Goal: Obtain resource: Obtain resource

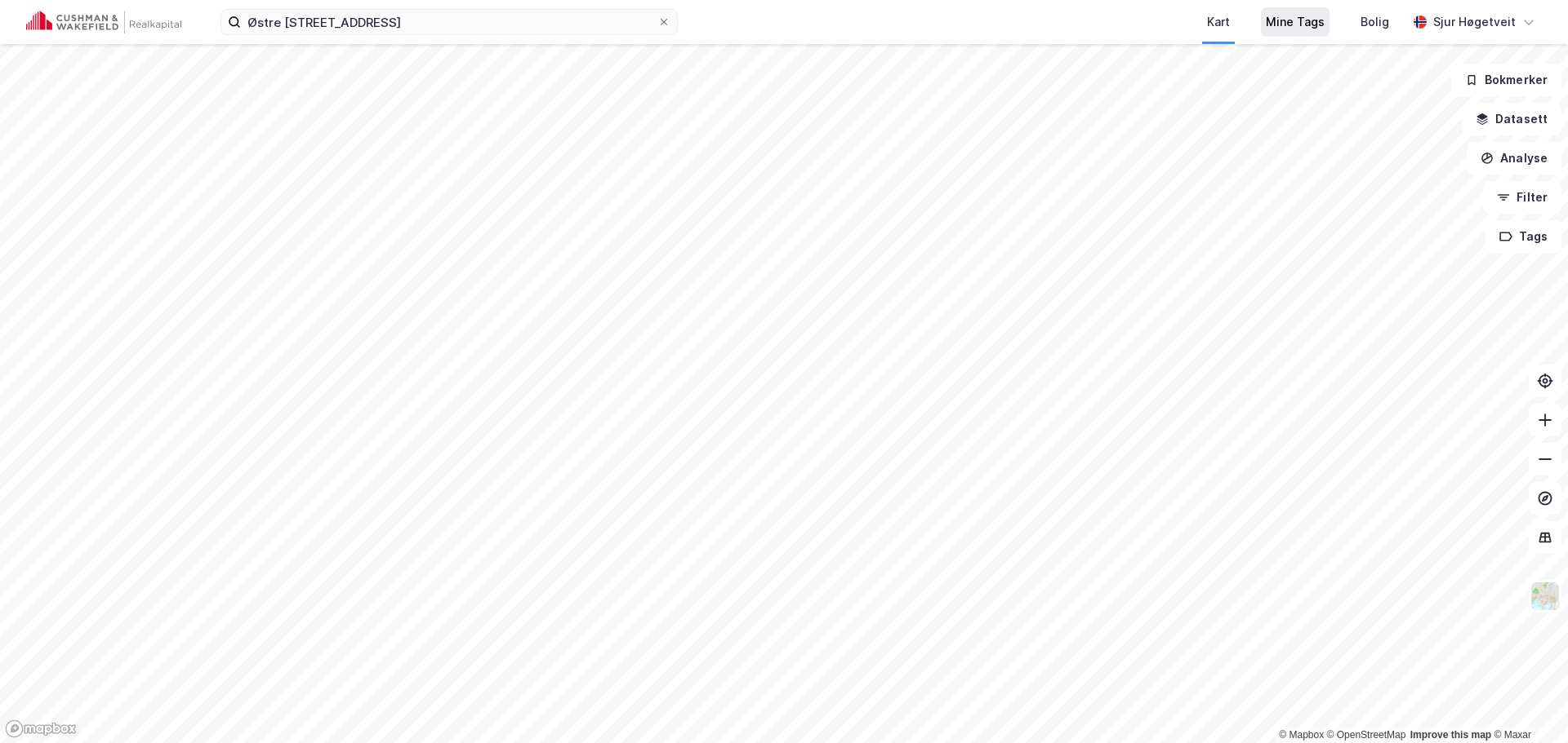
click at [1299, 20] on div "Mine Tags" at bounding box center [1294, 21] width 59 height 20
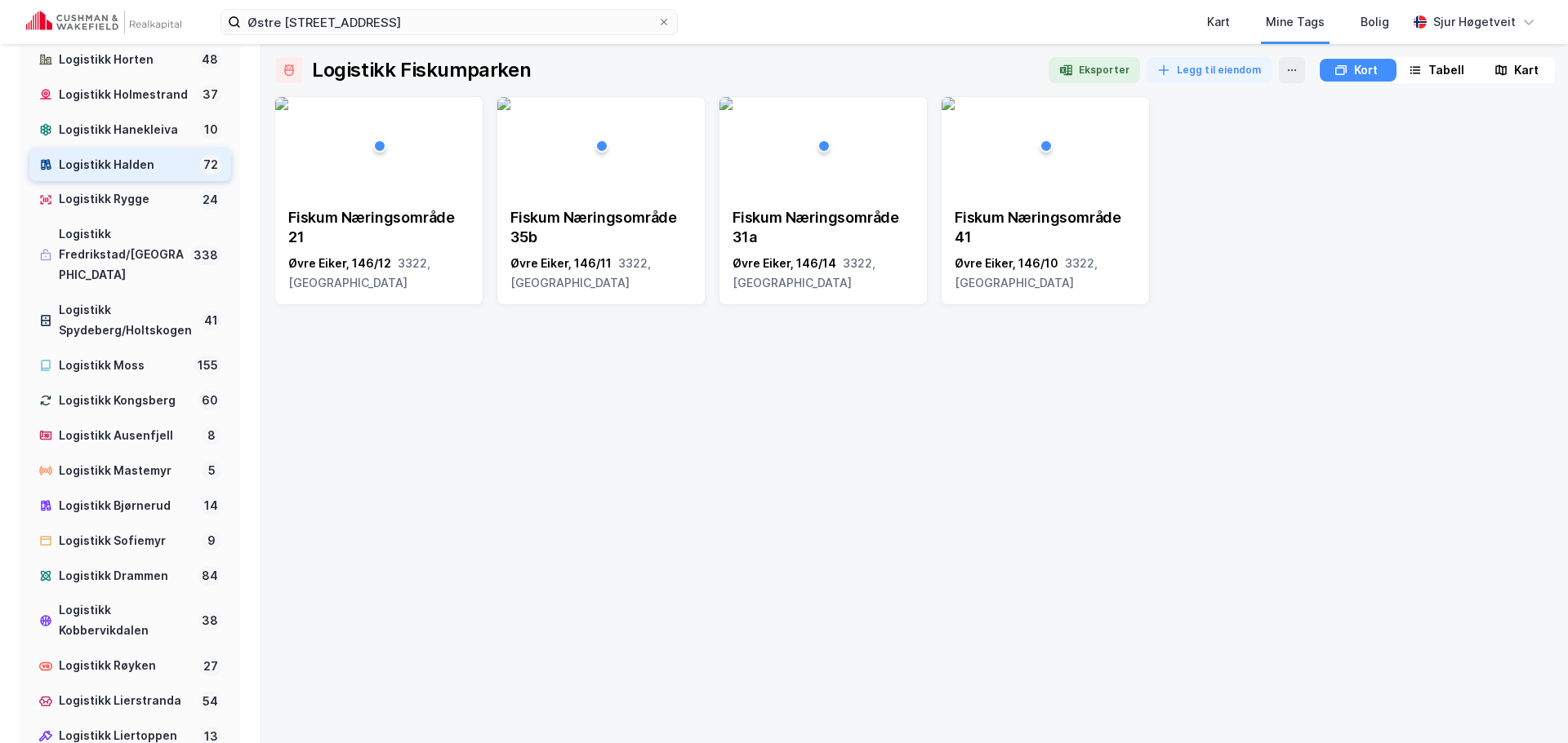
scroll to position [499, 0]
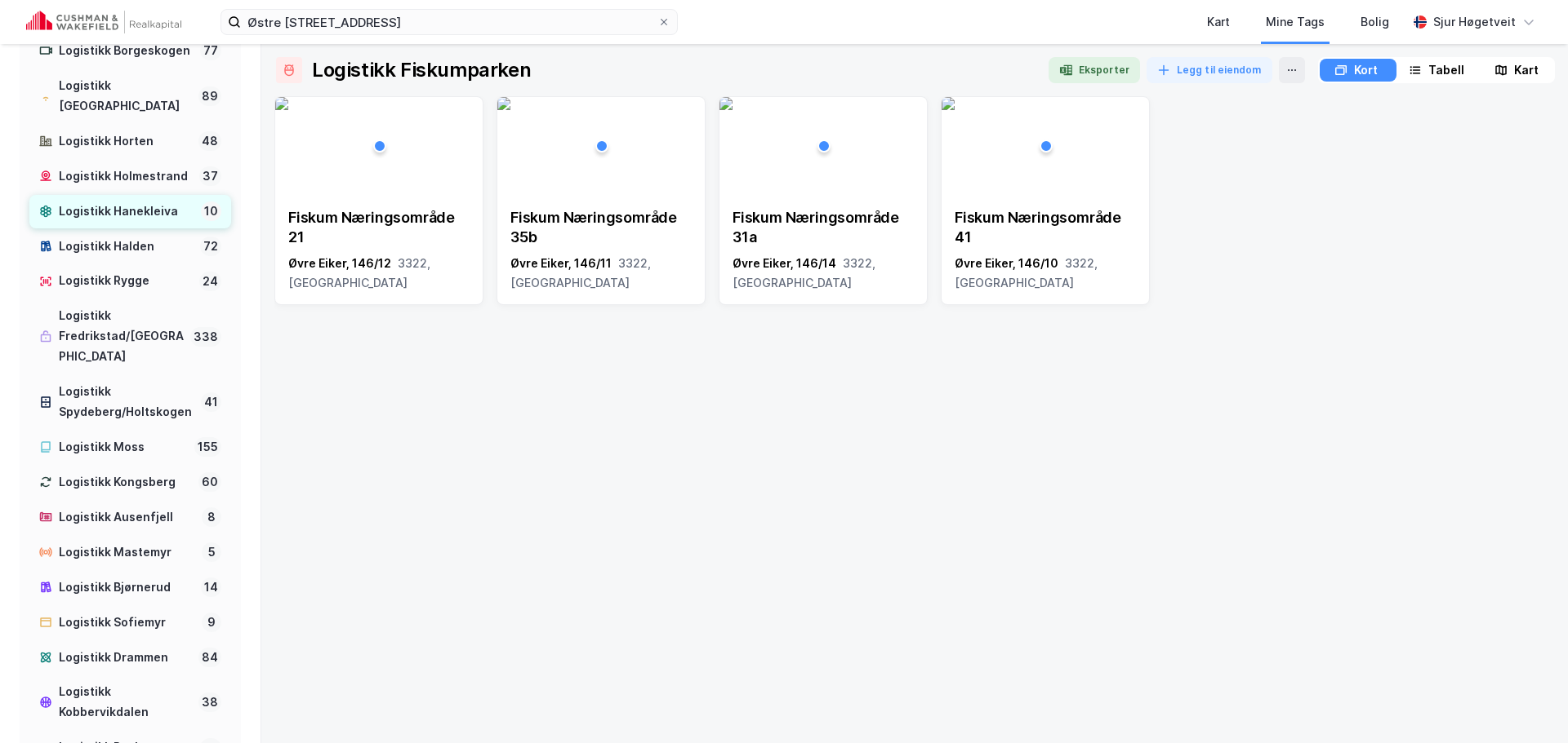
click at [162, 222] on div "Logistikk Hanekleiva" at bounding box center [126, 212] width 136 height 20
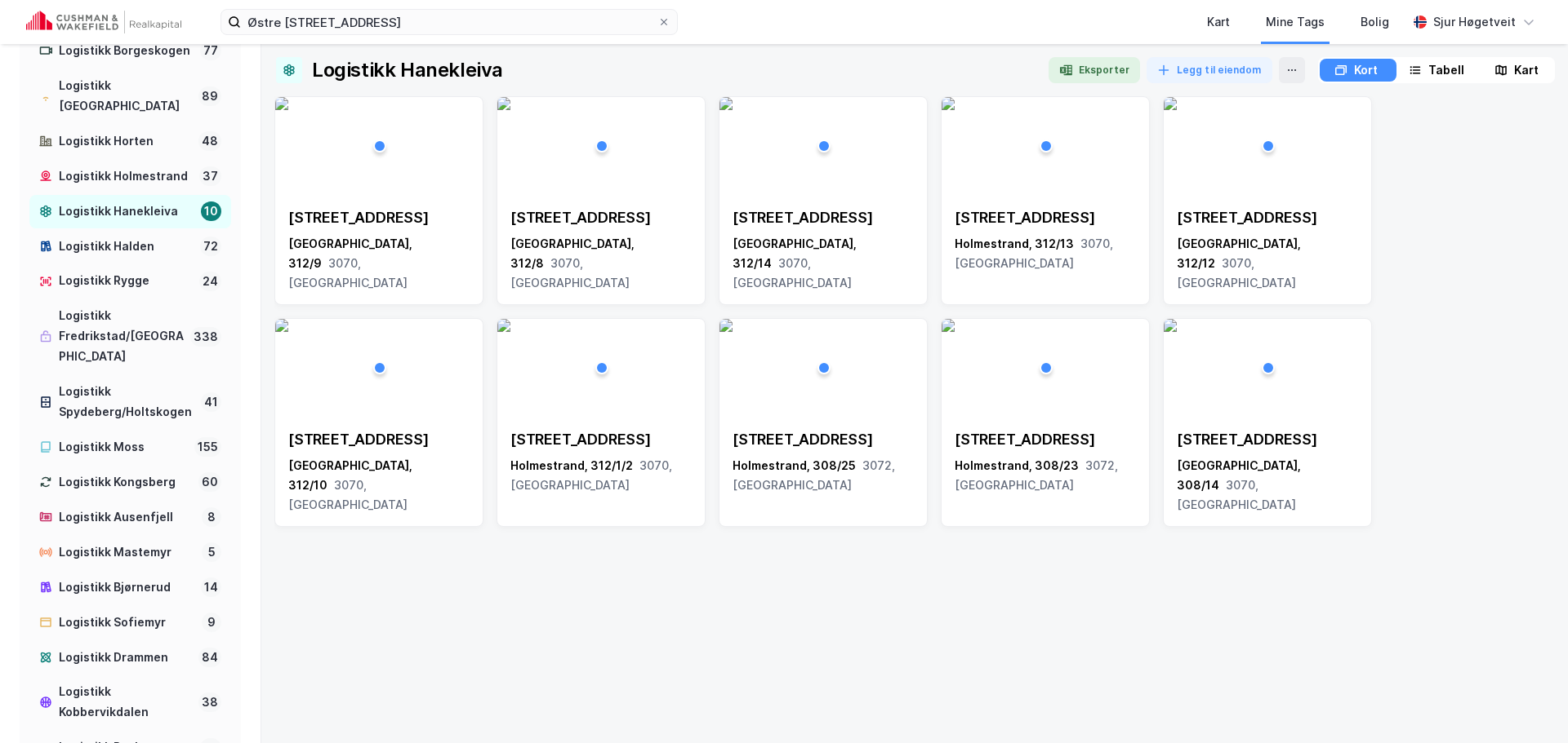
click at [1506, 65] on icon at bounding box center [1500, 70] width 13 height 13
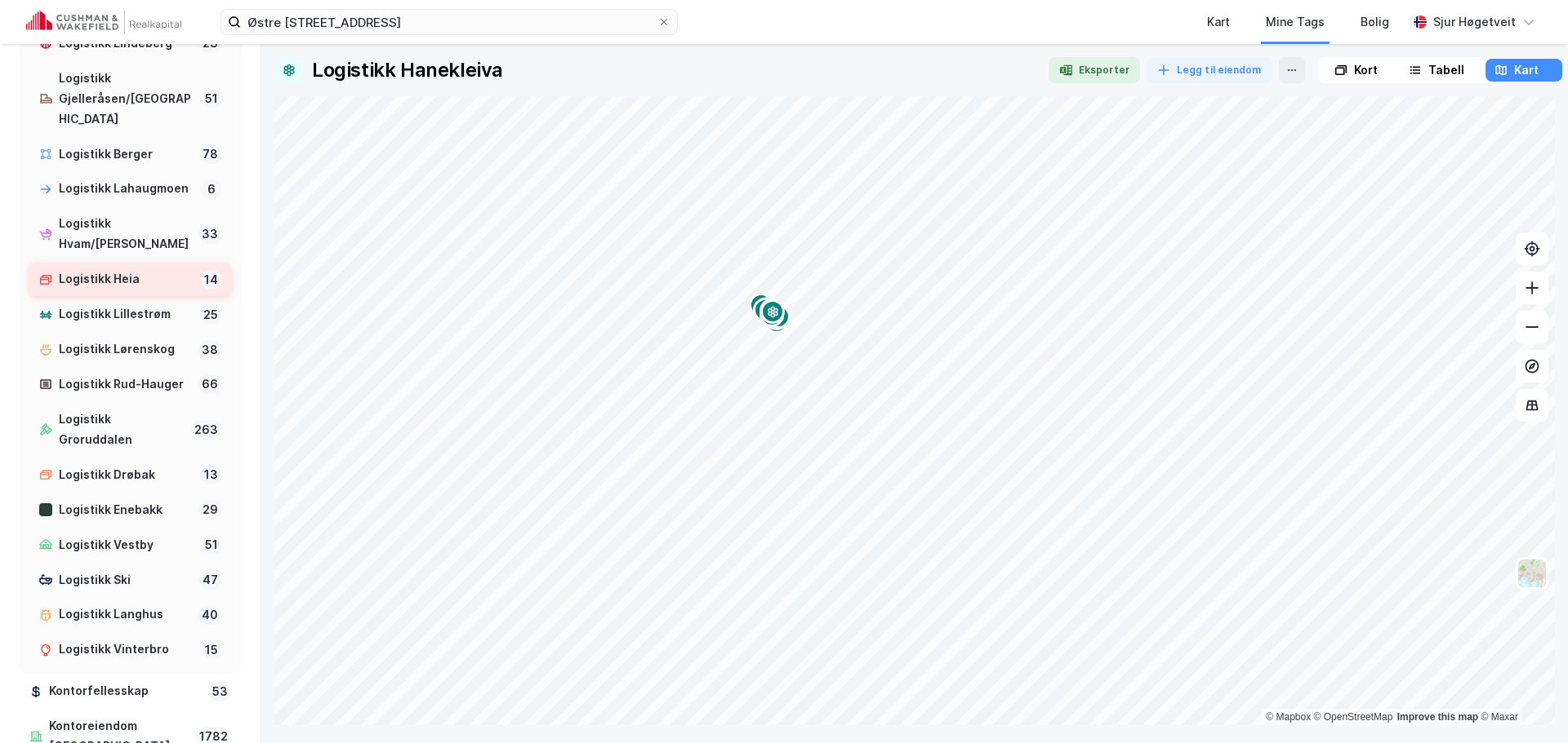
scroll to position [1397, 0]
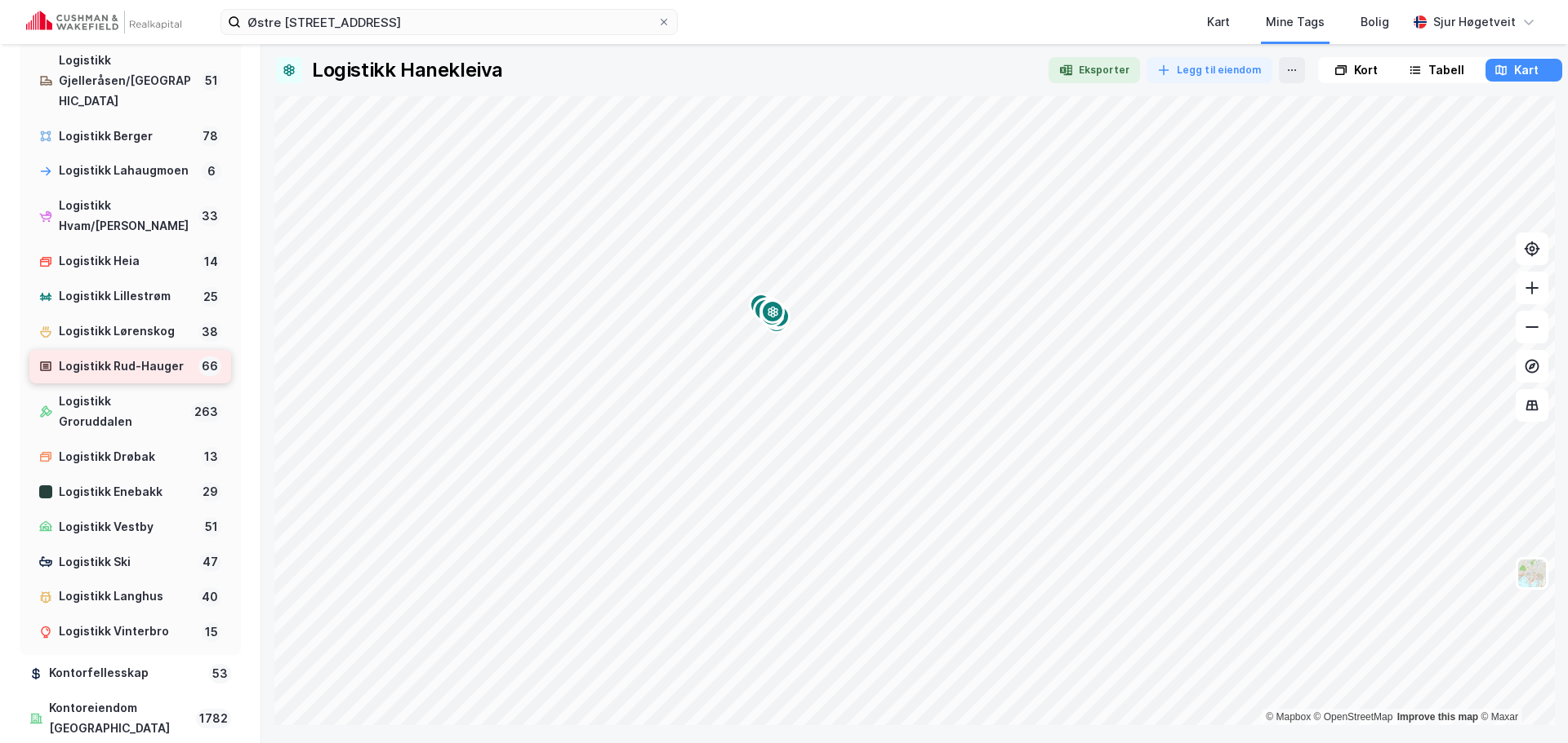
click at [144, 377] on div "Logistikk Rud-Hauger" at bounding box center [125, 366] width 133 height 20
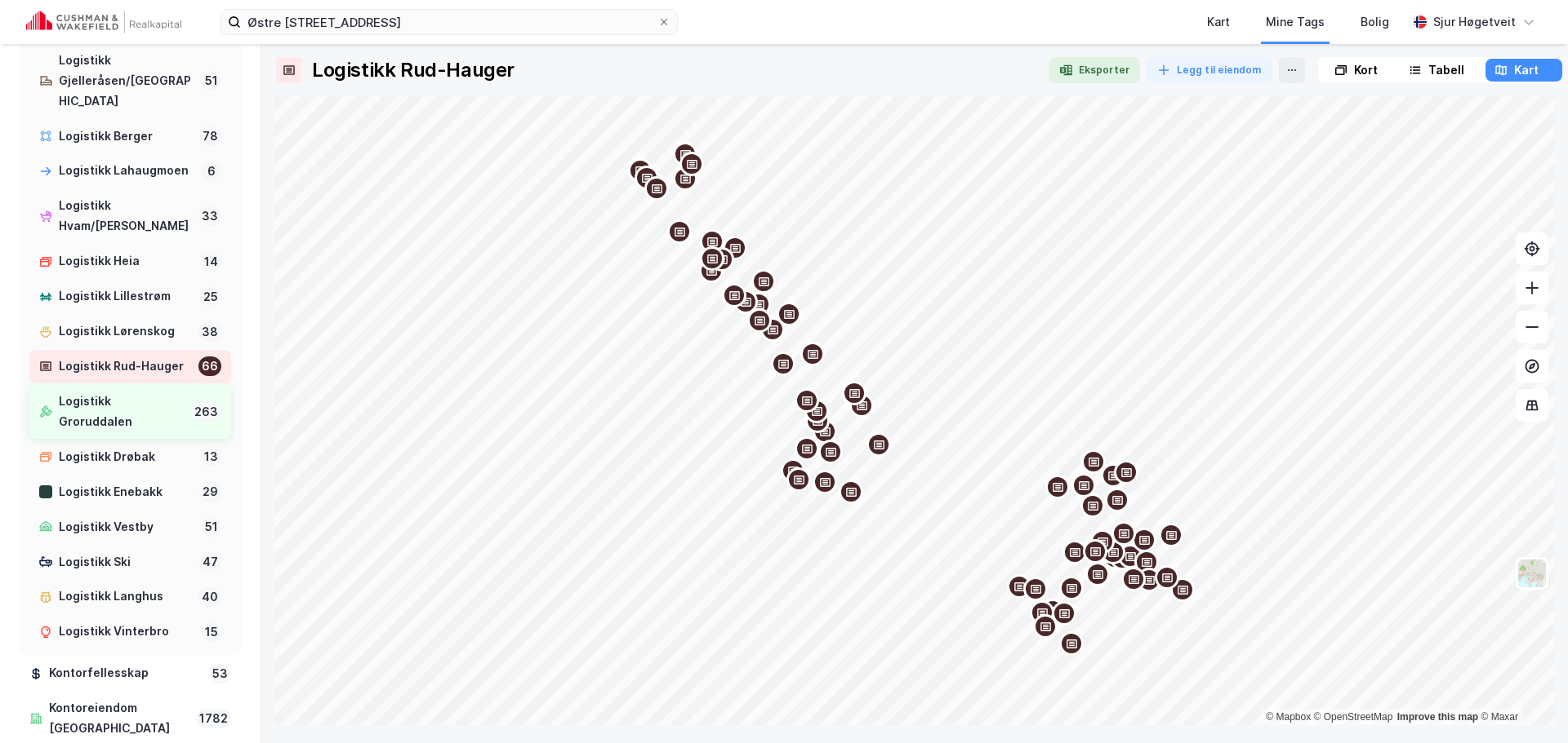
scroll to position [1316, 0]
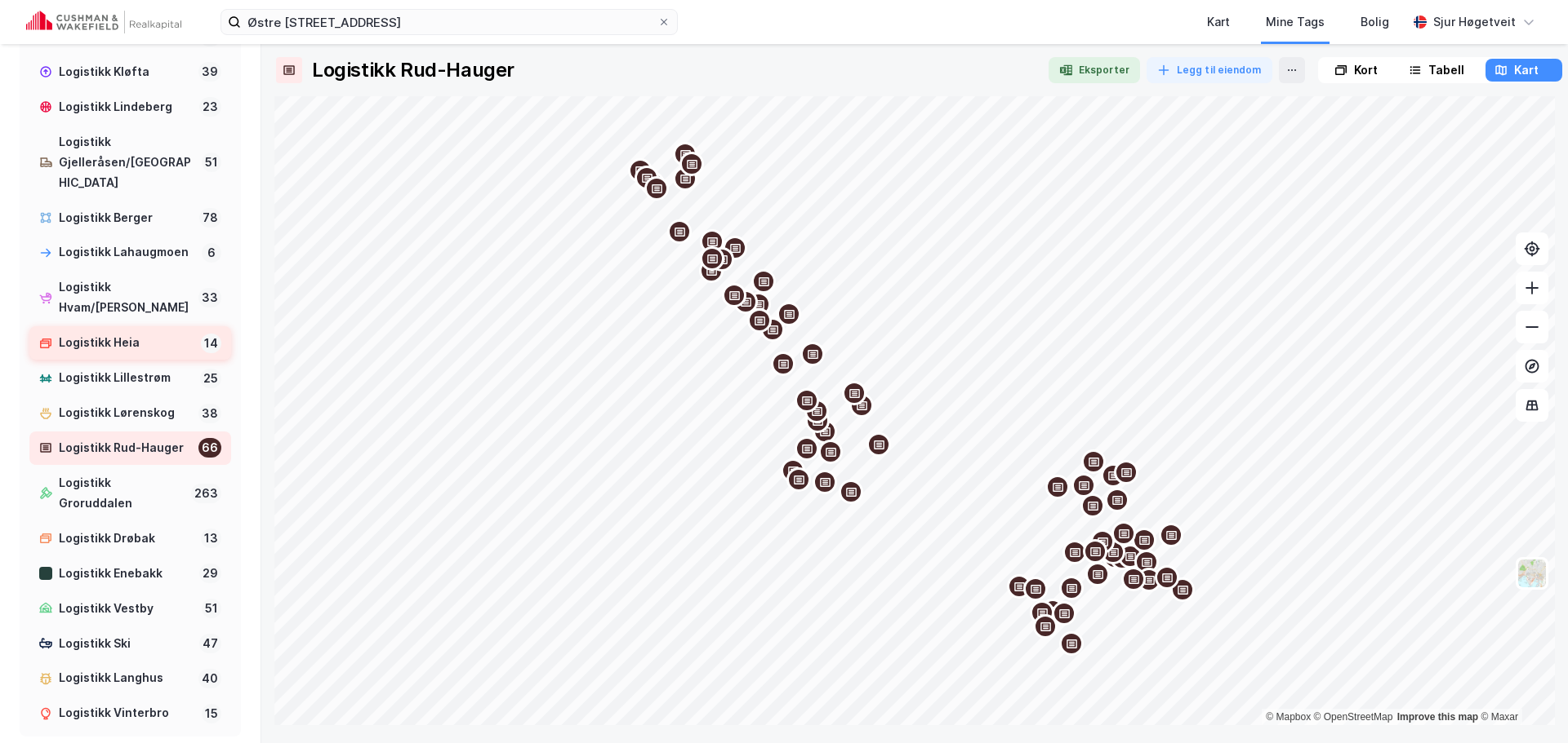
click at [150, 354] on div "Logistikk Heia" at bounding box center [126, 343] width 136 height 20
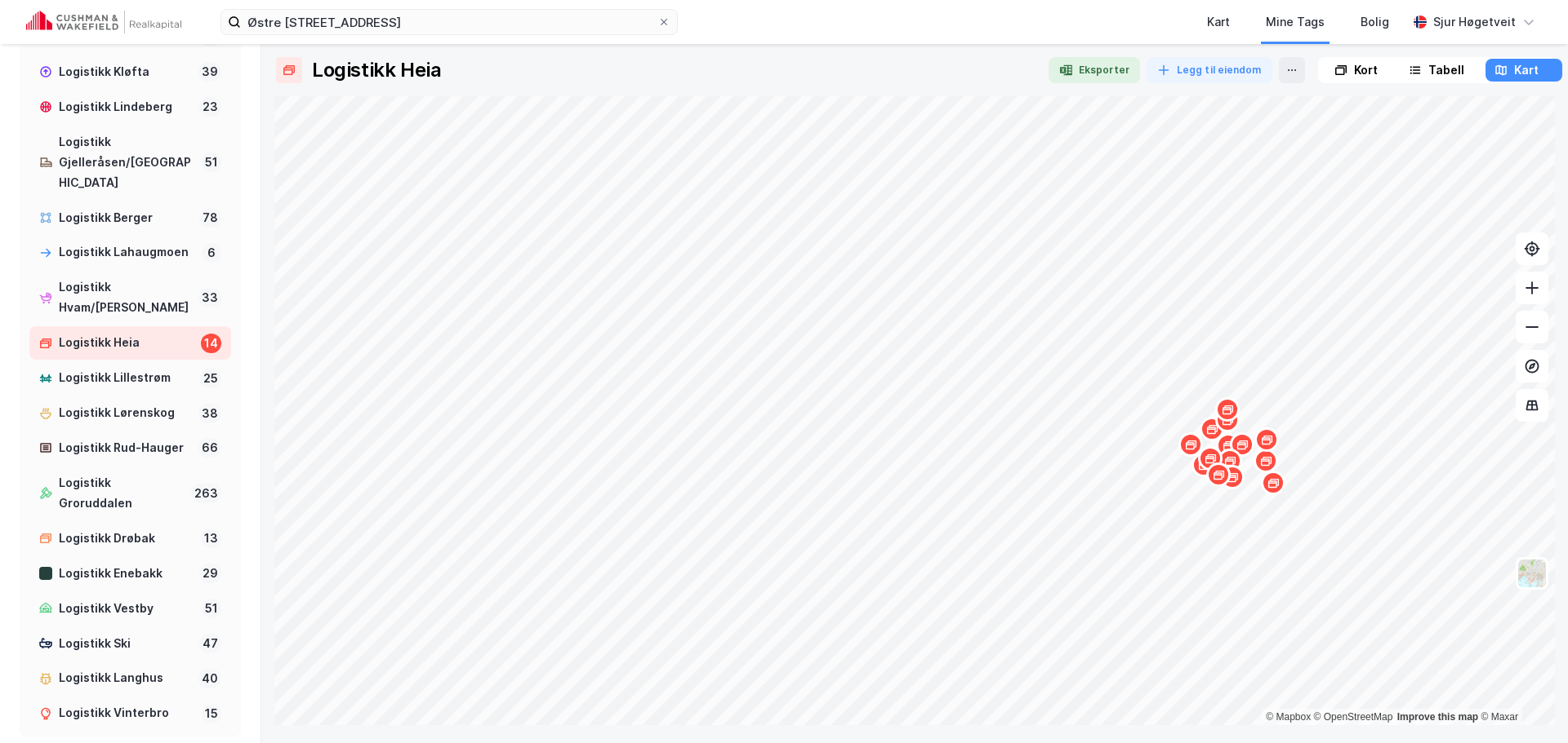
click at [1368, 78] on div "Kort" at bounding box center [1366, 70] width 24 height 20
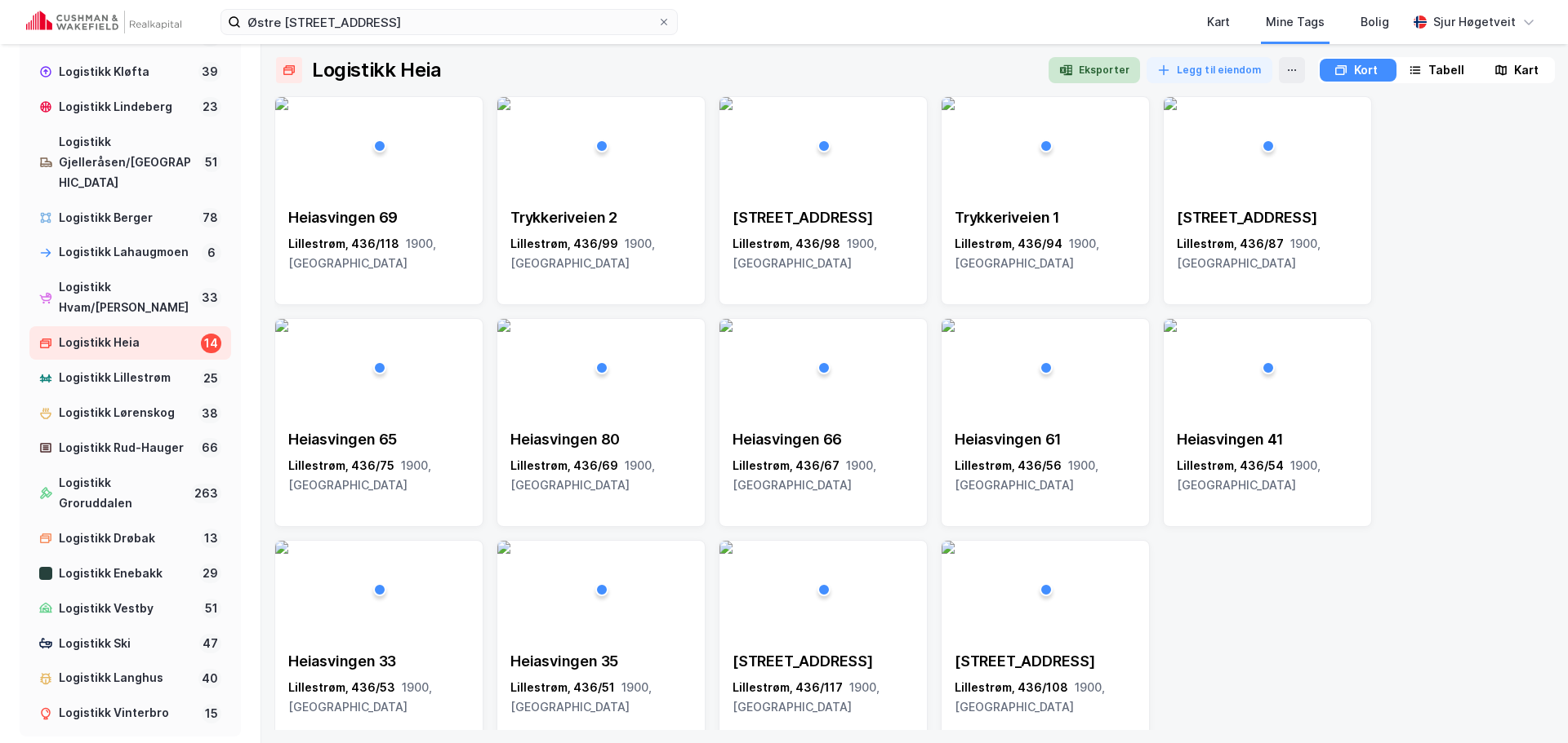
click at [1099, 67] on button "Eksporter" at bounding box center [1094, 70] width 91 height 26
click at [91, 21] on img at bounding box center [104, 21] width 155 height 23
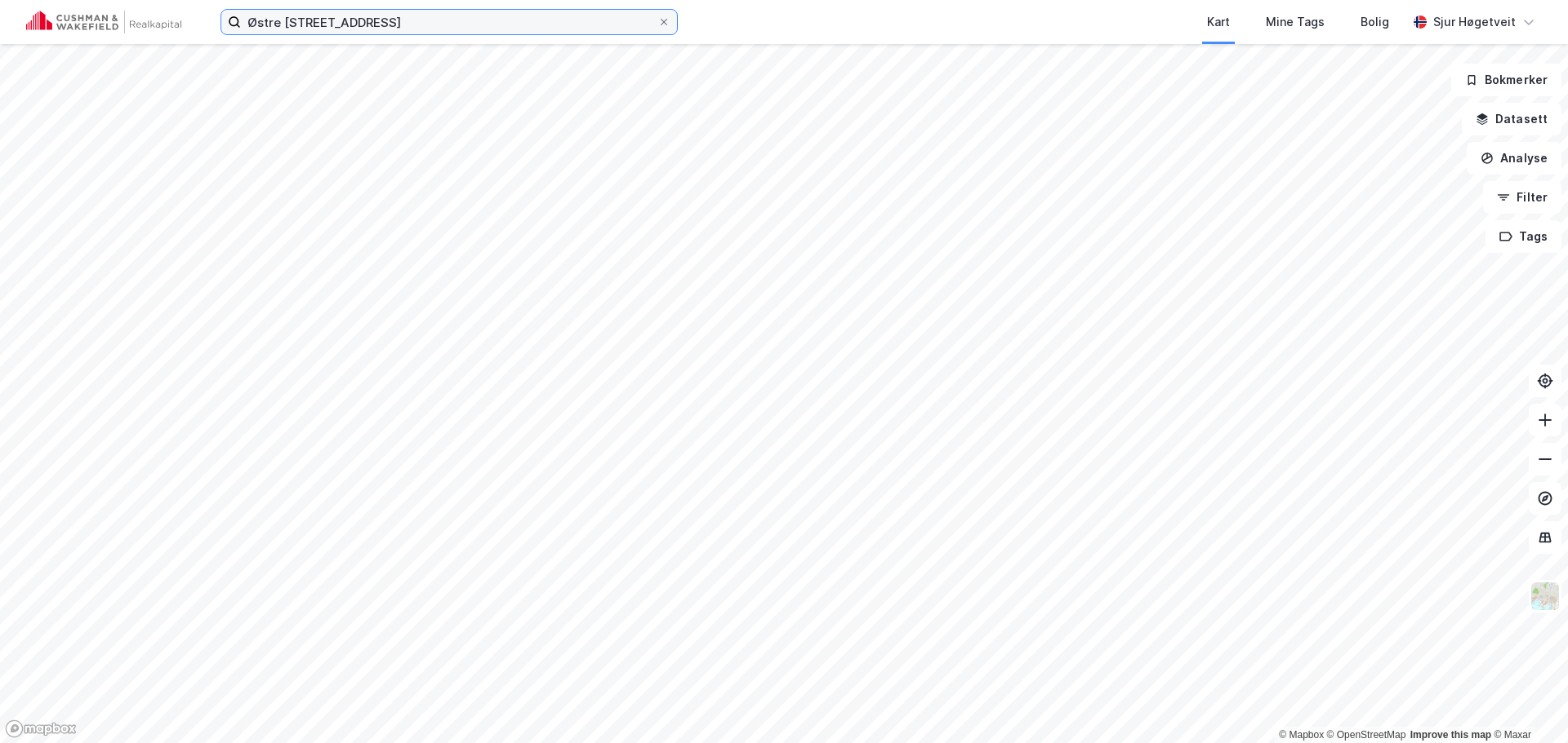
click at [556, 12] on input "Østre Aker vei 243" at bounding box center [448, 21] width 416 height 25
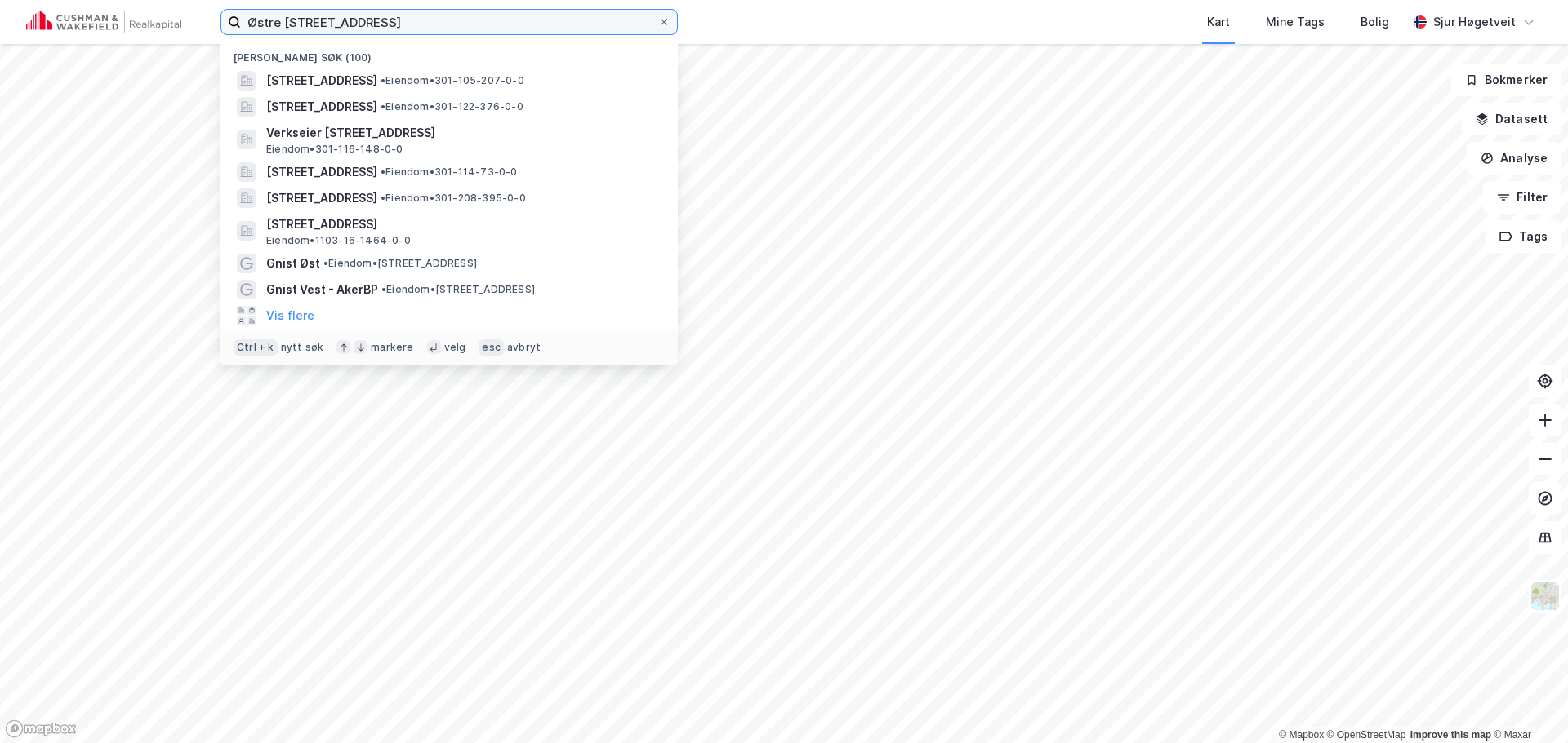
click at [557, 12] on input "Østre Aker vei 243" at bounding box center [448, 21] width 416 height 25
click at [557, 13] on input "Østre Aker vei 243" at bounding box center [448, 21] width 416 height 25
paste input "Heiaveien 9"
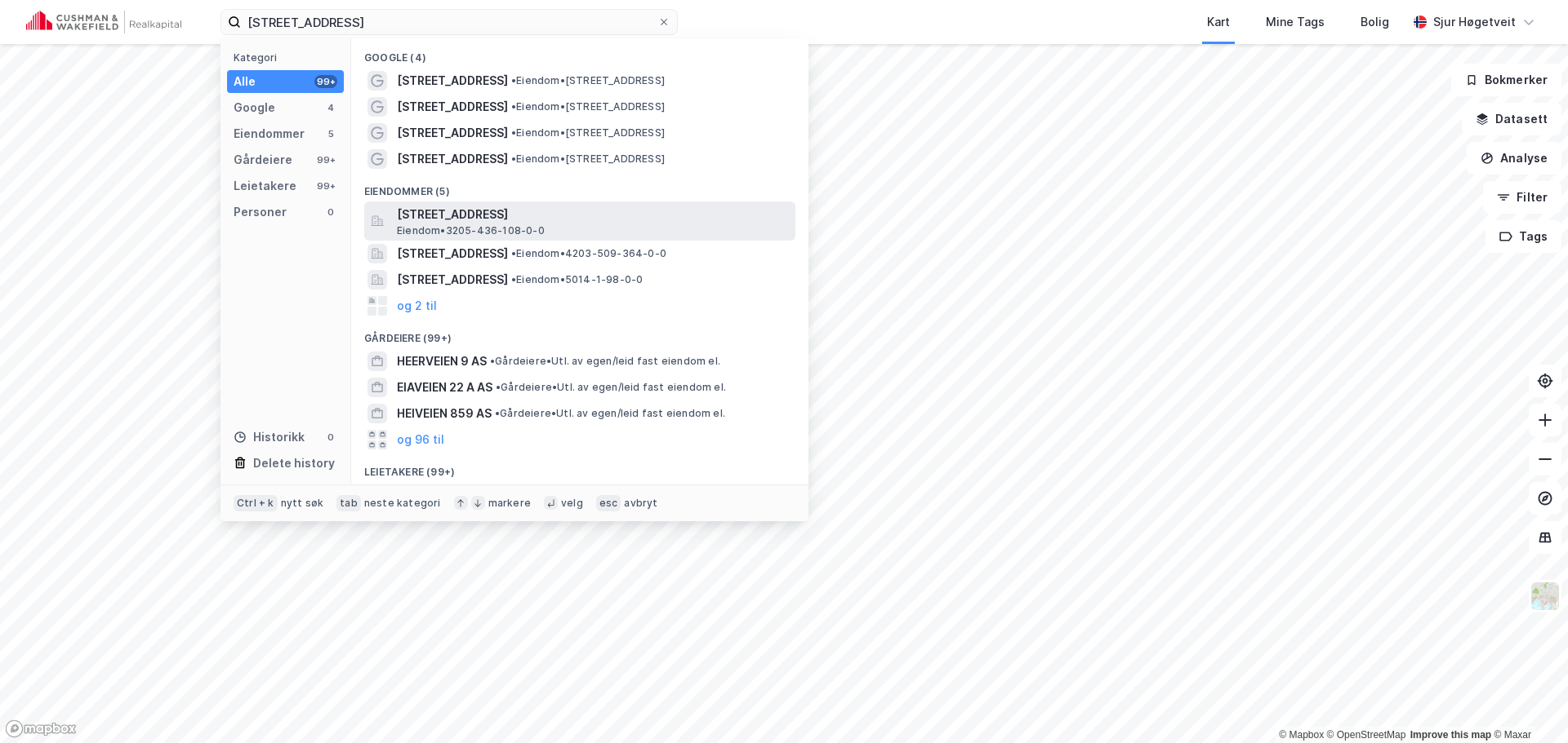
click at [621, 207] on span "Heiaveien 9, 1900, FETSUND, LILLESTRØM" at bounding box center [593, 214] width 392 height 20
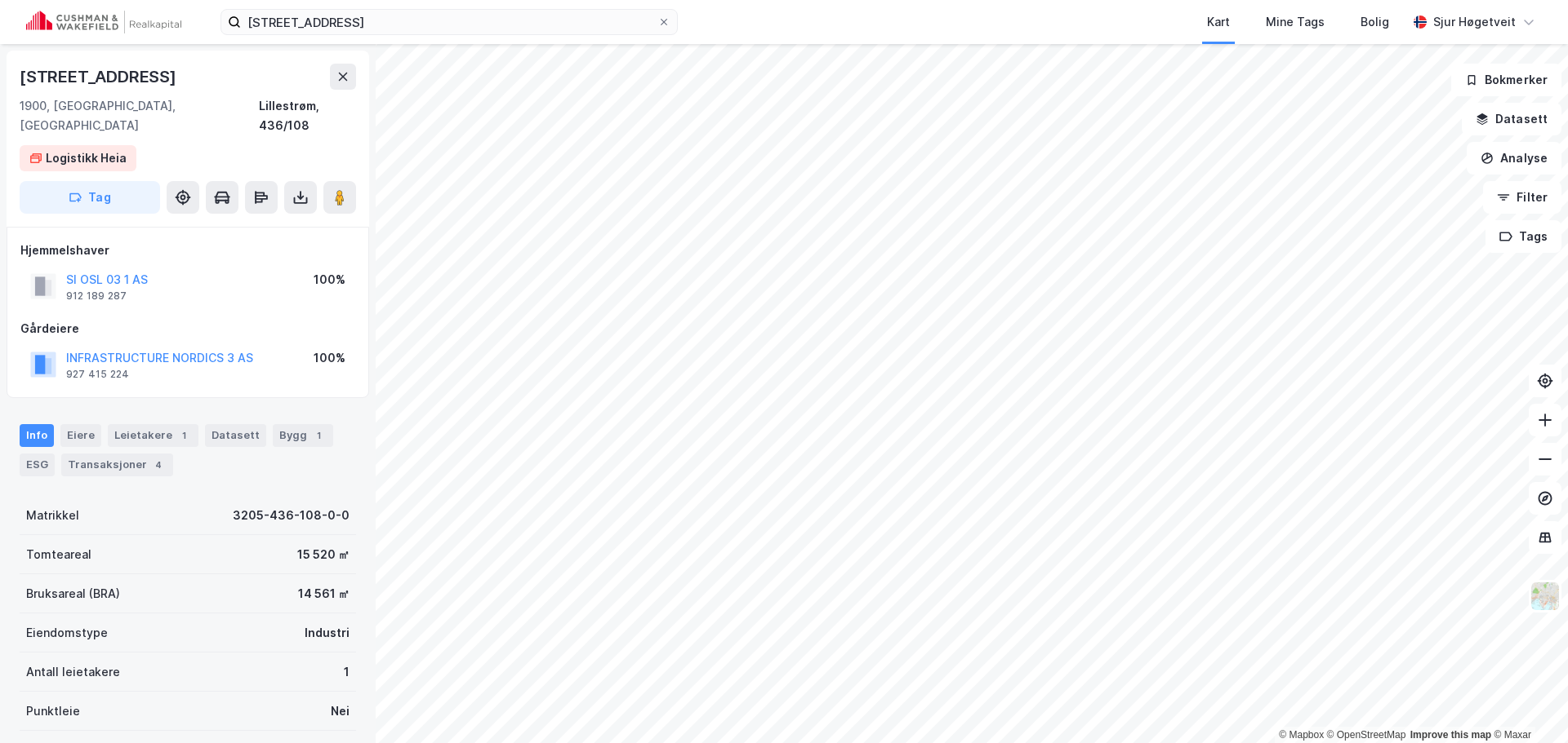
scroll to position [6, 0]
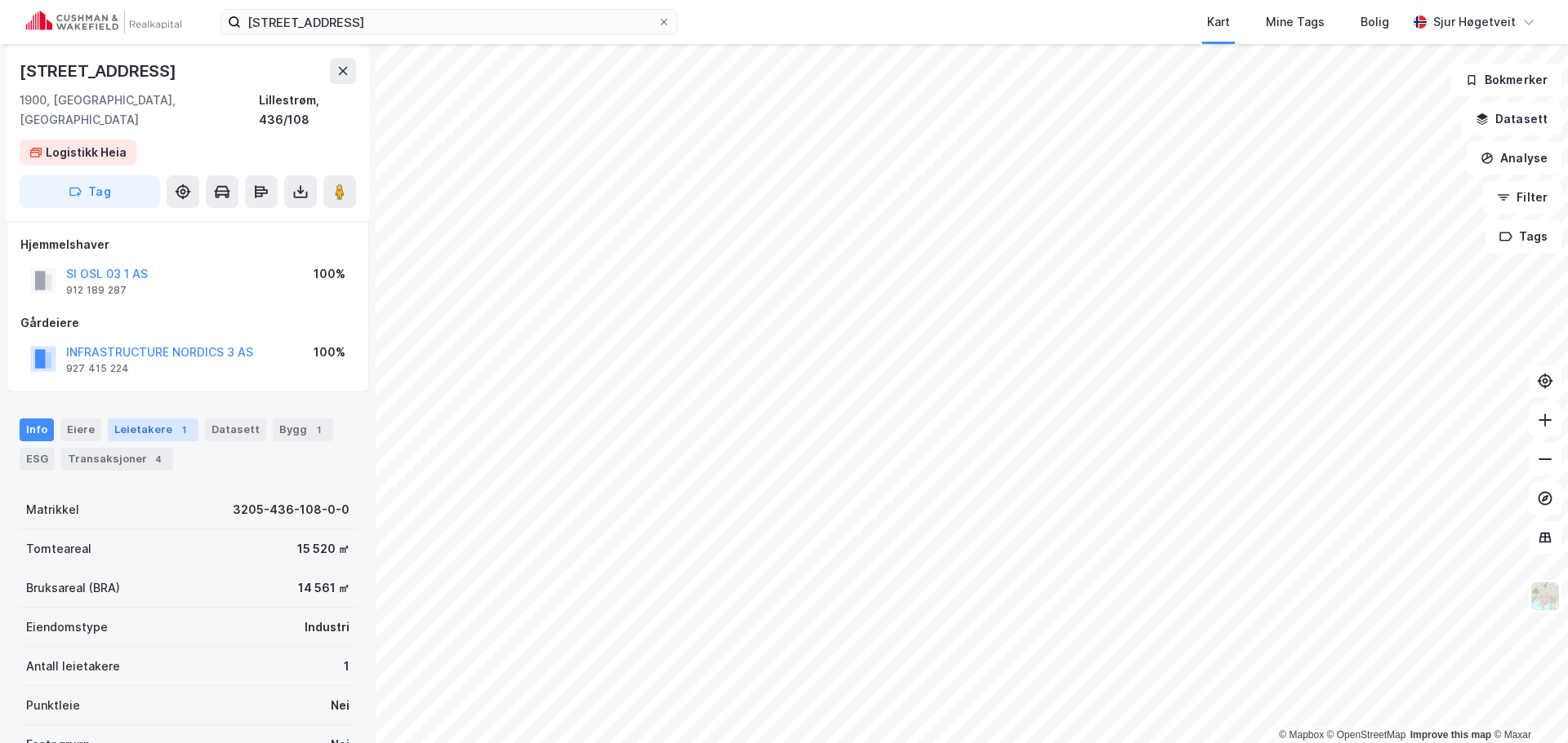
click at [179, 418] on div "Leietakere 1" at bounding box center [153, 429] width 90 height 23
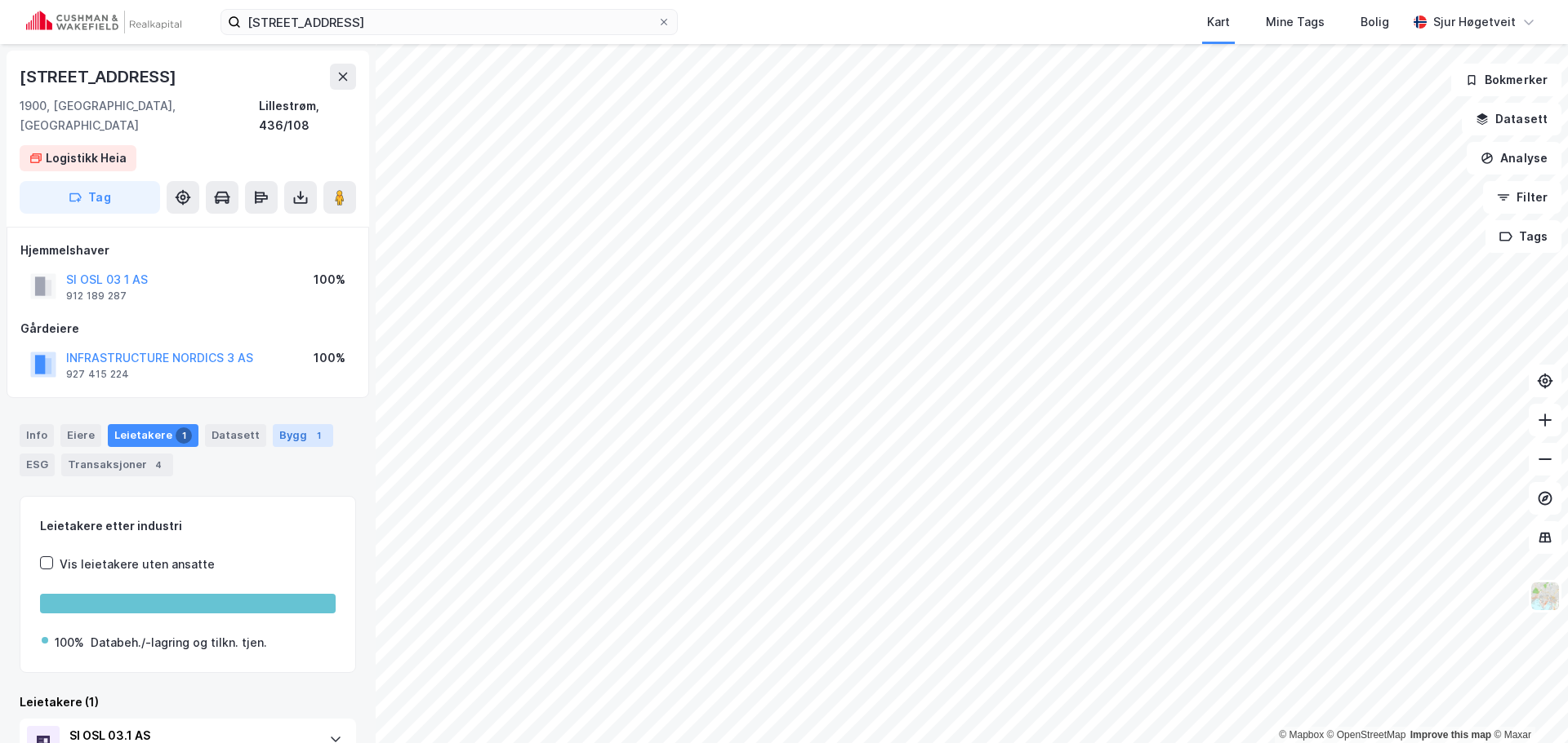
click at [282, 424] on div "Bygg 1" at bounding box center [303, 435] width 61 height 23
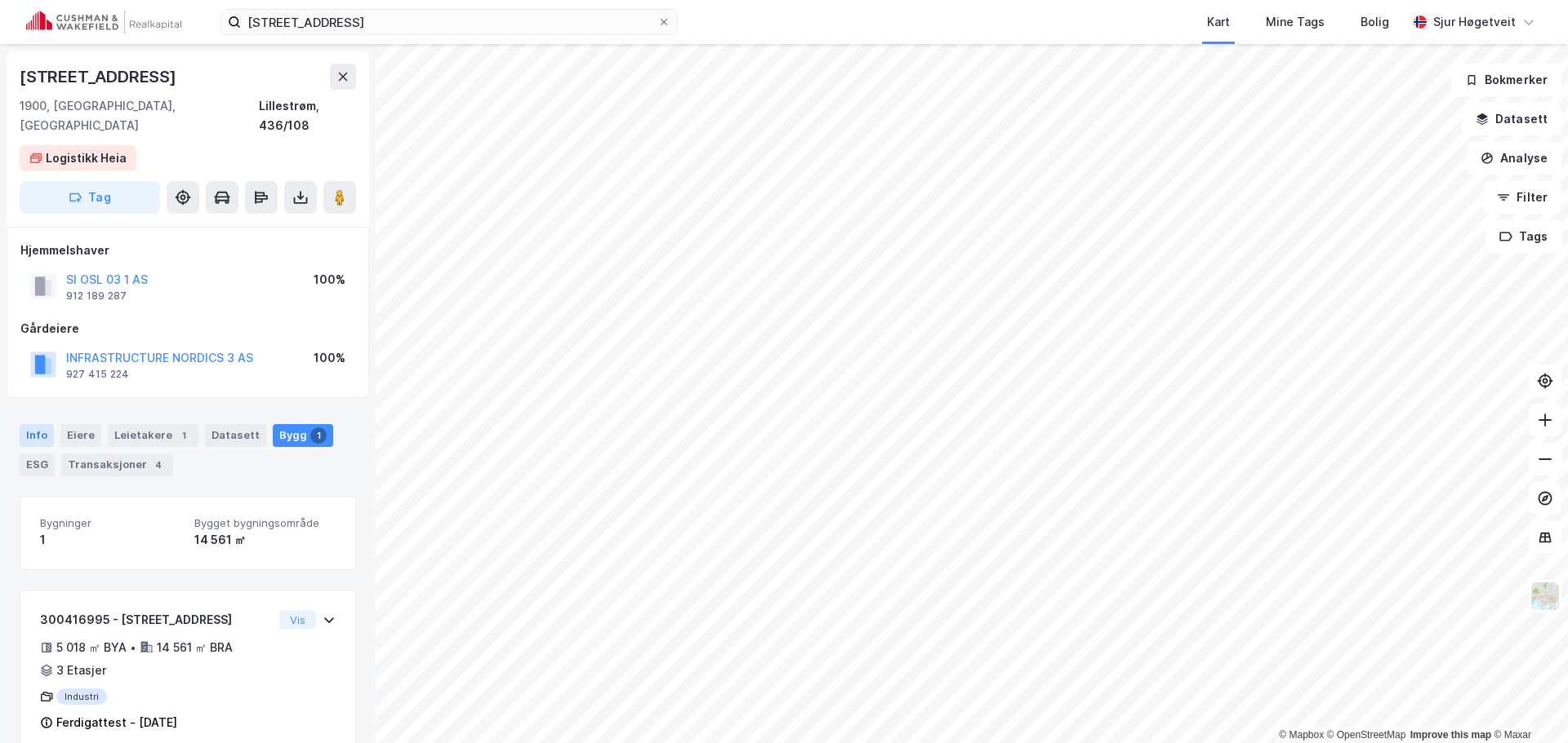
click at [30, 424] on div "Info" at bounding box center [37, 435] width 34 height 23
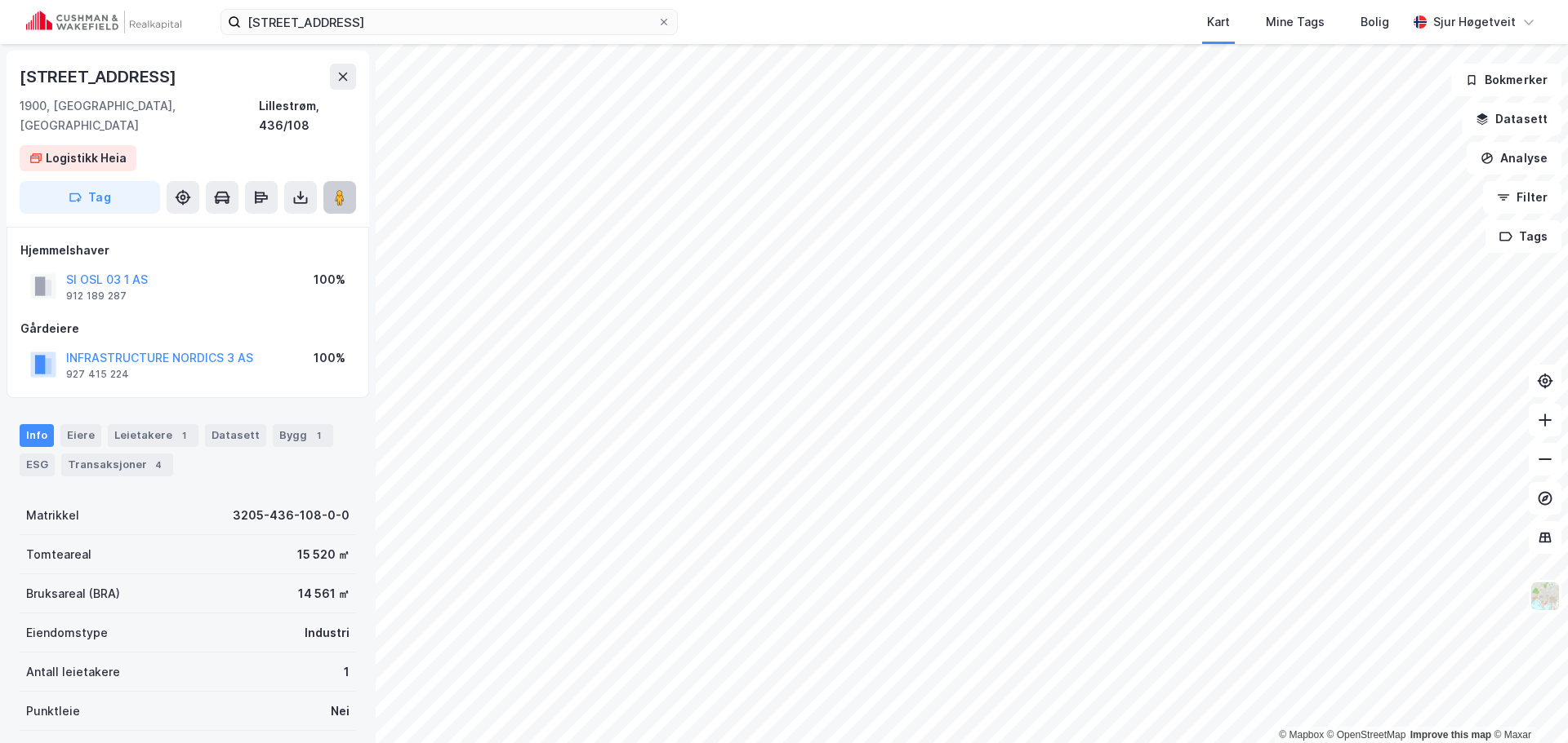
click at [334, 189] on icon at bounding box center [339, 197] width 16 height 16
click at [1305, 18] on div "Mine Tags" at bounding box center [1294, 21] width 59 height 20
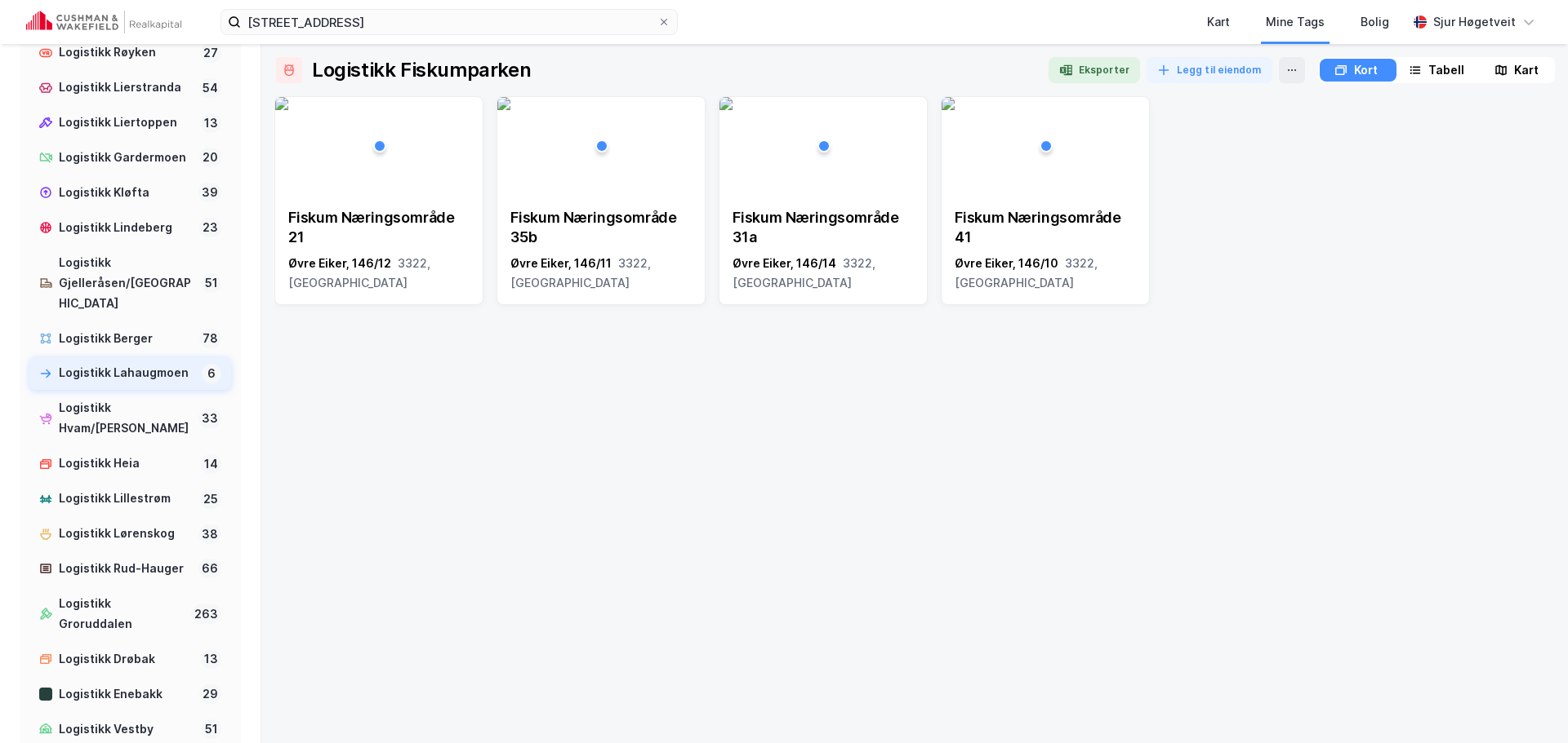
scroll to position [1224, 0]
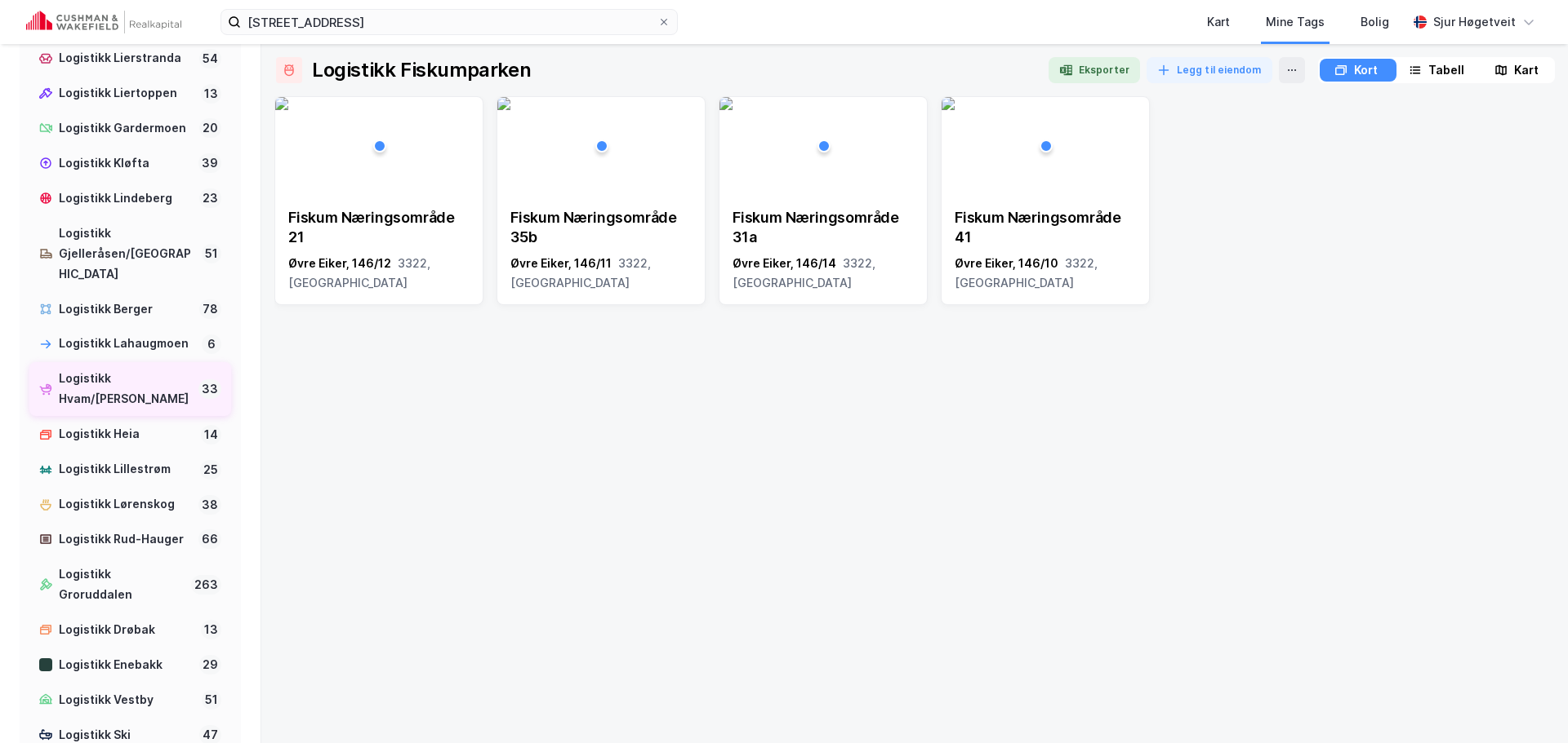
click at [161, 410] on div "Logistikk Hvam/Kjeller" at bounding box center [125, 389] width 133 height 41
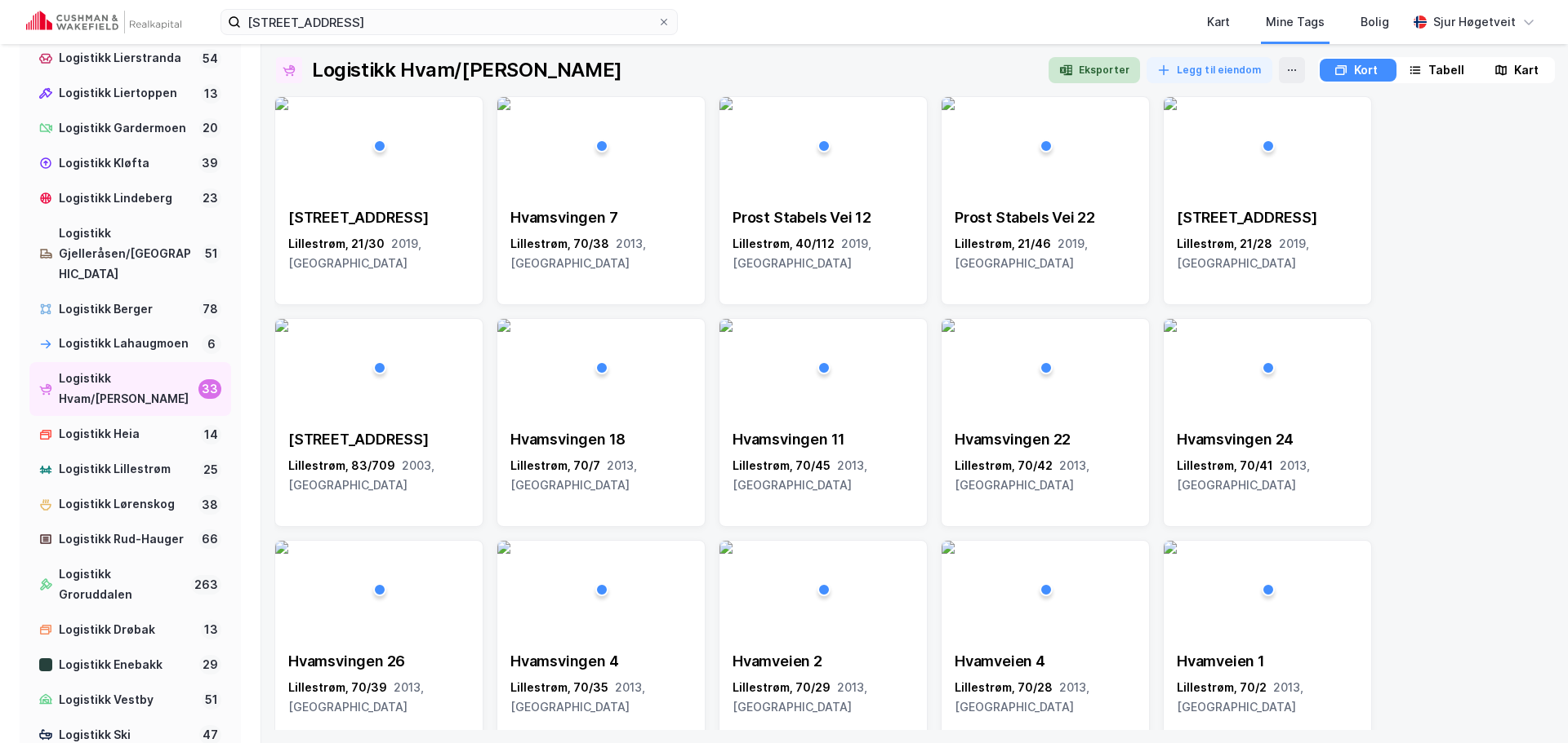
click at [1091, 72] on button "Eksporter" at bounding box center [1094, 70] width 91 height 26
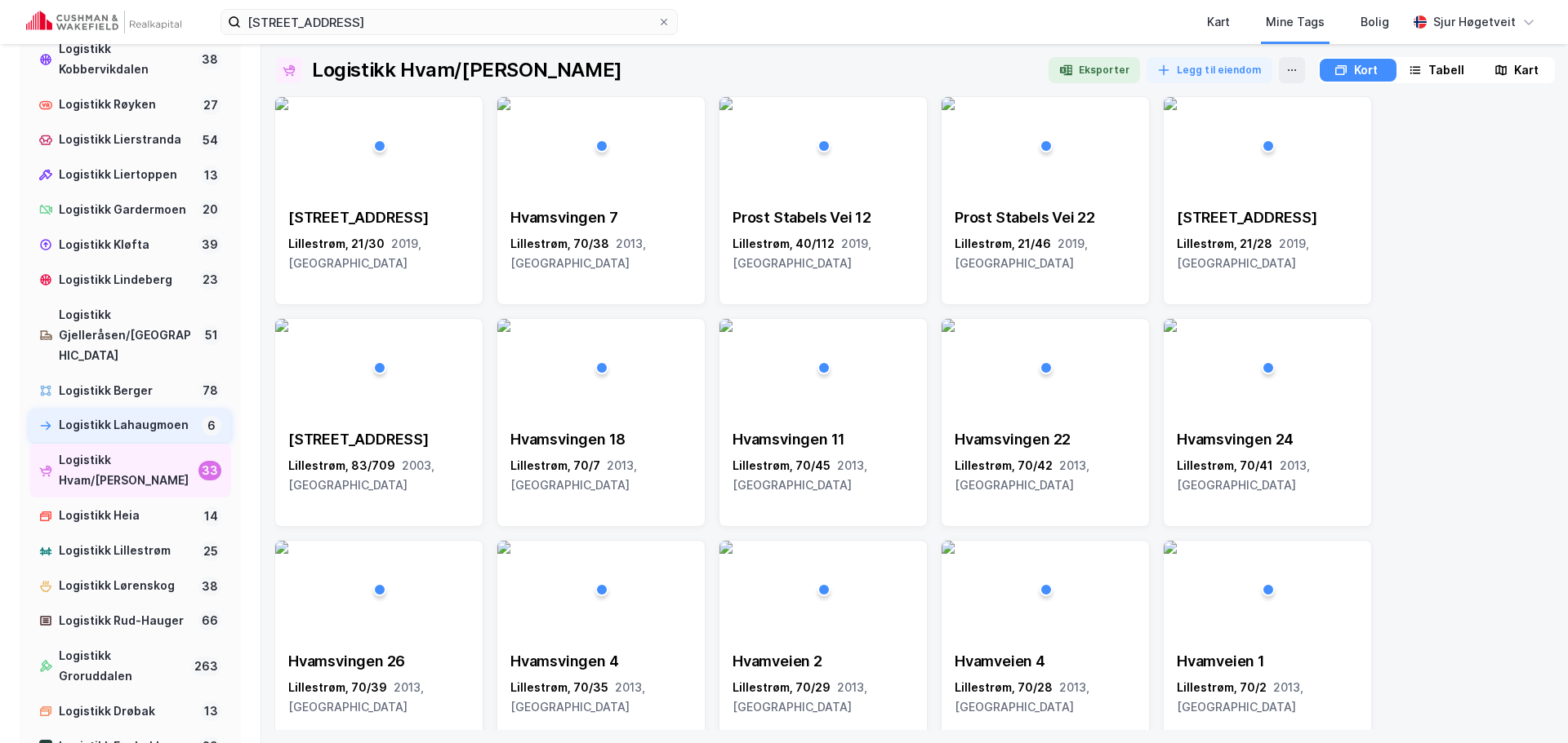
click at [126, 435] on div "Logistikk Lahaugmoen" at bounding box center [127, 425] width 136 height 20
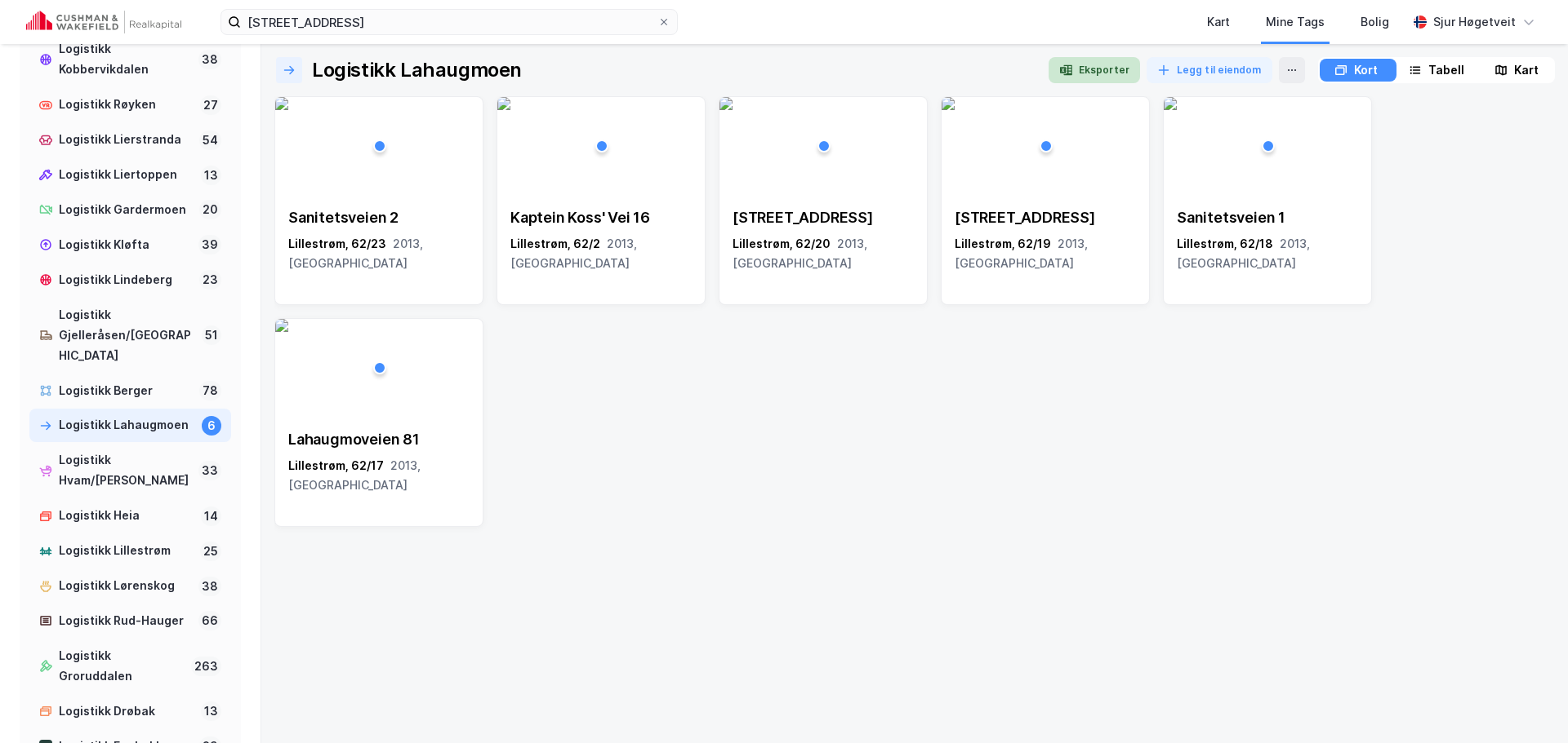
click at [1108, 72] on button "Eksporter" at bounding box center [1094, 70] width 91 height 26
click at [1233, 448] on div "Sanitetsveien 2 Lillestrøm, 62/23 2013, Akershus Kaptein Koss' Vei 16 Lillestrø…" at bounding box center [915, 312] width 1281 height 431
click at [108, 401] on div "Logistikk Berger" at bounding box center [125, 391] width 134 height 20
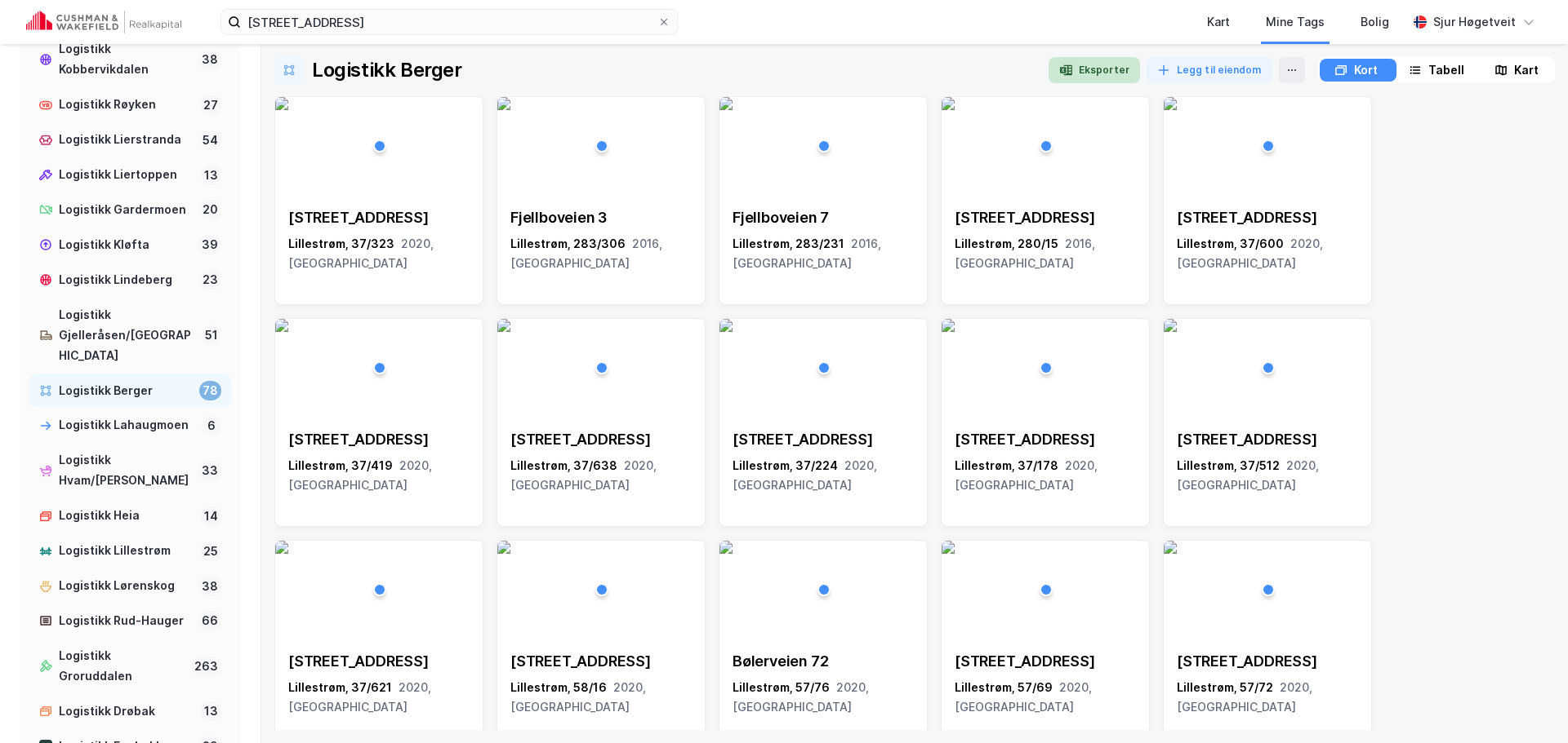
click at [1102, 74] on button "Eksporter" at bounding box center [1094, 70] width 91 height 26
click at [674, 209] on div "Fjellboveien 3" at bounding box center [601, 217] width 182 height 20
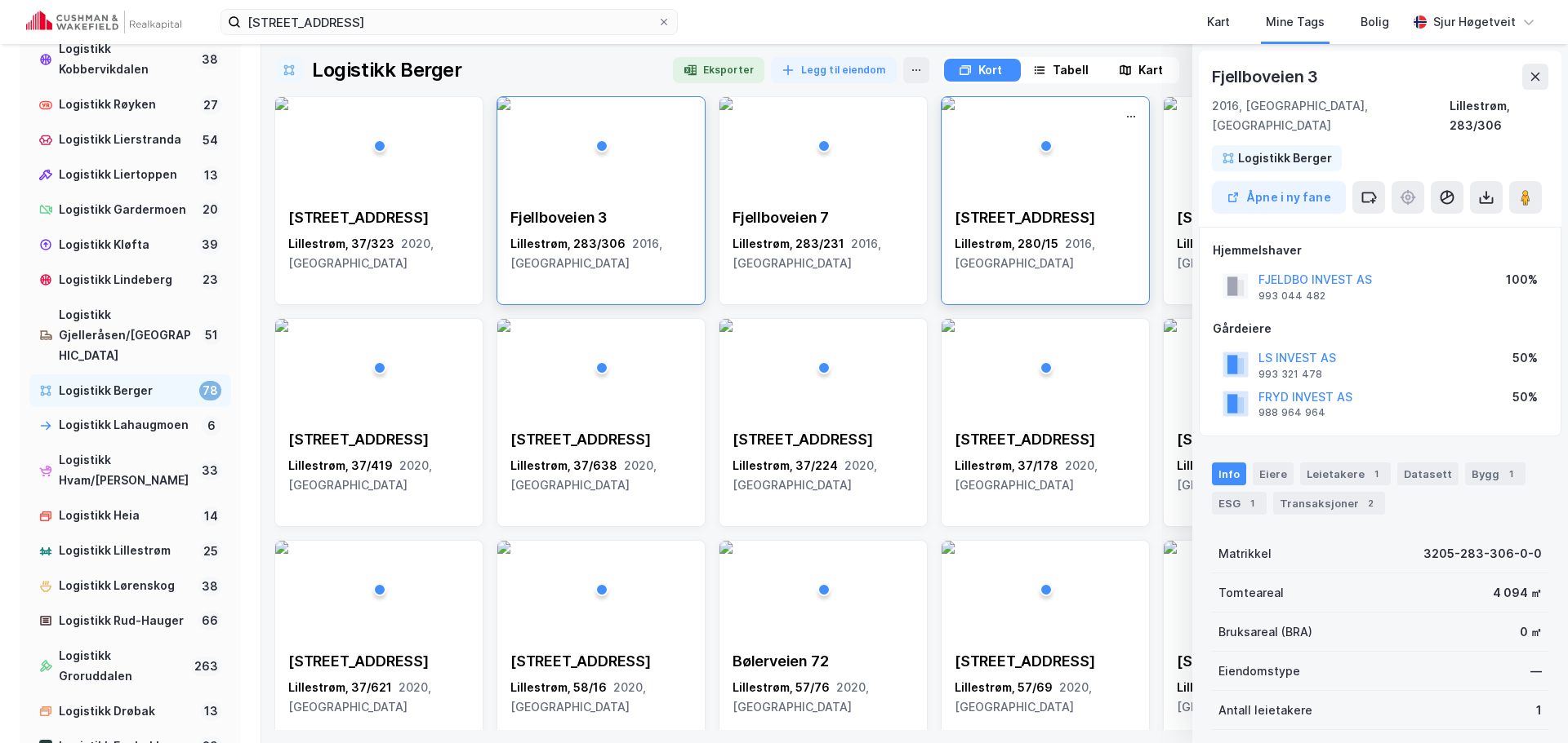
scroll to position [1, 0]
click at [1502, 465] on div "1" at bounding box center [1510, 473] width 16 height 16
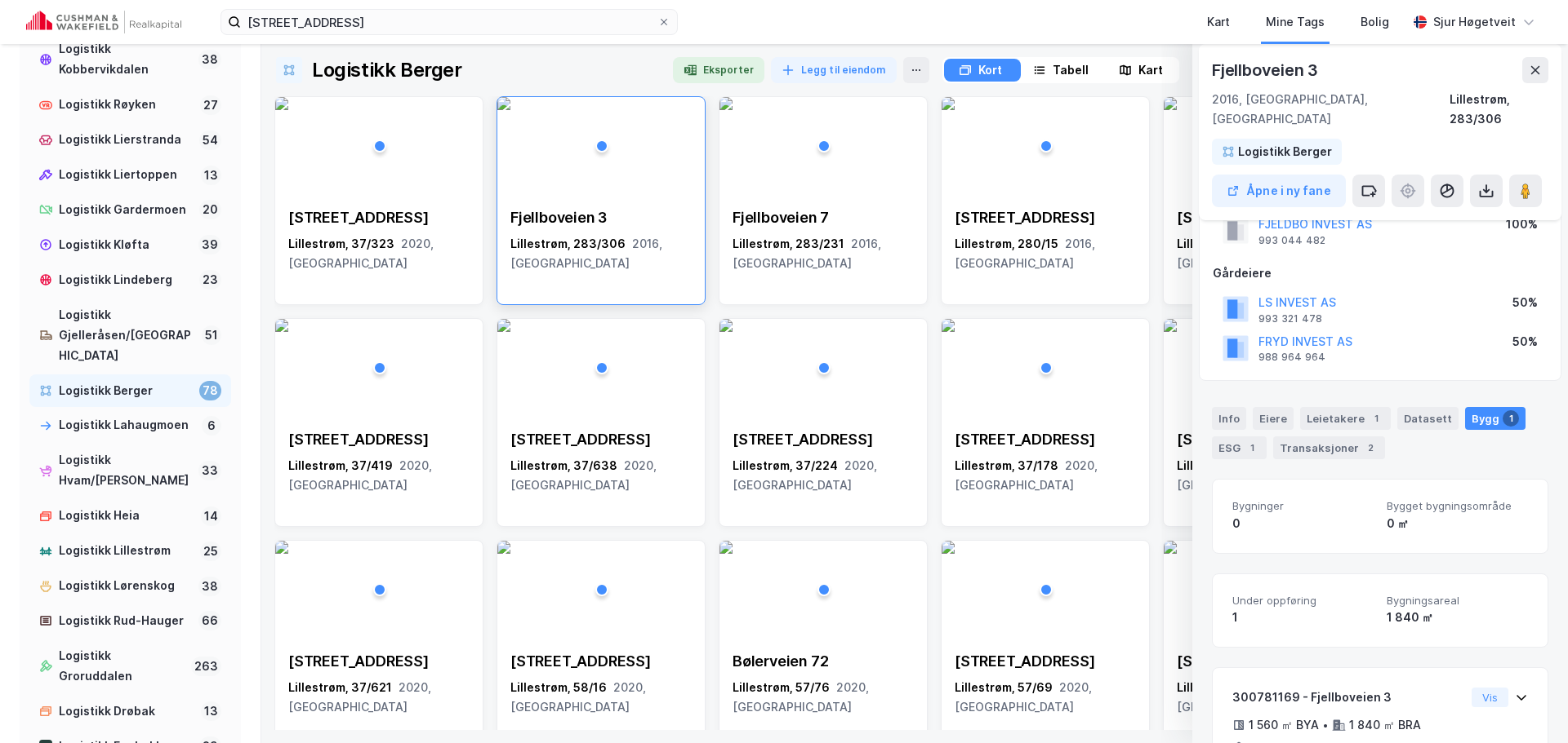
scroll to position [82, 0]
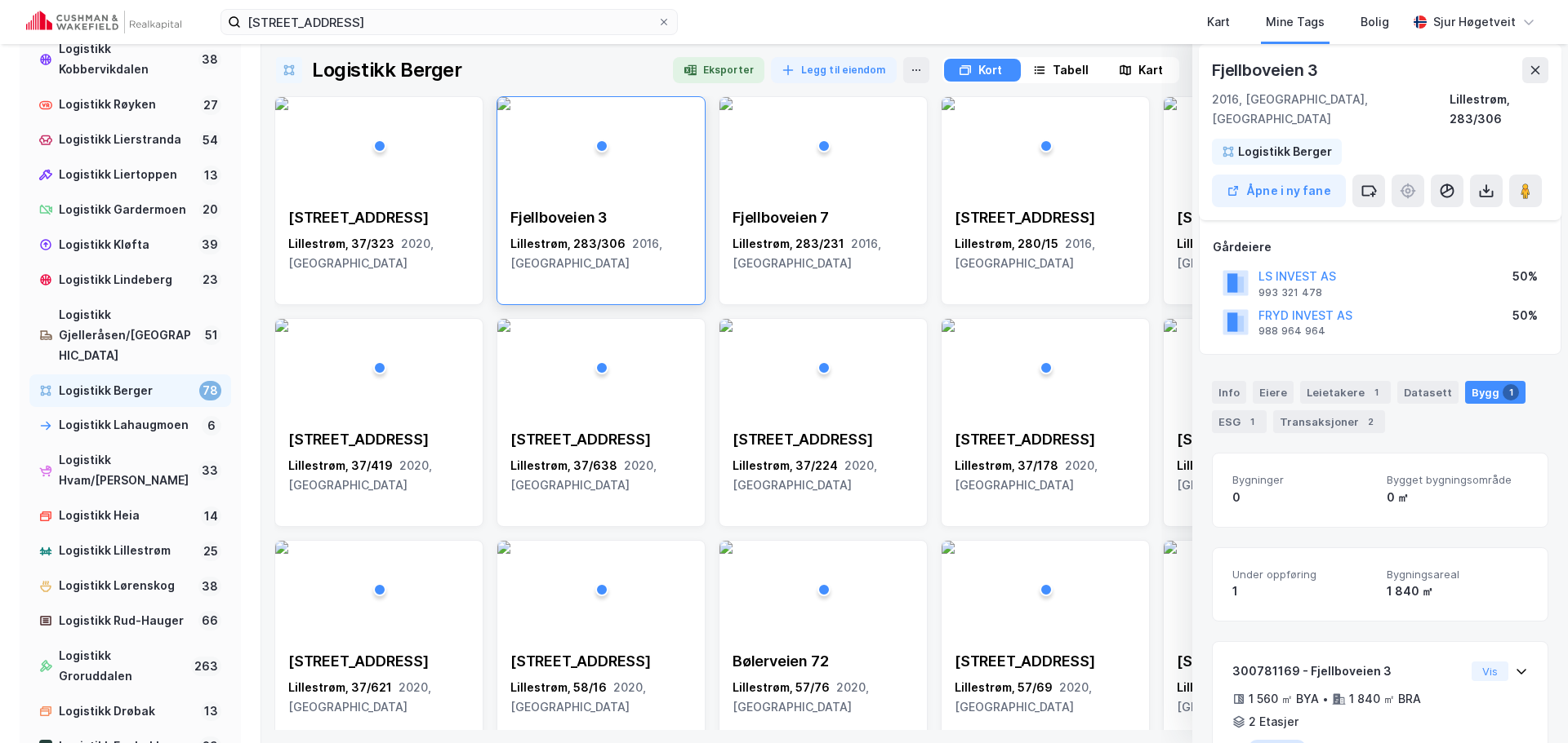
click at [1531, 66] on icon at bounding box center [1536, 71] width 9 height 9
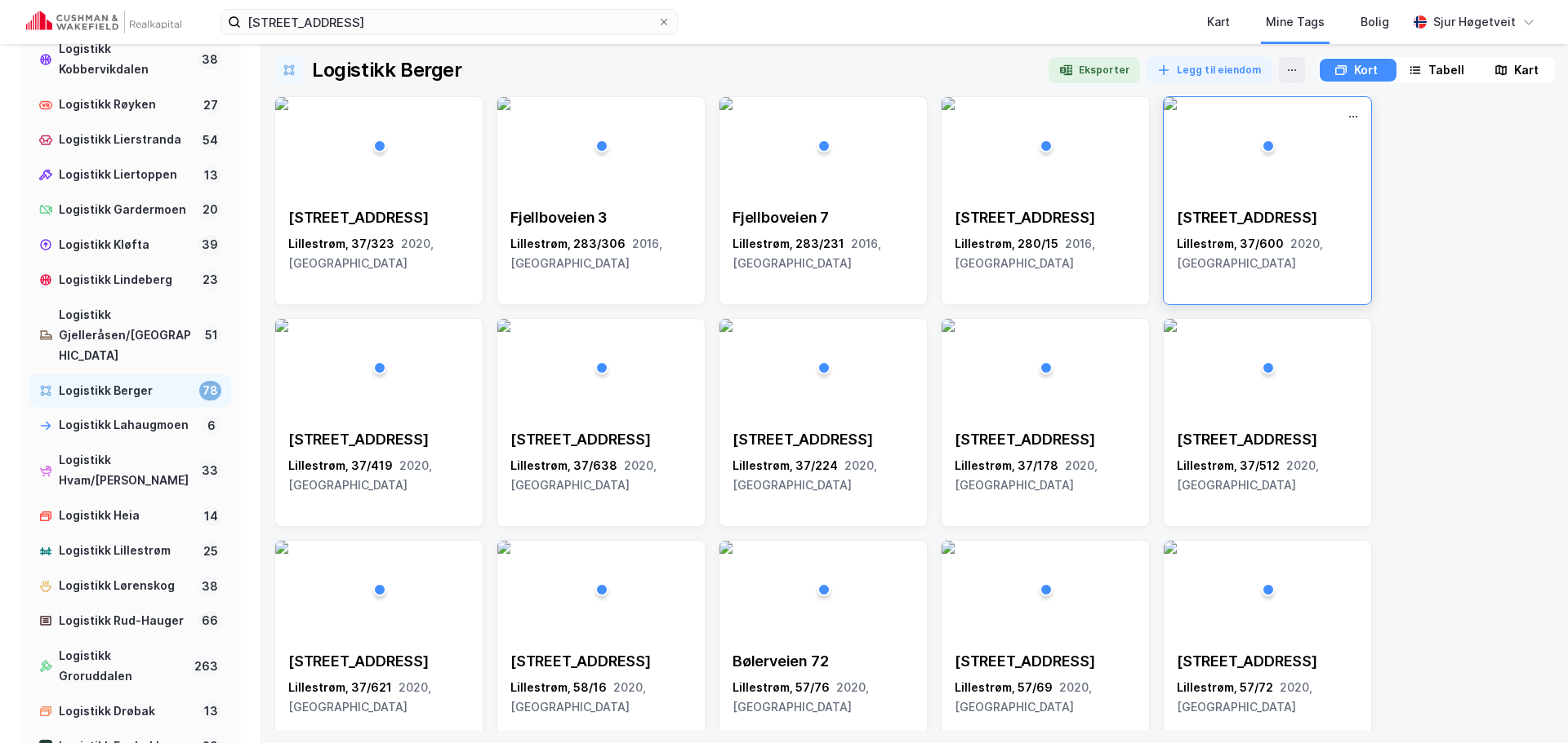
click at [1177, 110] on img at bounding box center [1170, 103] width 13 height 13
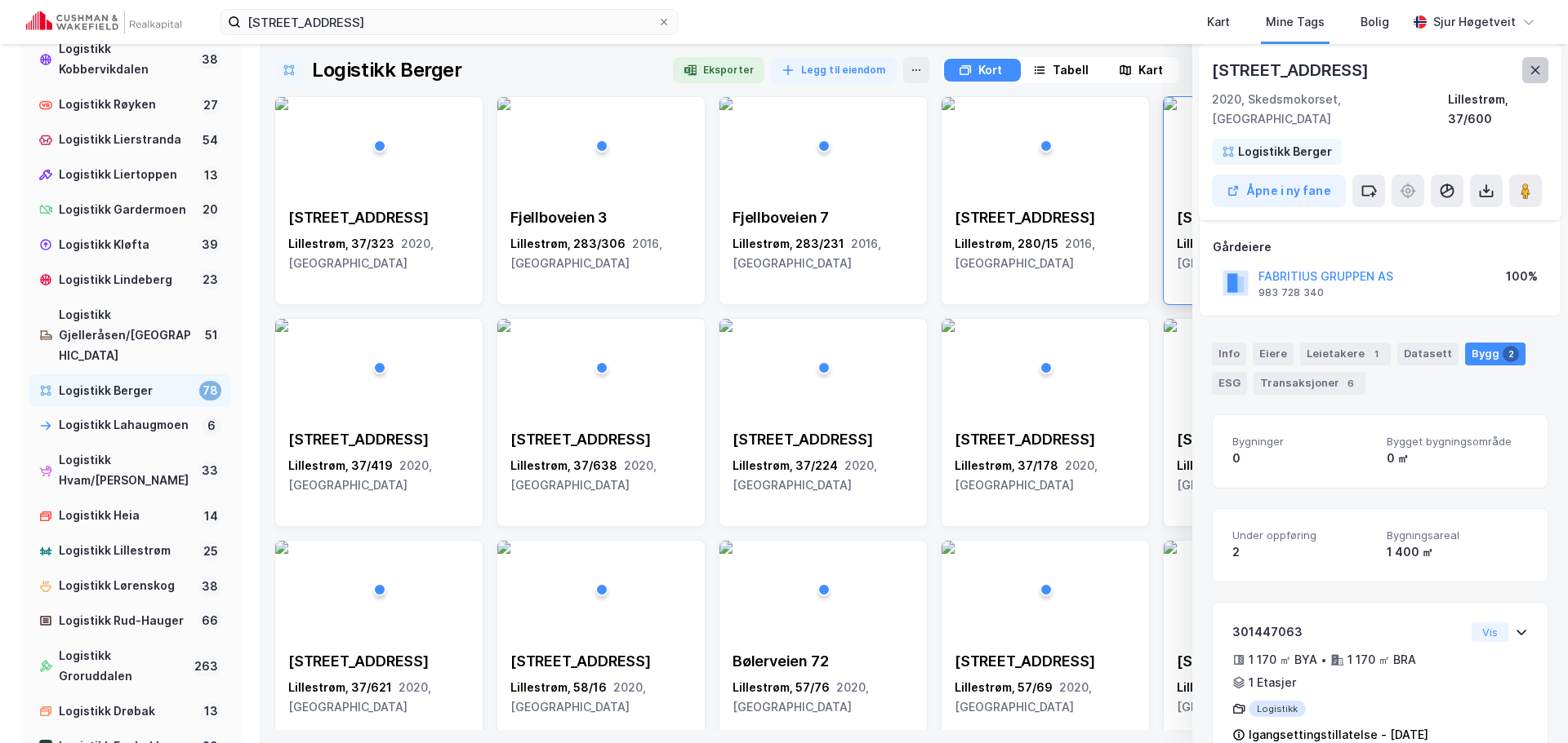
click at [1540, 70] on icon at bounding box center [1535, 70] width 13 height 13
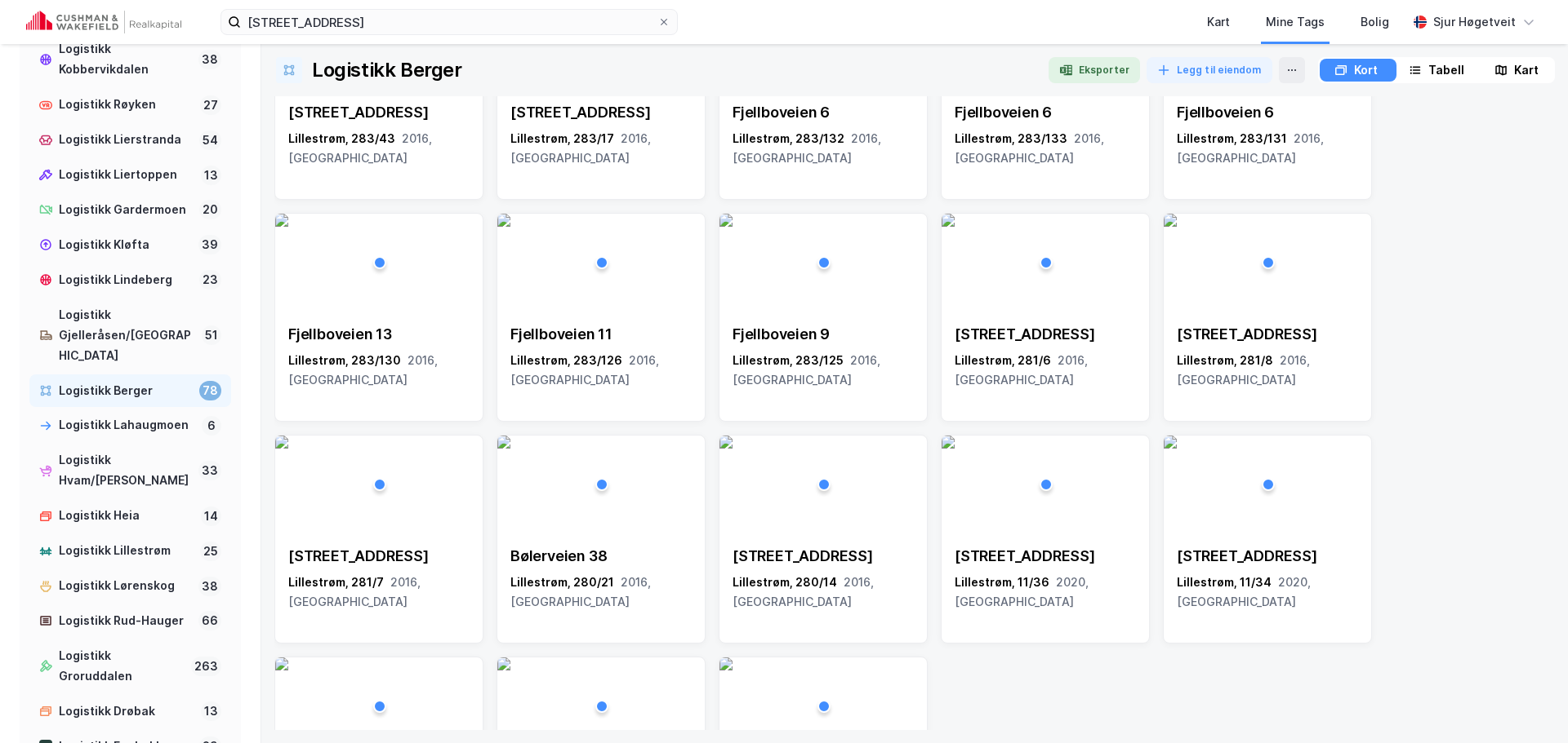
scroll to position [2741, 0]
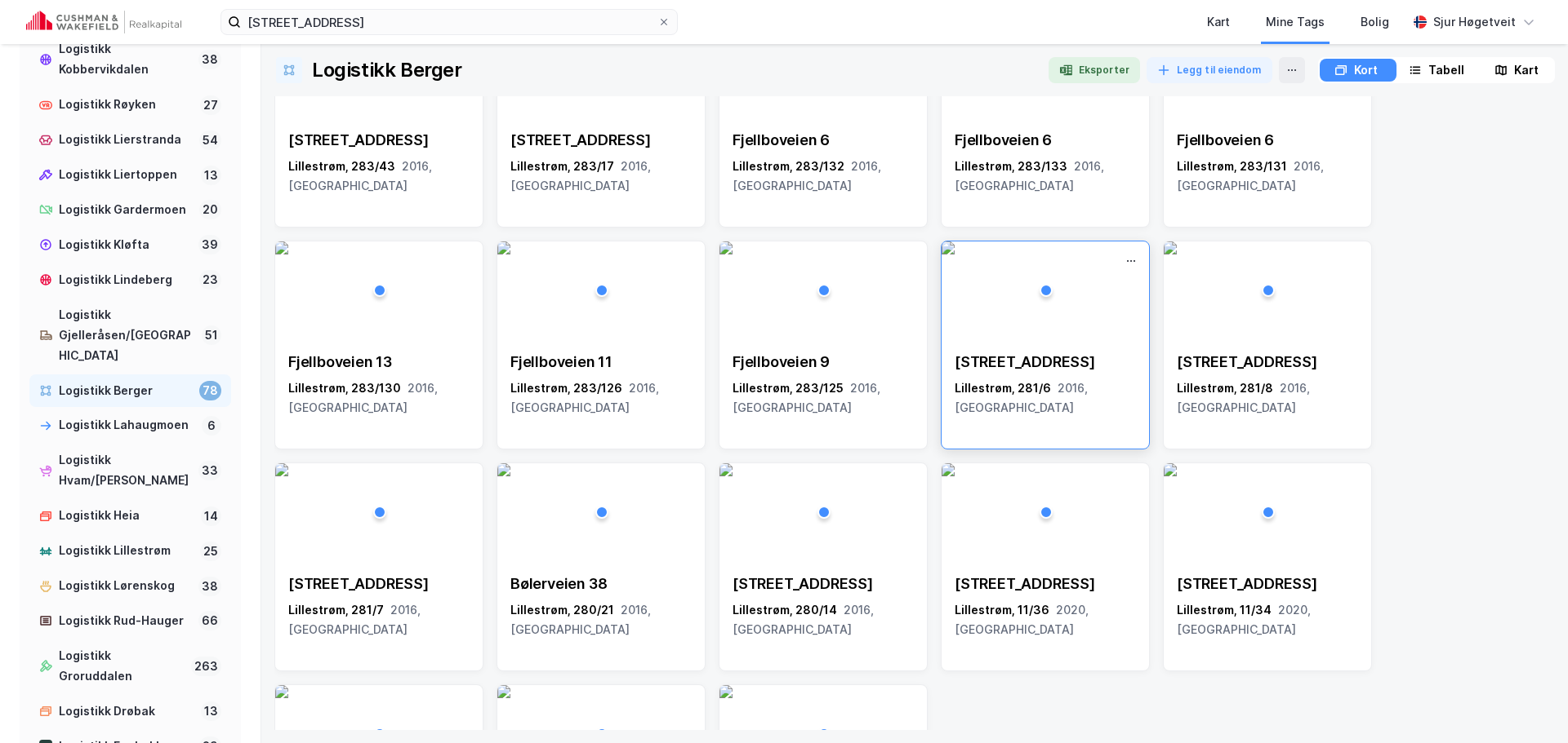
click at [1103, 351] on div "Svennerudveien 40 Lillestrøm, 281/6 2016, Akershus" at bounding box center [1044, 384] width 207 height 91
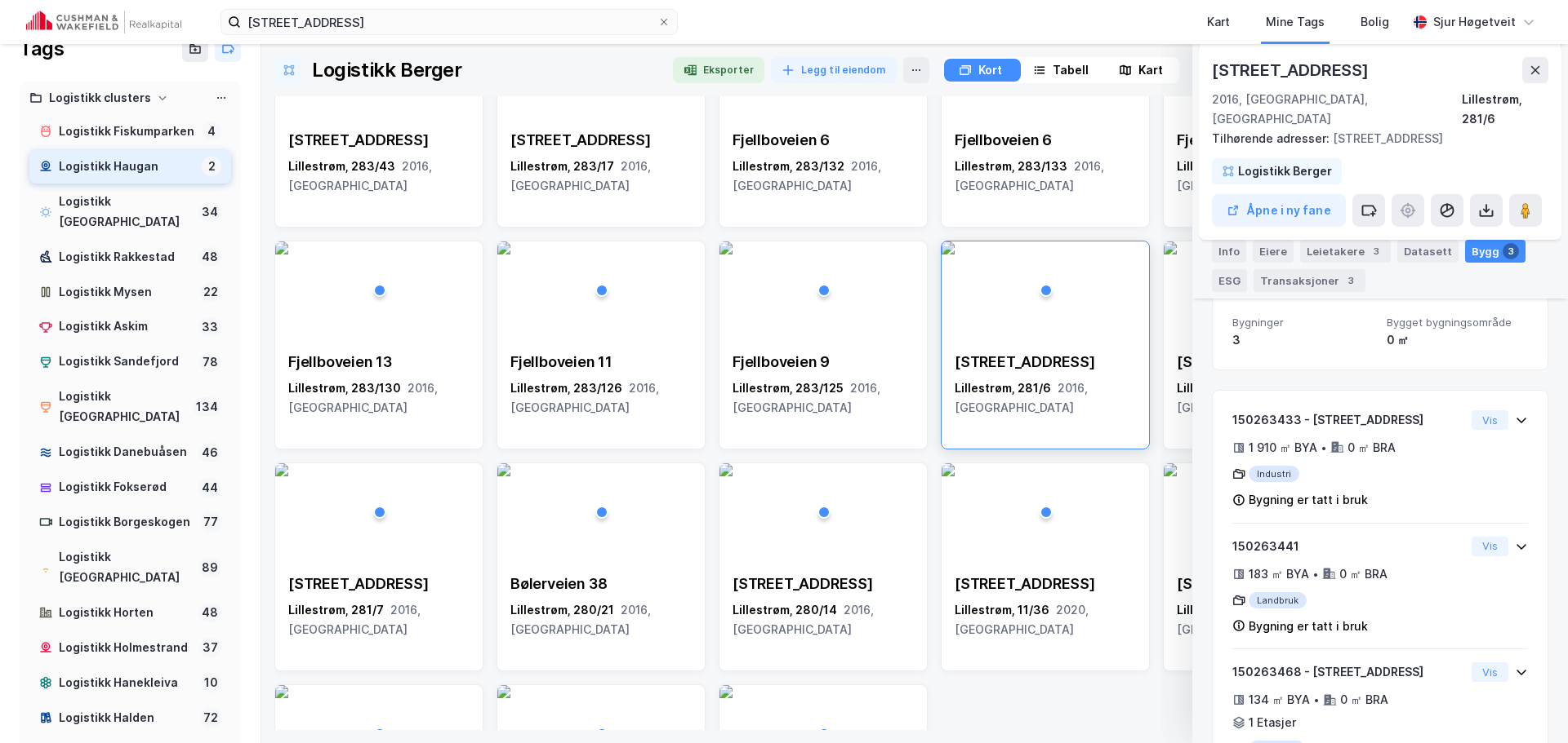
scroll to position [0, 0]
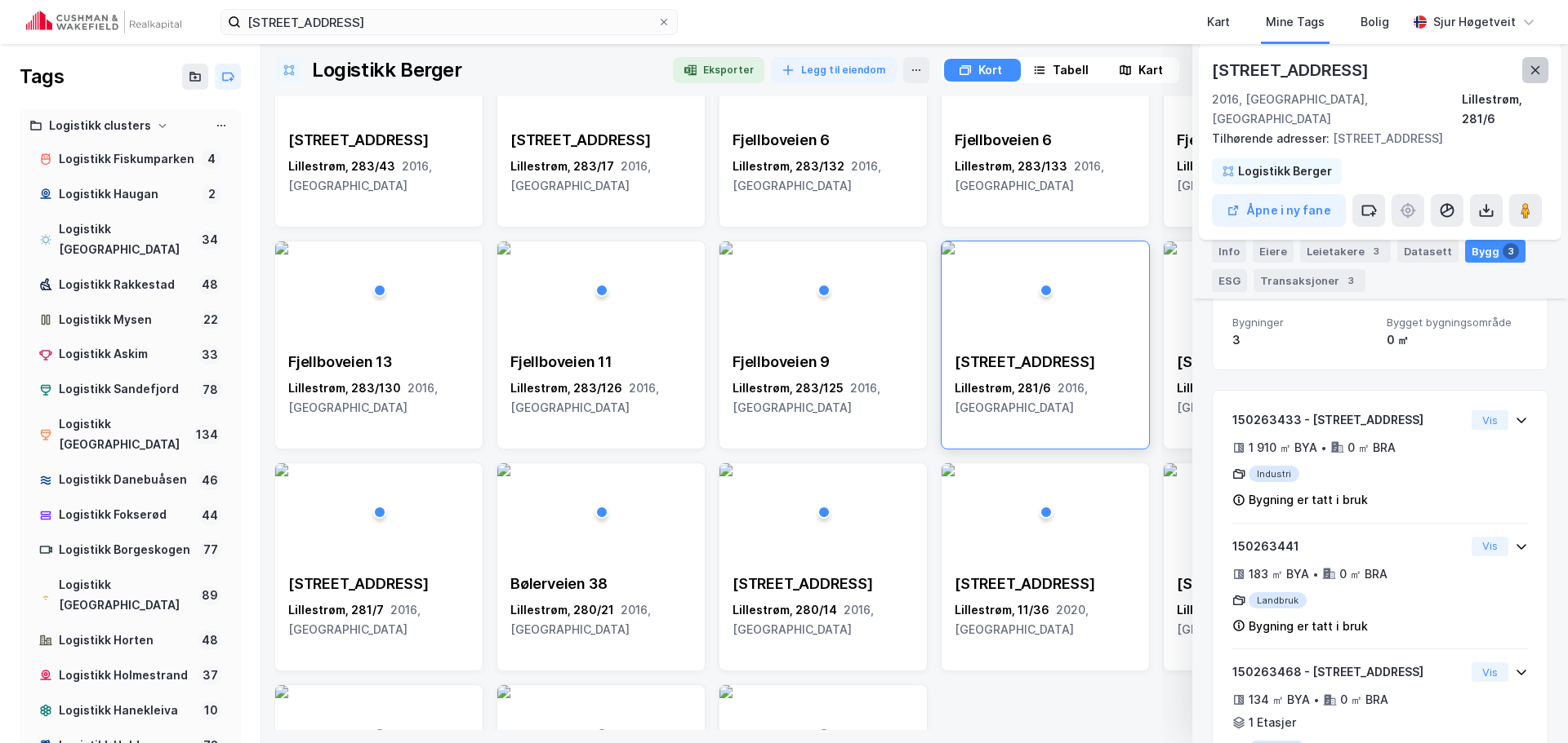
click at [1530, 65] on icon at bounding box center [1535, 70] width 13 height 13
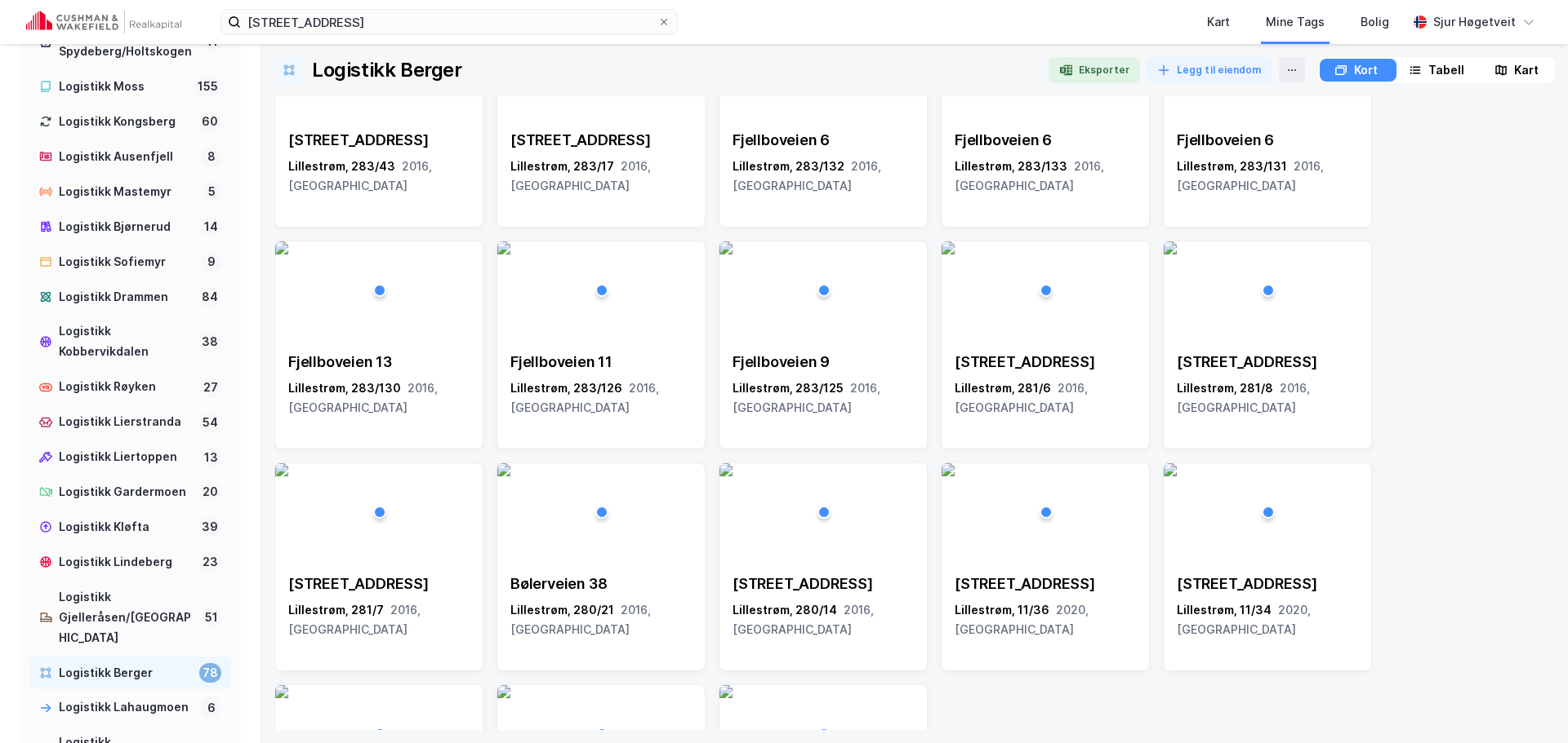
scroll to position [897, 0]
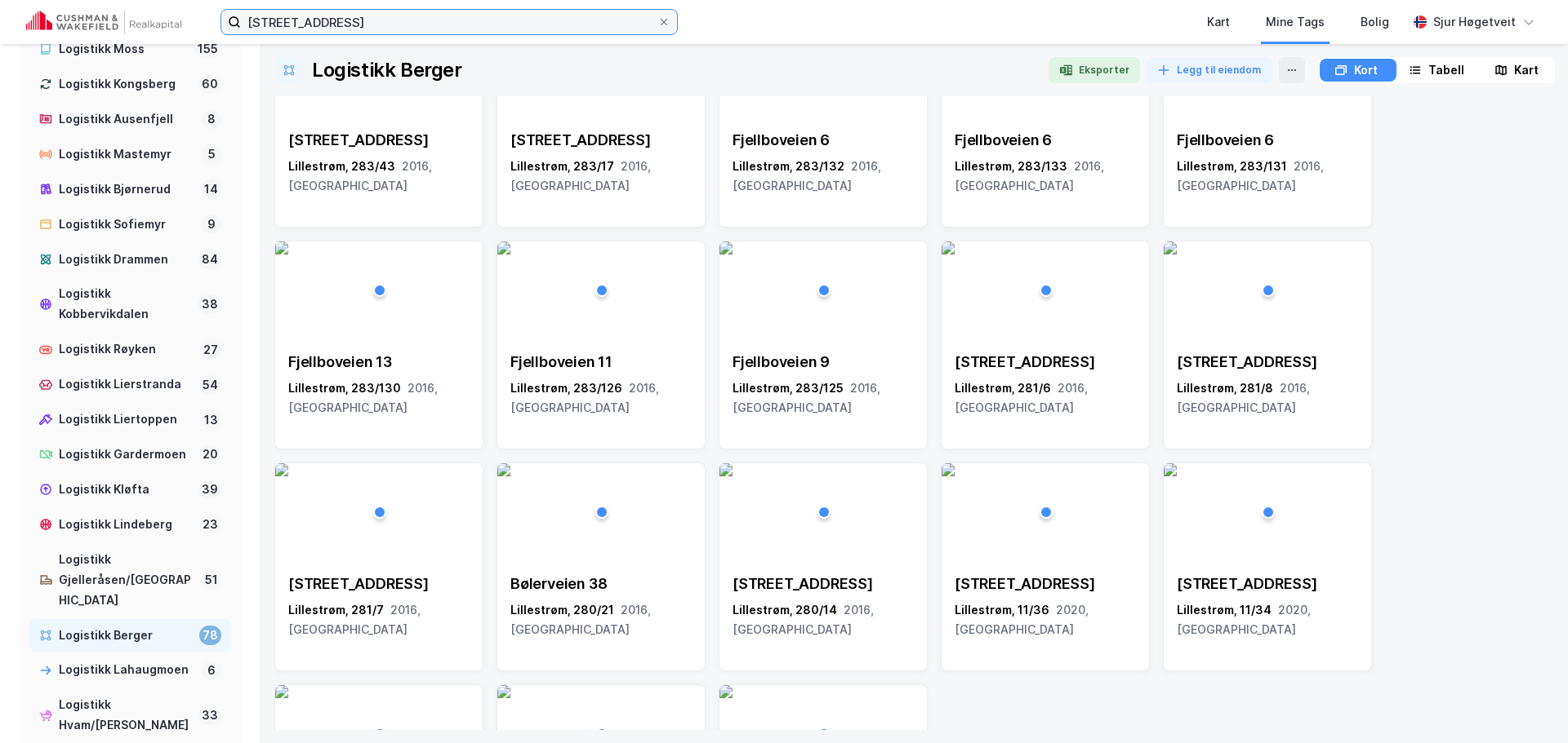
click at [525, 27] on input "Heiaveien 9" at bounding box center [448, 21] width 416 height 25
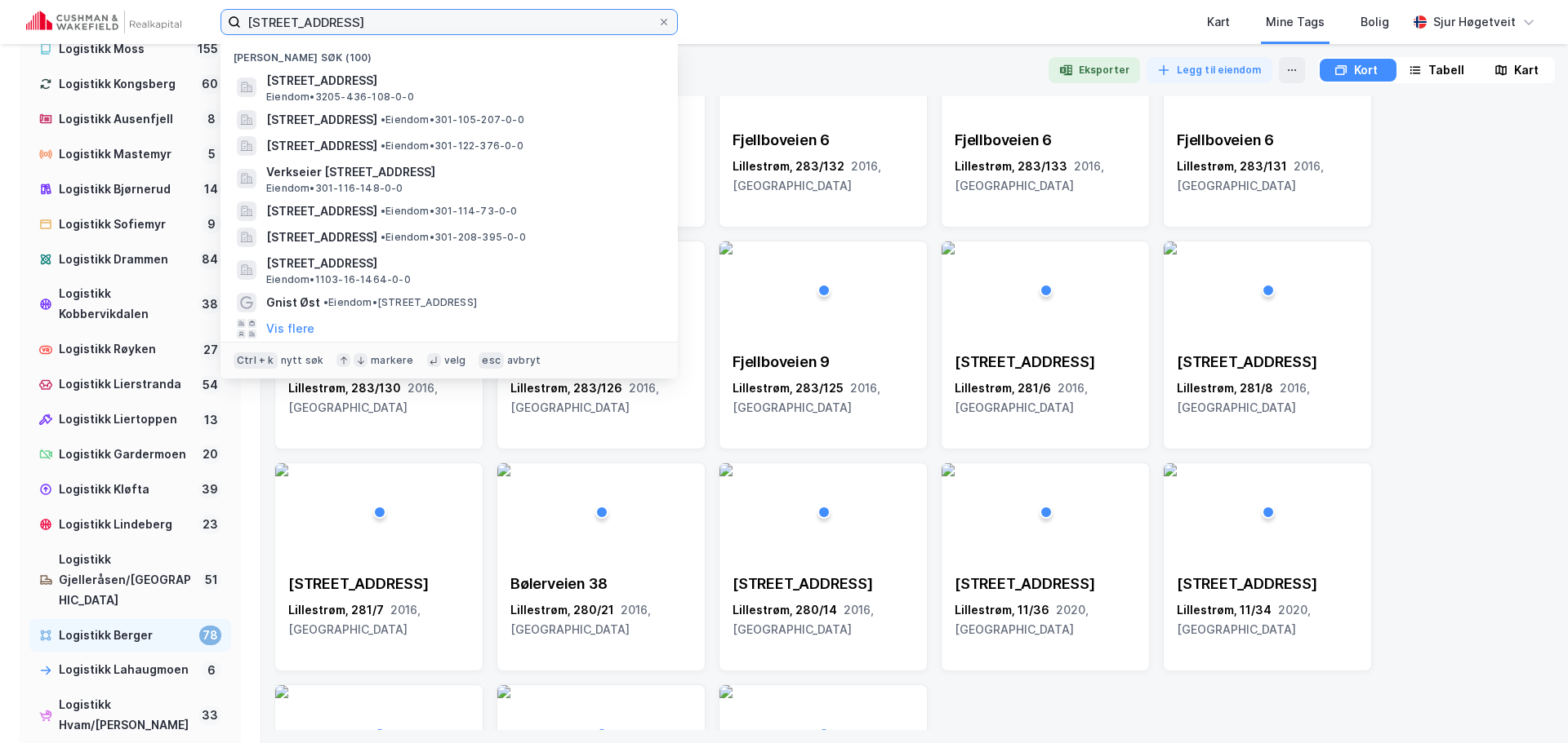
click at [525, 27] on input "Heiaveien 9" at bounding box center [448, 21] width 416 height 25
click at [525, 26] on input "Heiaveien 9" at bounding box center [448, 21] width 416 height 25
paste input "øgslundveien 15"
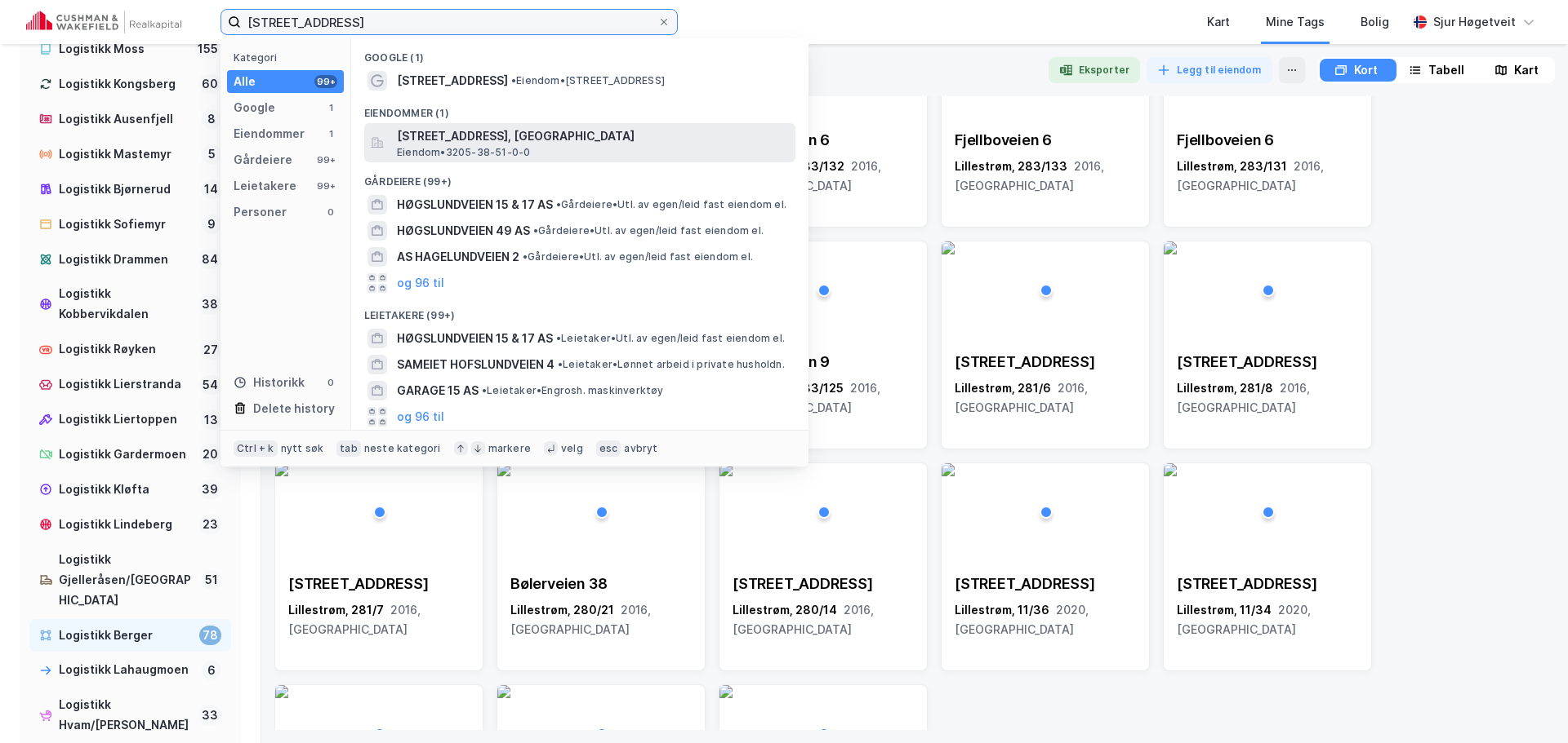
type input "Høgslundveien 15"
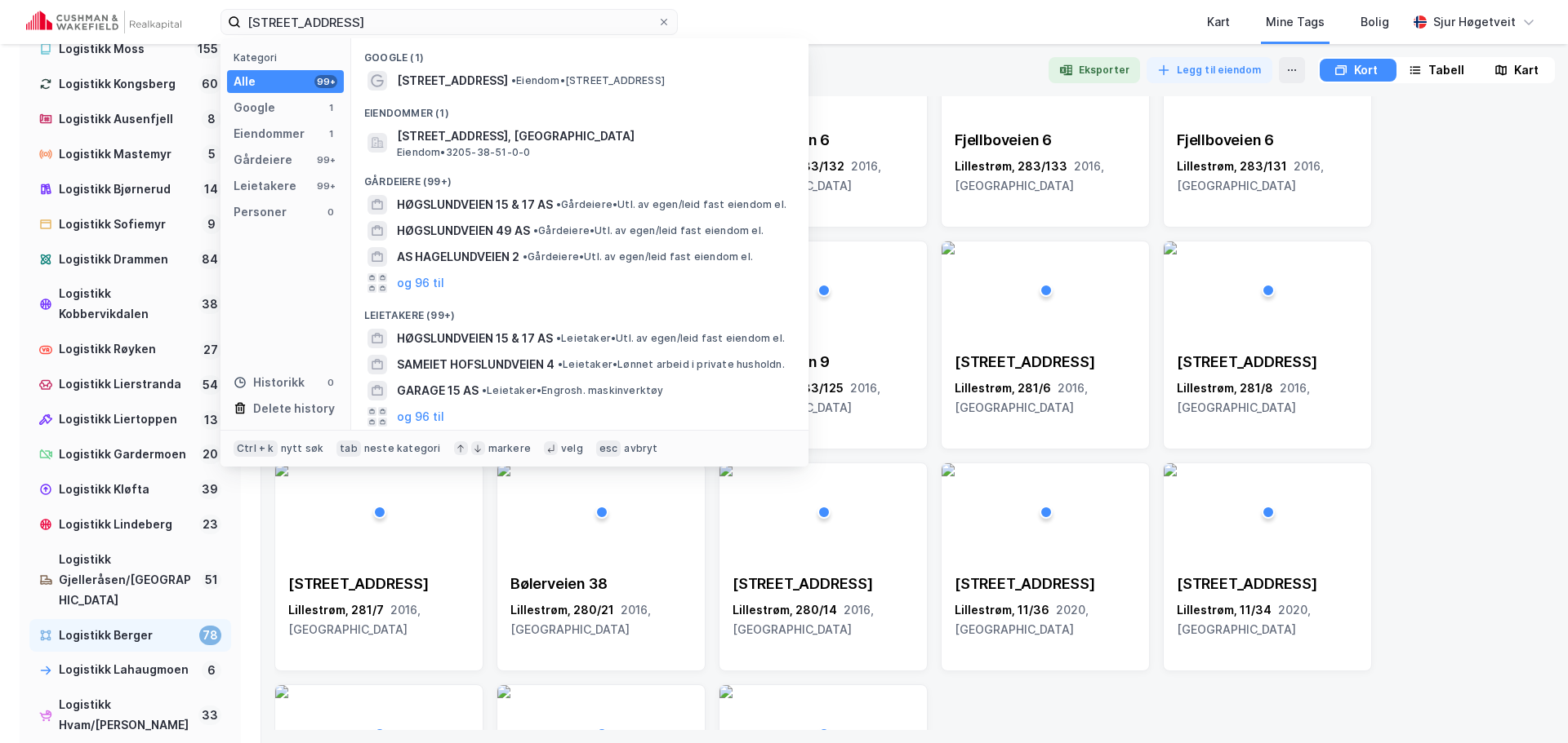
click at [564, 134] on span "Høgslundveien 15, 2020, SKEDSMOKORSET, LILLESTRØM" at bounding box center [593, 135] width 392 height 20
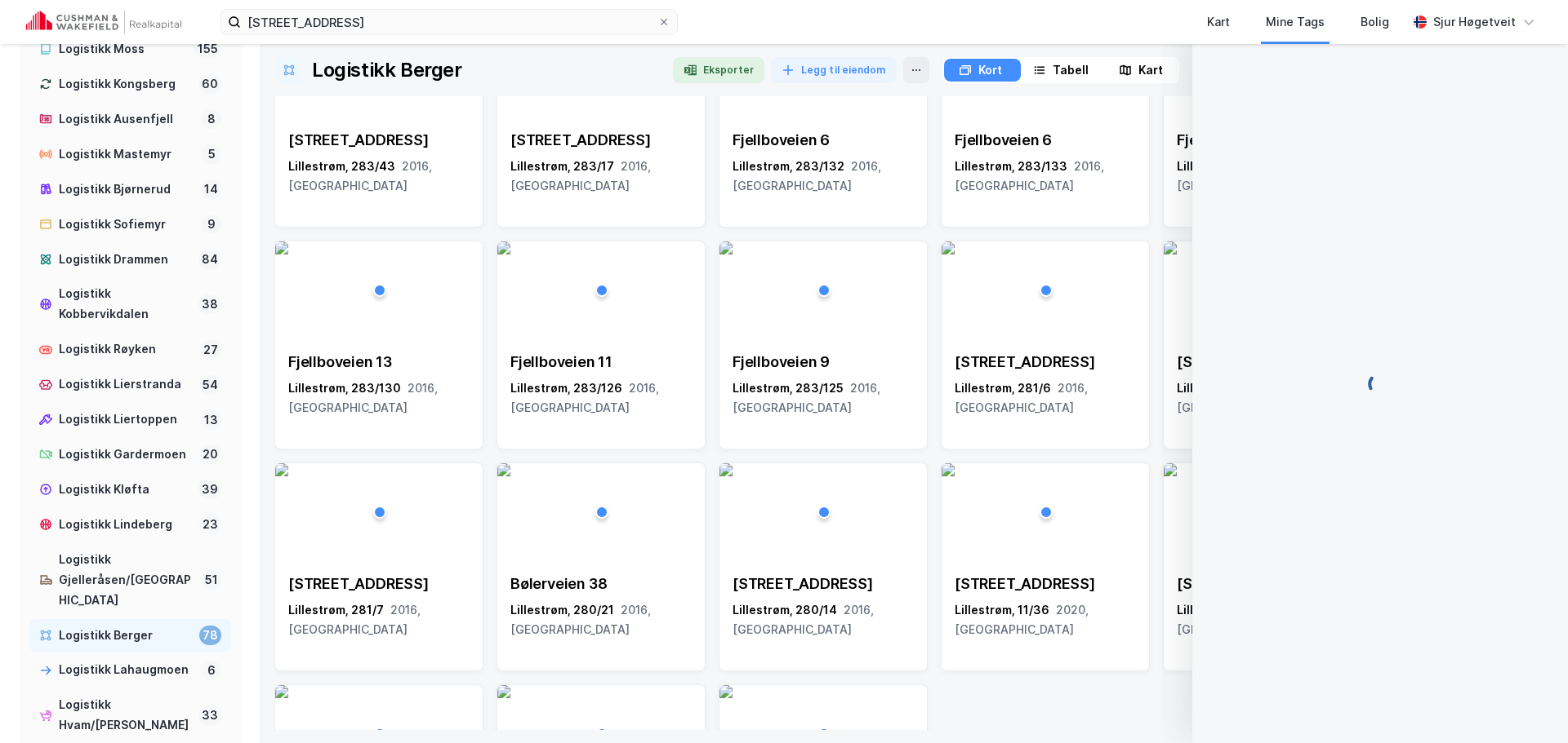
scroll to position [220, 0]
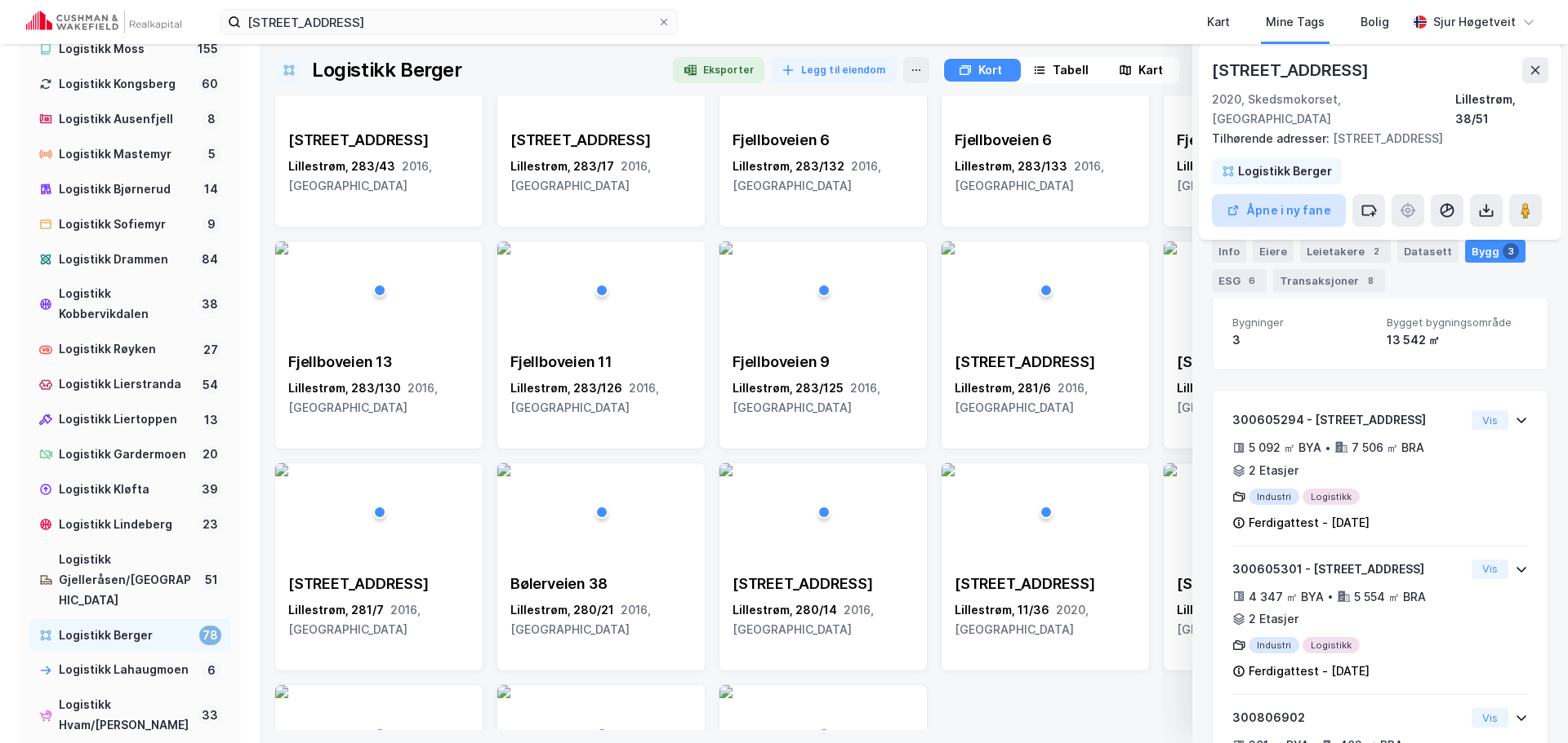
click at [1293, 194] on button "Åpne i ny fane" at bounding box center [1278, 210] width 134 height 32
click at [142, 611] on div "Logistikk Gjelleråsen/[GEOGRAPHIC_DATA]" at bounding box center [127, 580] width 136 height 61
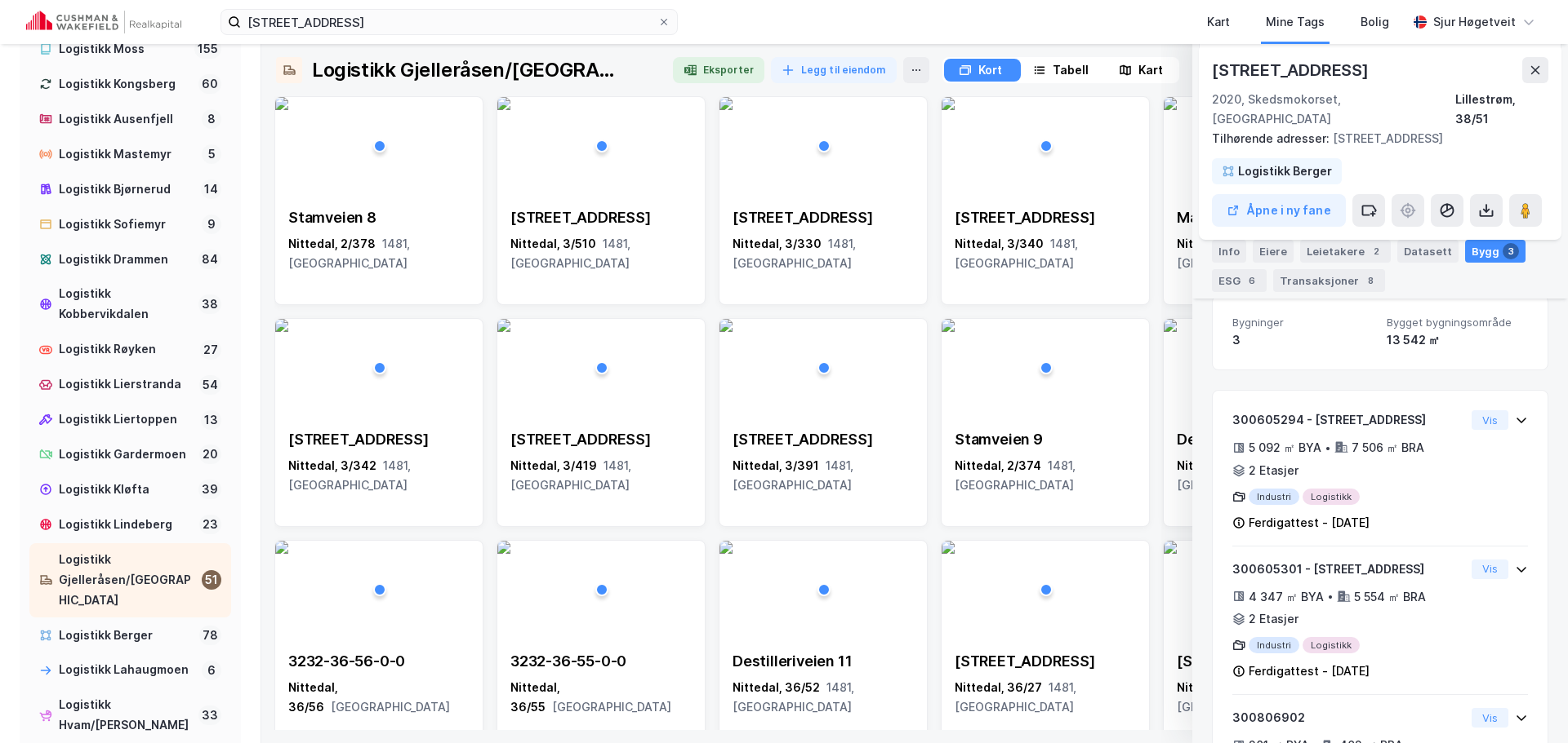
click at [1536, 73] on icon at bounding box center [1535, 70] width 13 height 13
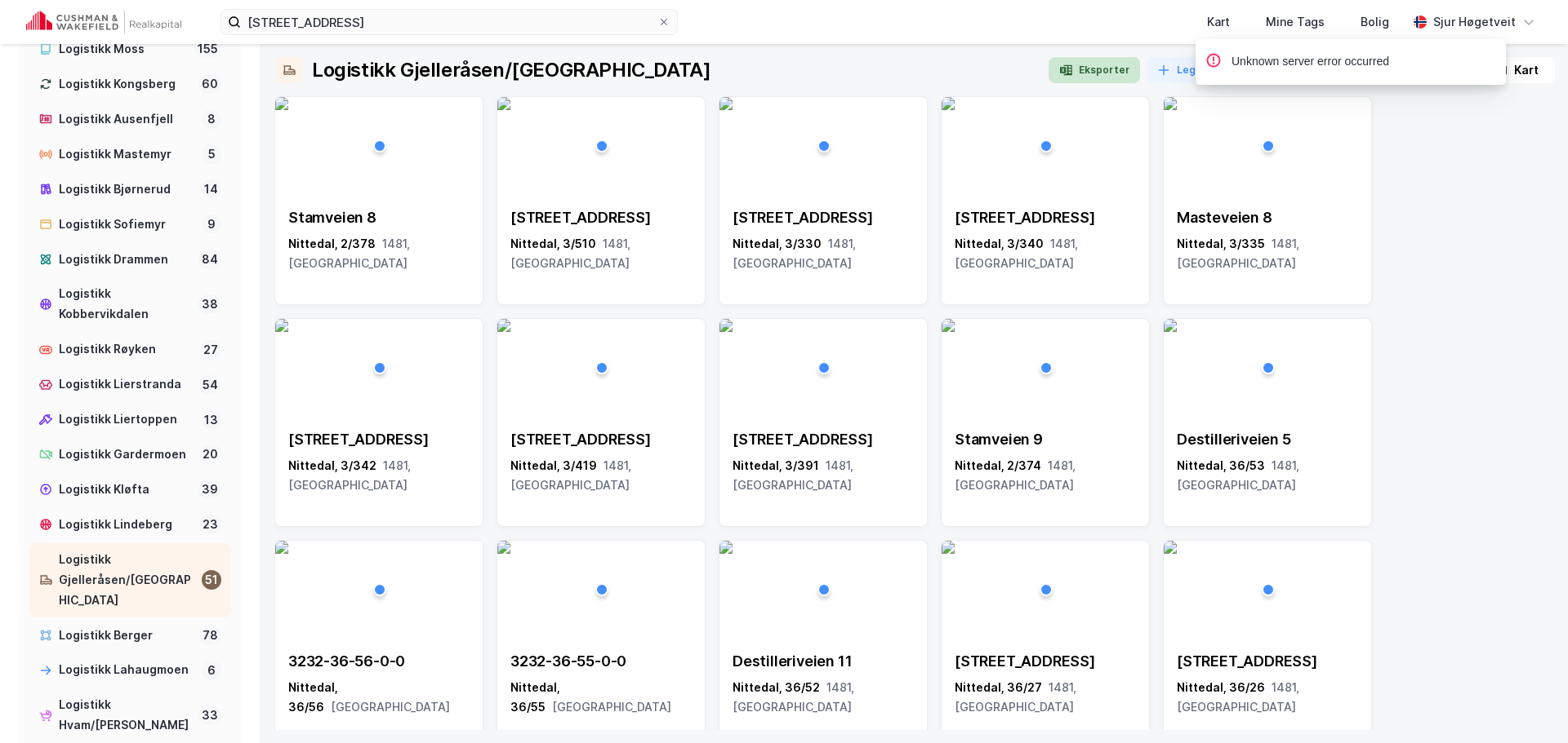
click at [1093, 71] on button "Eksporter" at bounding box center [1094, 70] width 91 height 26
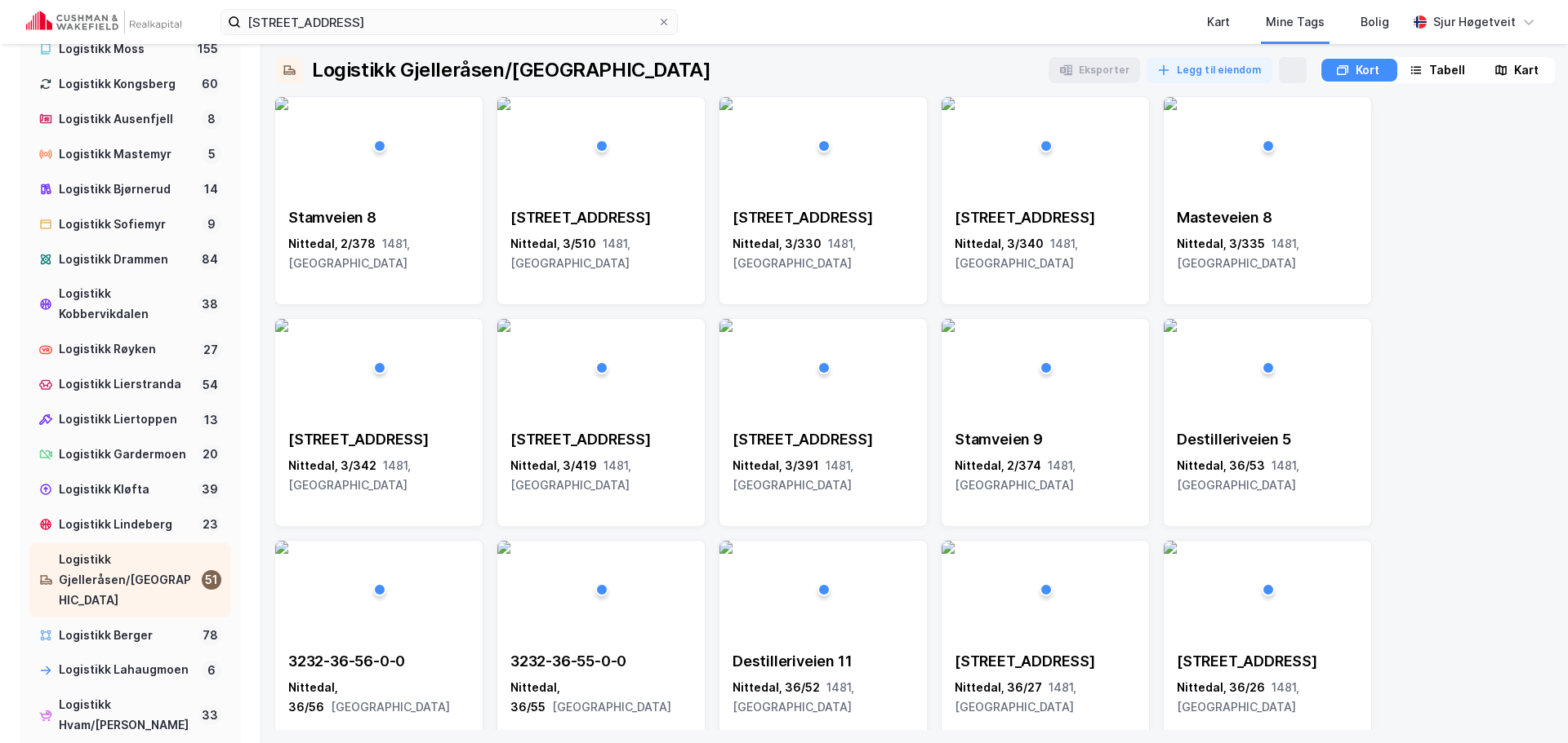
click at [1108, 74] on div "Eksporter Legg til eiendom" at bounding box center [1177, 70] width 258 height 26
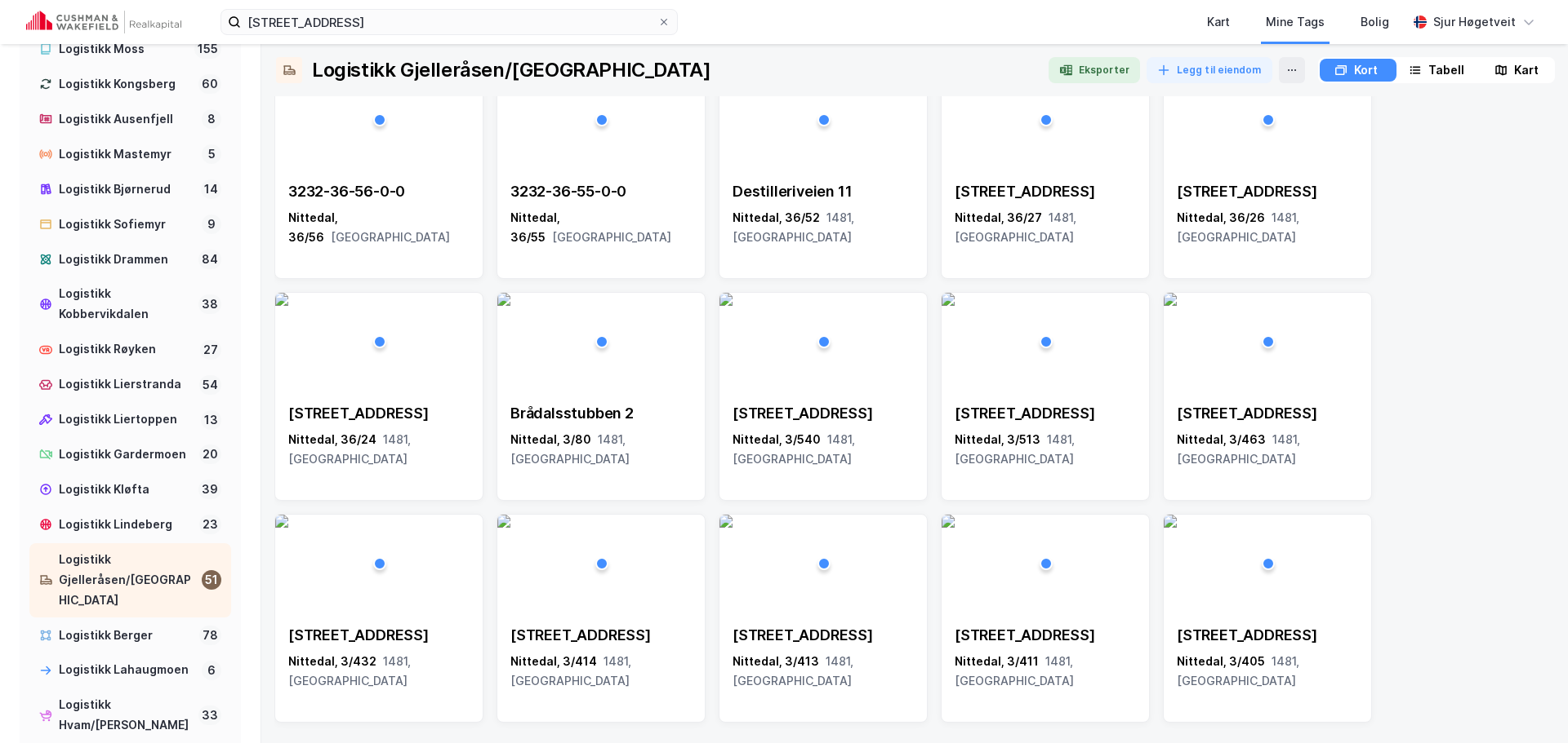
scroll to position [914, 0]
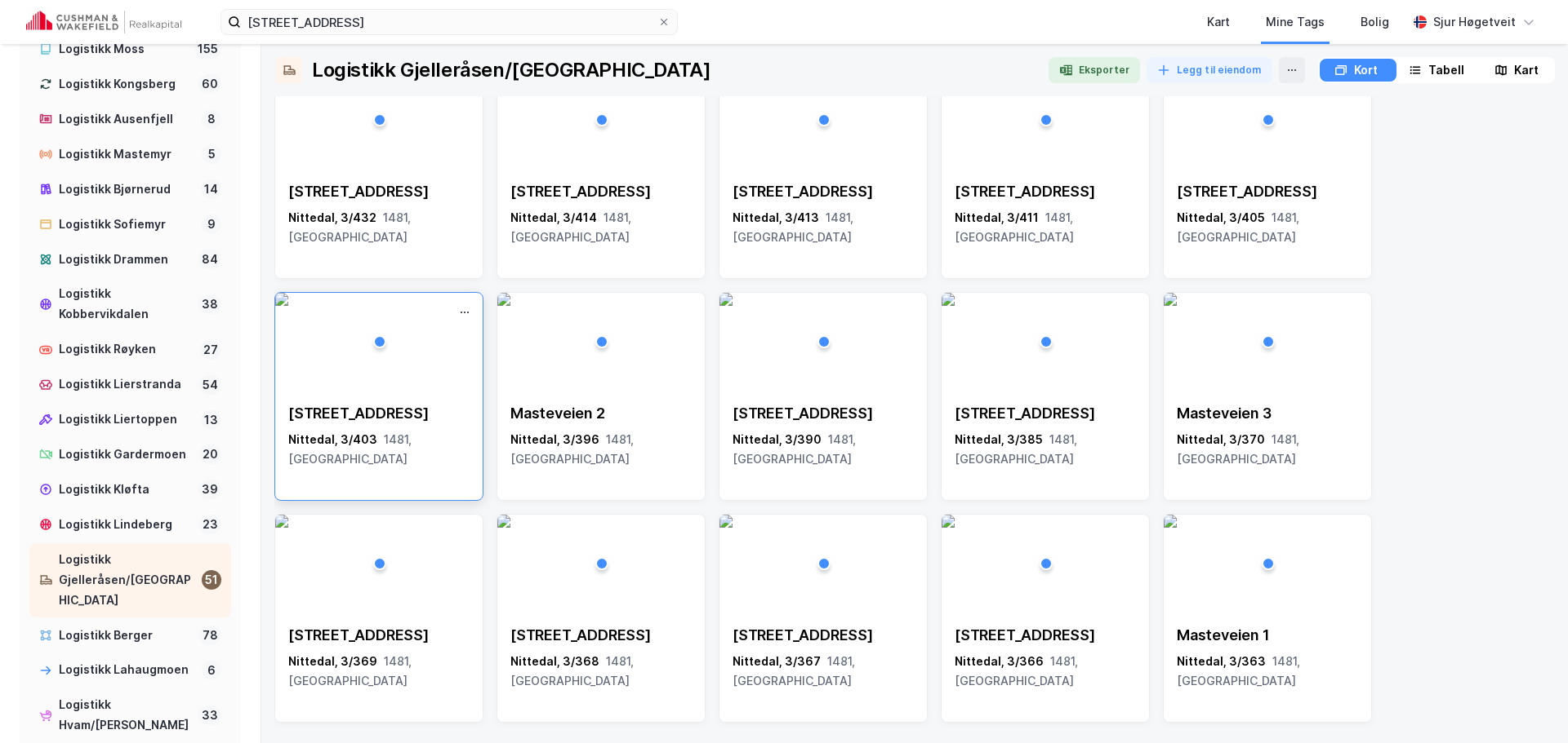
click at [437, 406] on div "[STREET_ADDRESS]" at bounding box center [379, 413] width 182 height 20
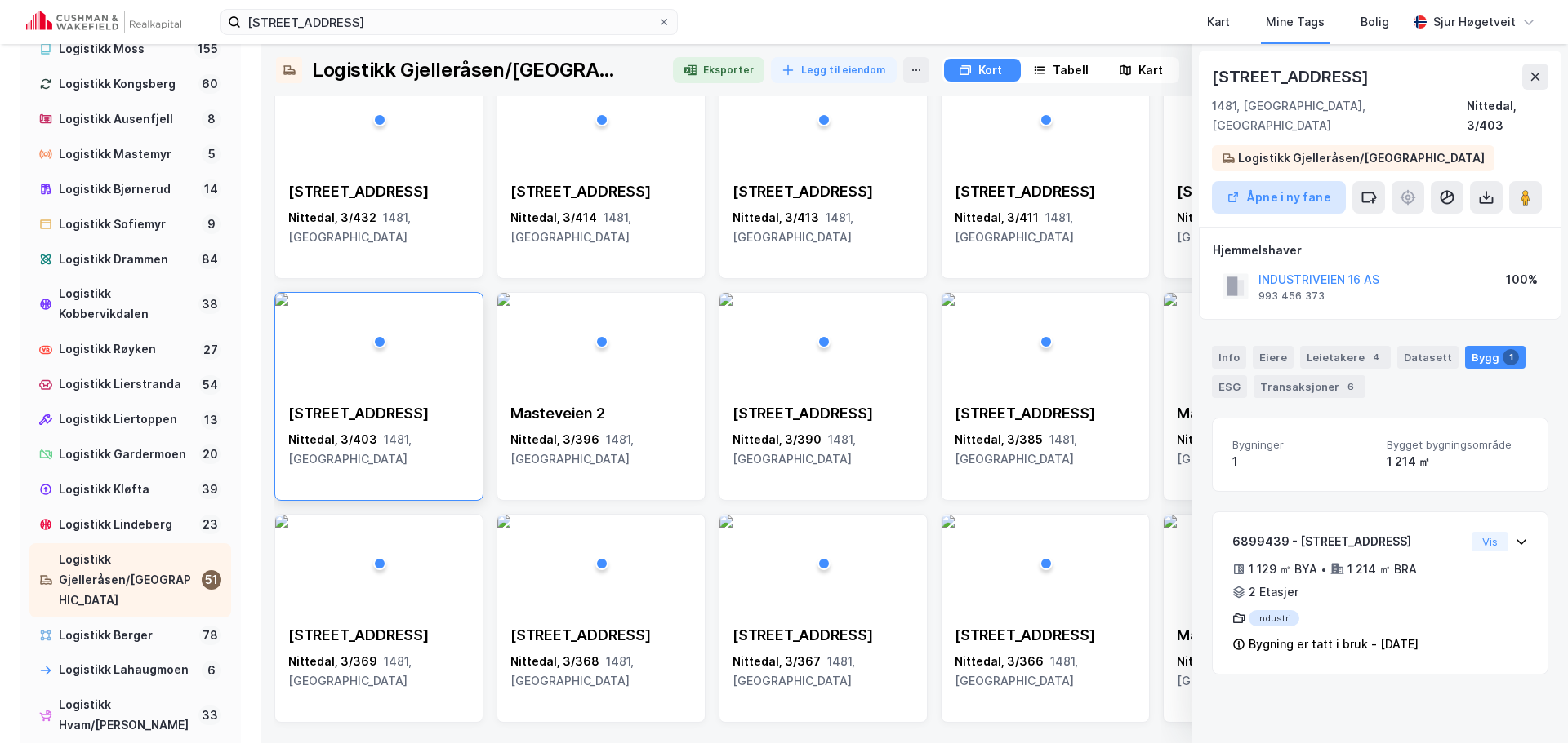
click at [1279, 181] on button "Åpne i ny fane" at bounding box center [1278, 198] width 134 height 32
click at [1533, 83] on icon at bounding box center [1535, 76] width 13 height 13
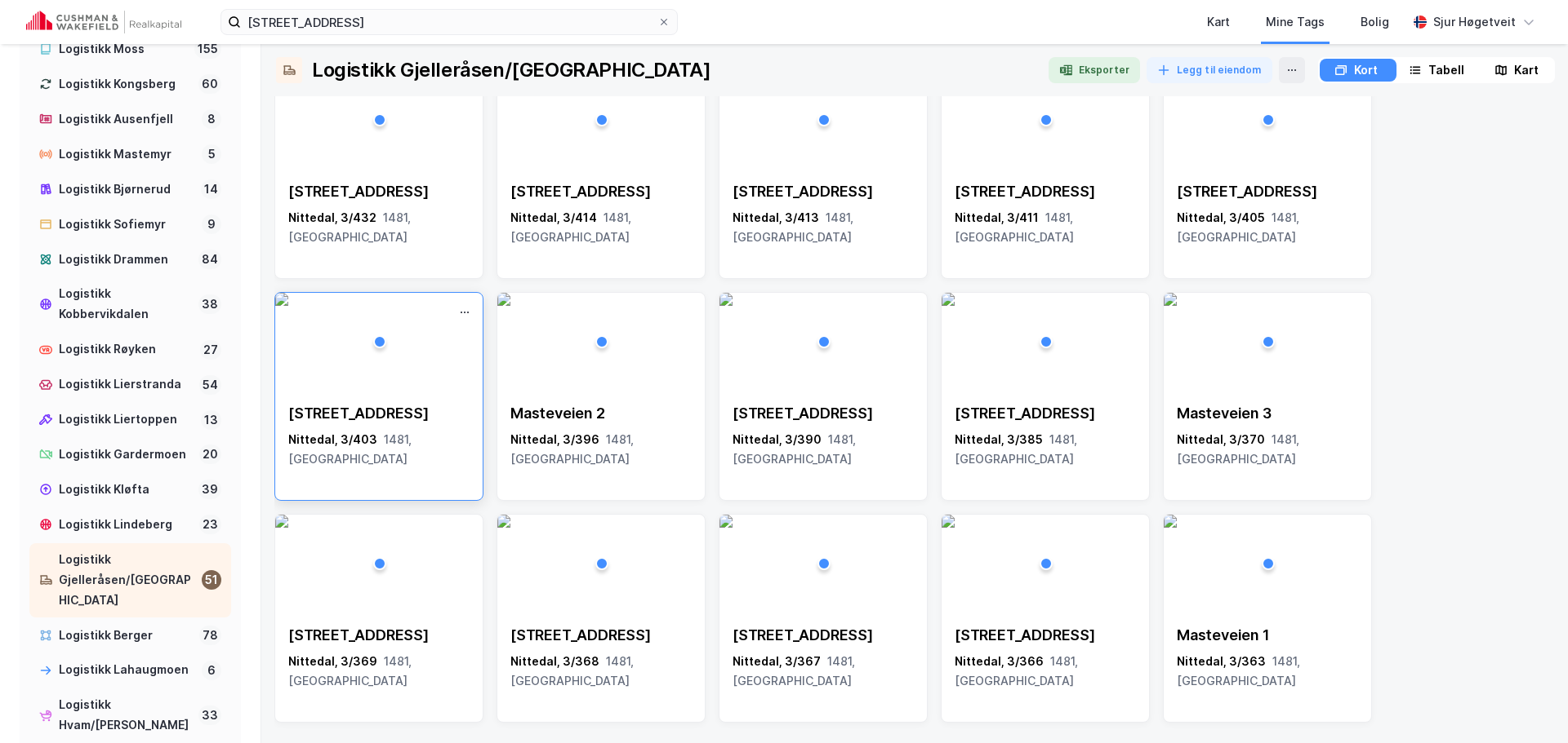
click at [414, 418] on div "[STREET_ADDRESS]" at bounding box center [379, 413] width 182 height 20
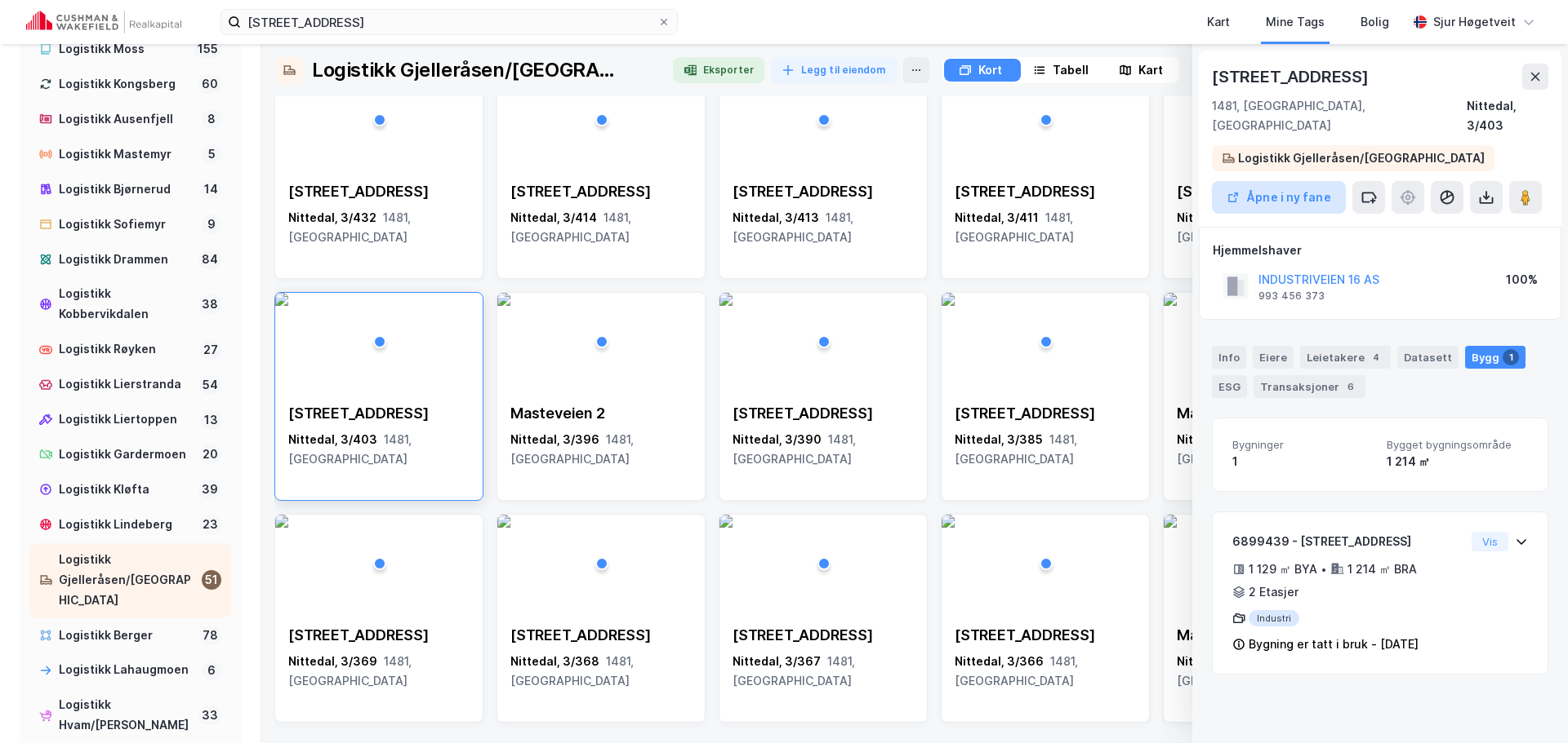
click at [1300, 181] on button "Åpne i ny fane" at bounding box center [1278, 198] width 134 height 32
click at [1531, 77] on icon at bounding box center [1535, 76] width 13 height 13
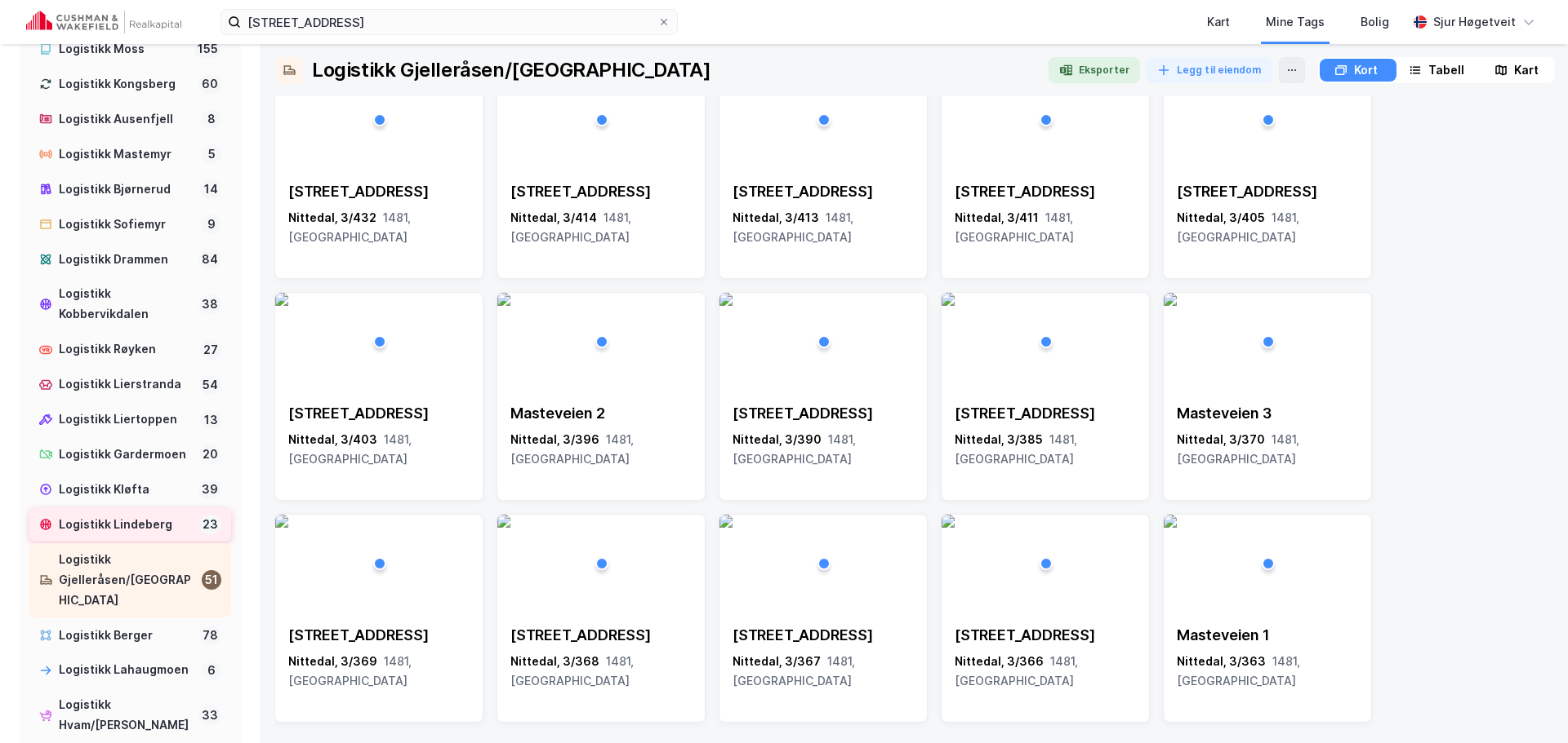
click at [102, 535] on div "Logistikk Lindeberg" at bounding box center [125, 525] width 134 height 20
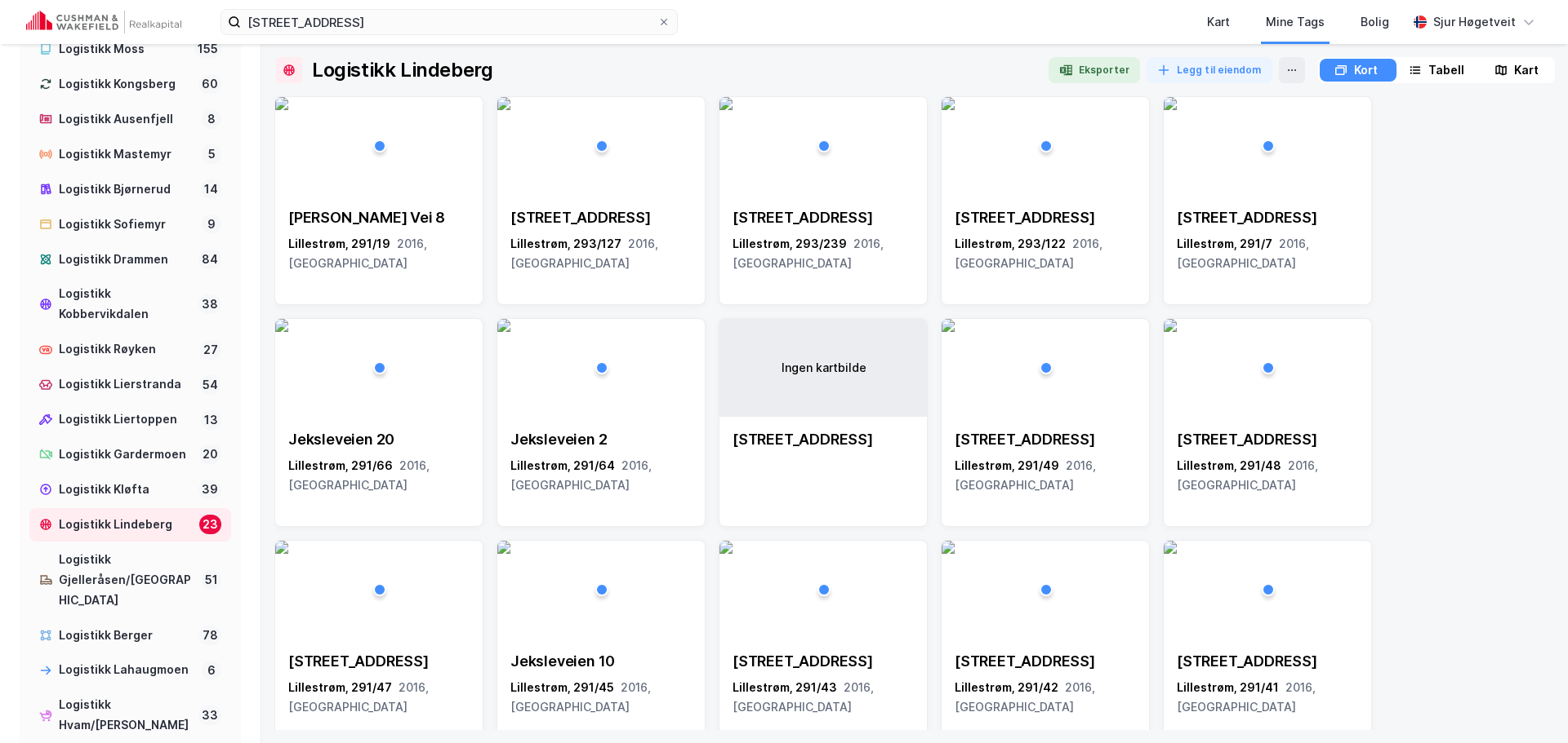
click at [1455, 181] on div "Karoline Eggens Vei 8 Lillestrøm, 291/19 2016, Akershus Lindebergveien 7 Lilles…" at bounding box center [915, 644] width 1281 height 1097
click at [1103, 69] on button "Eksporter" at bounding box center [1094, 70] width 91 height 26
click at [511, 332] on img at bounding box center [503, 325] width 13 height 13
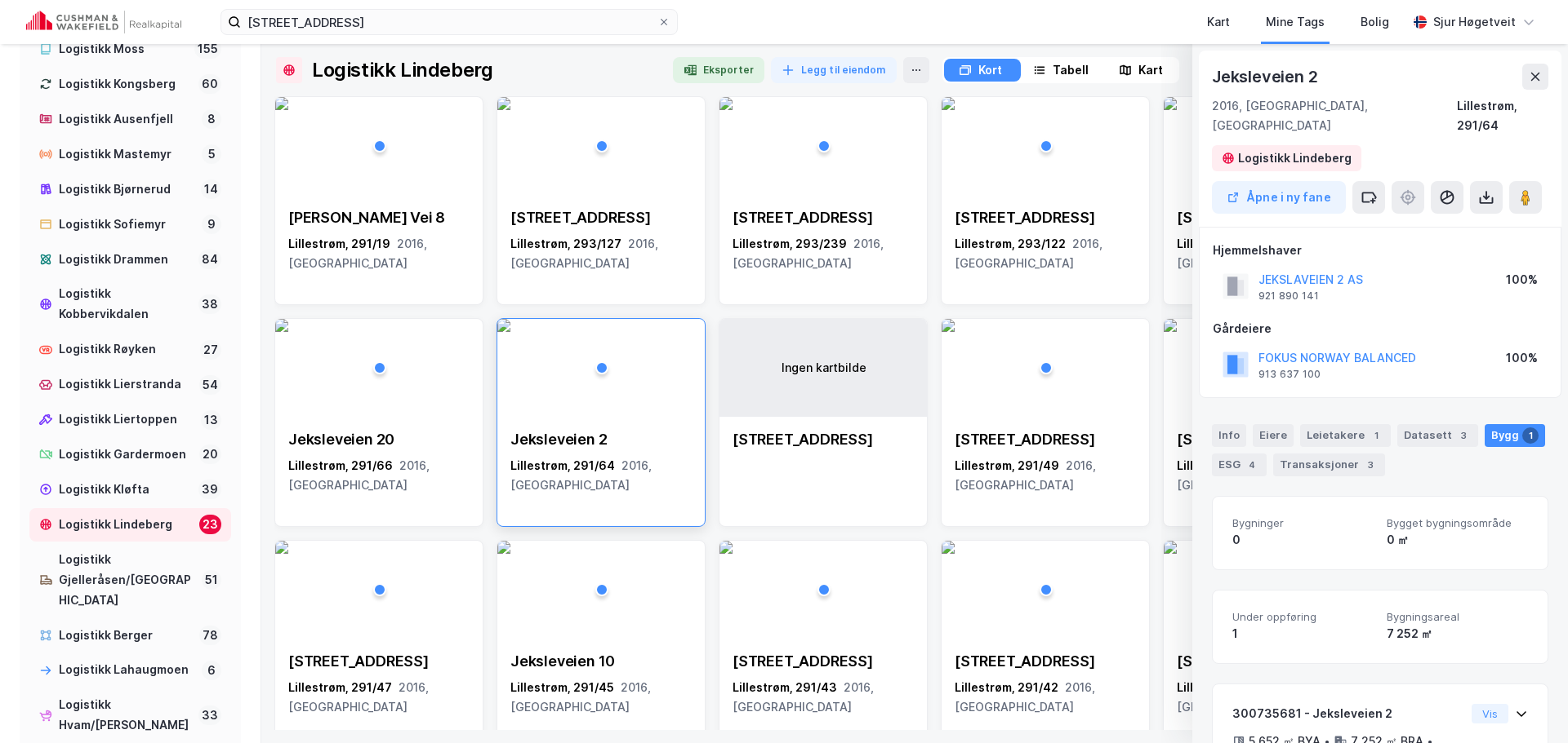
scroll to position [104, 0]
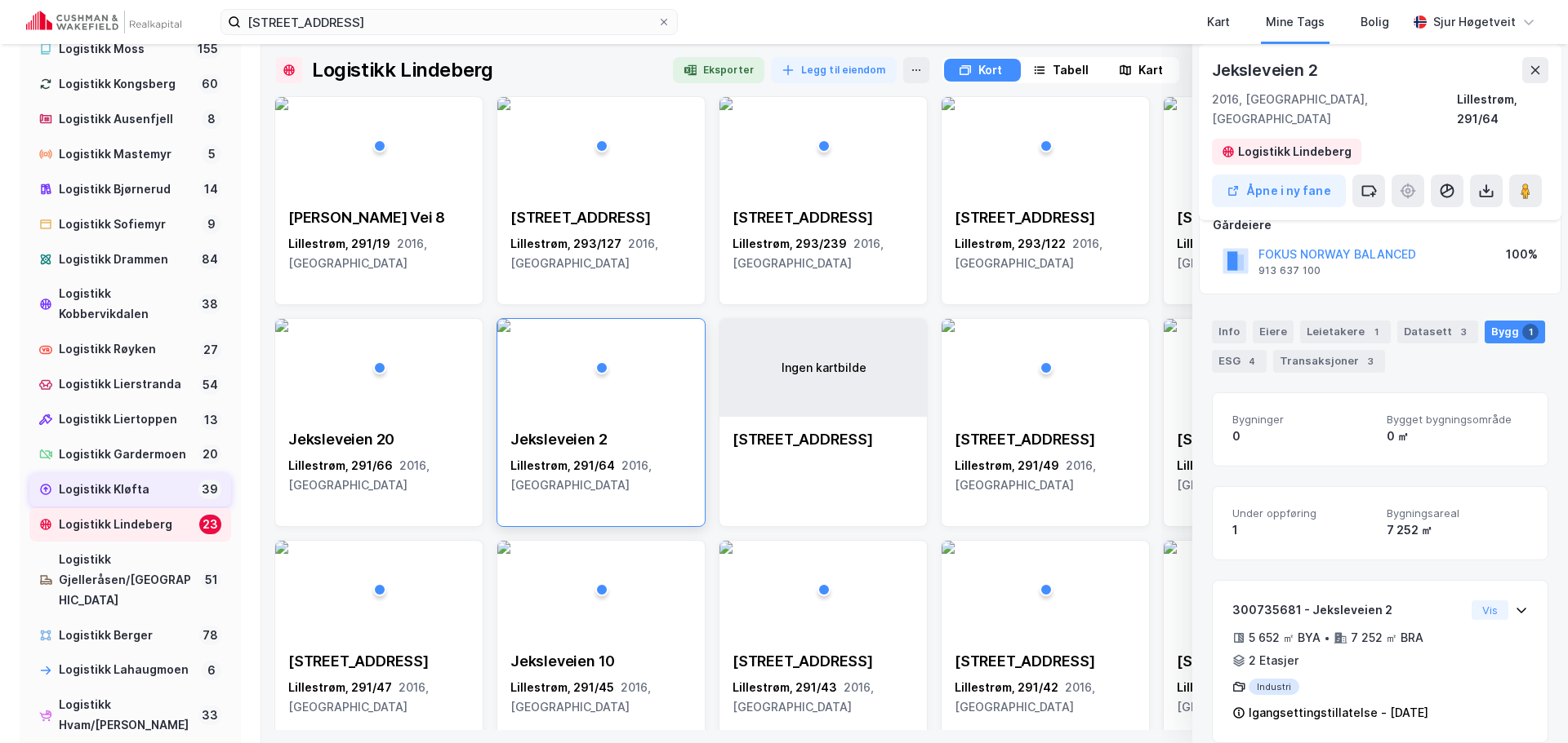
click at [107, 500] on div "Logistikk Kløfta" at bounding box center [125, 490] width 133 height 20
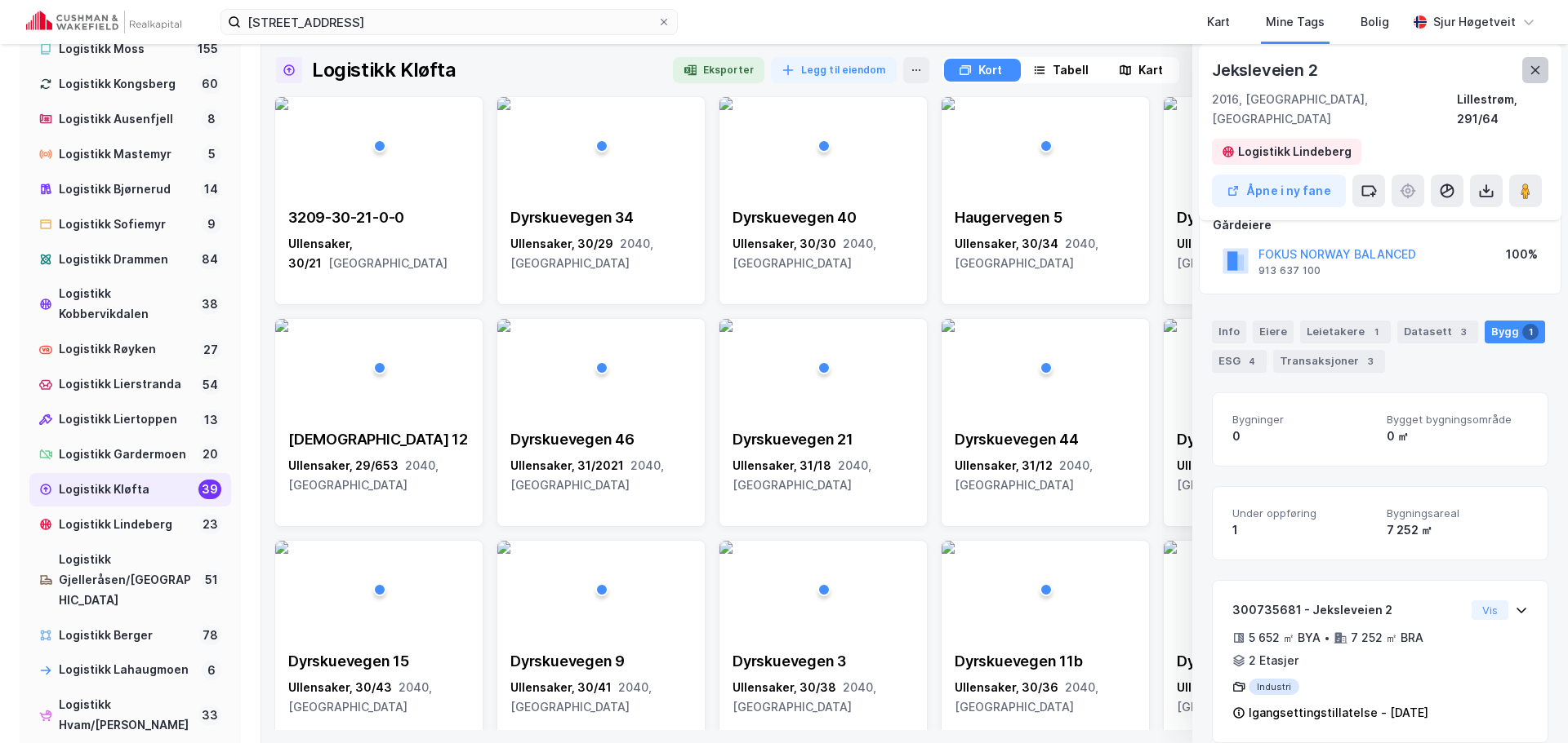
click at [1531, 74] on icon at bounding box center [1536, 71] width 9 height 9
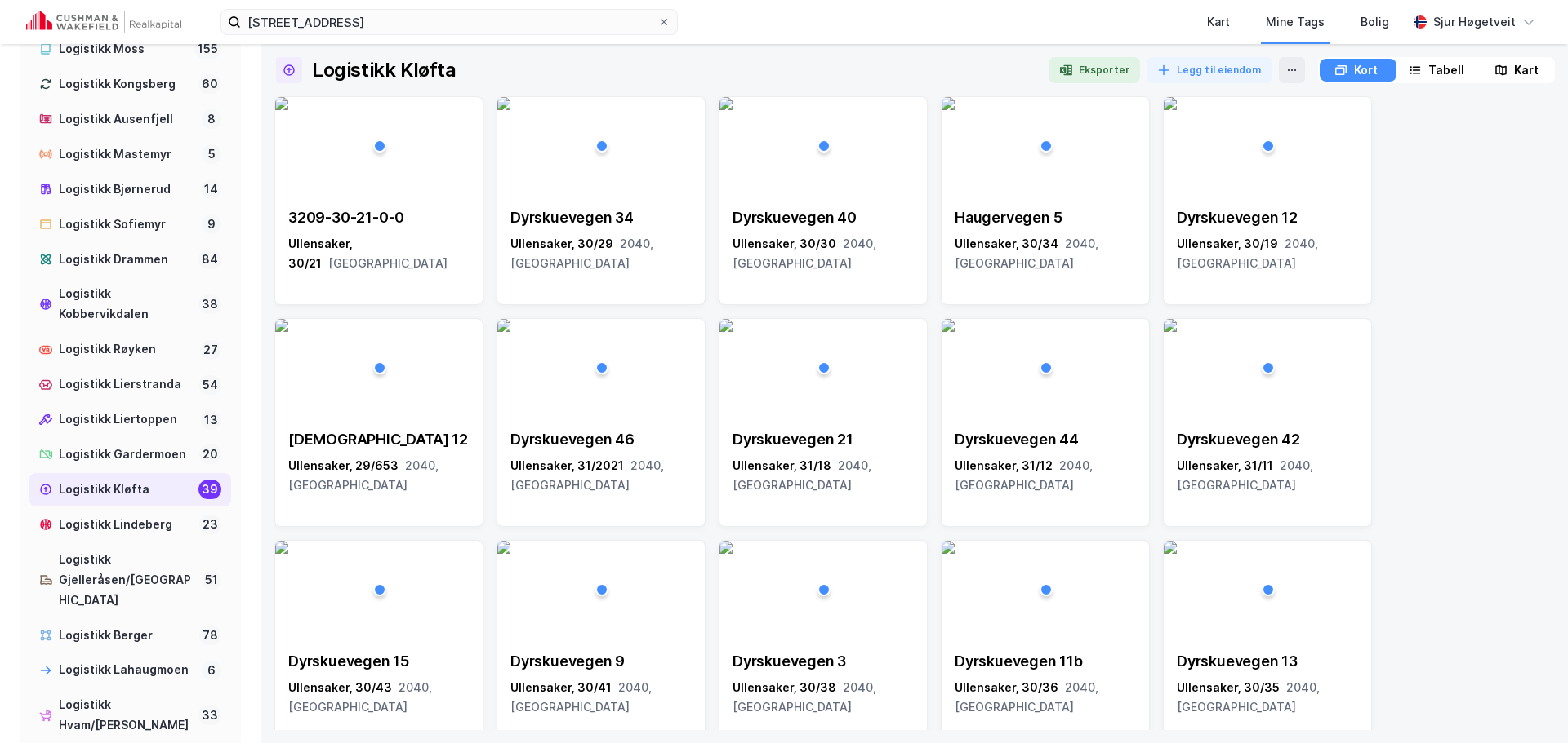
click at [1084, 74] on button "Eksporter" at bounding box center [1094, 70] width 91 height 26
click at [145, 465] on div "Logistikk Gardermoen" at bounding box center [125, 455] width 134 height 20
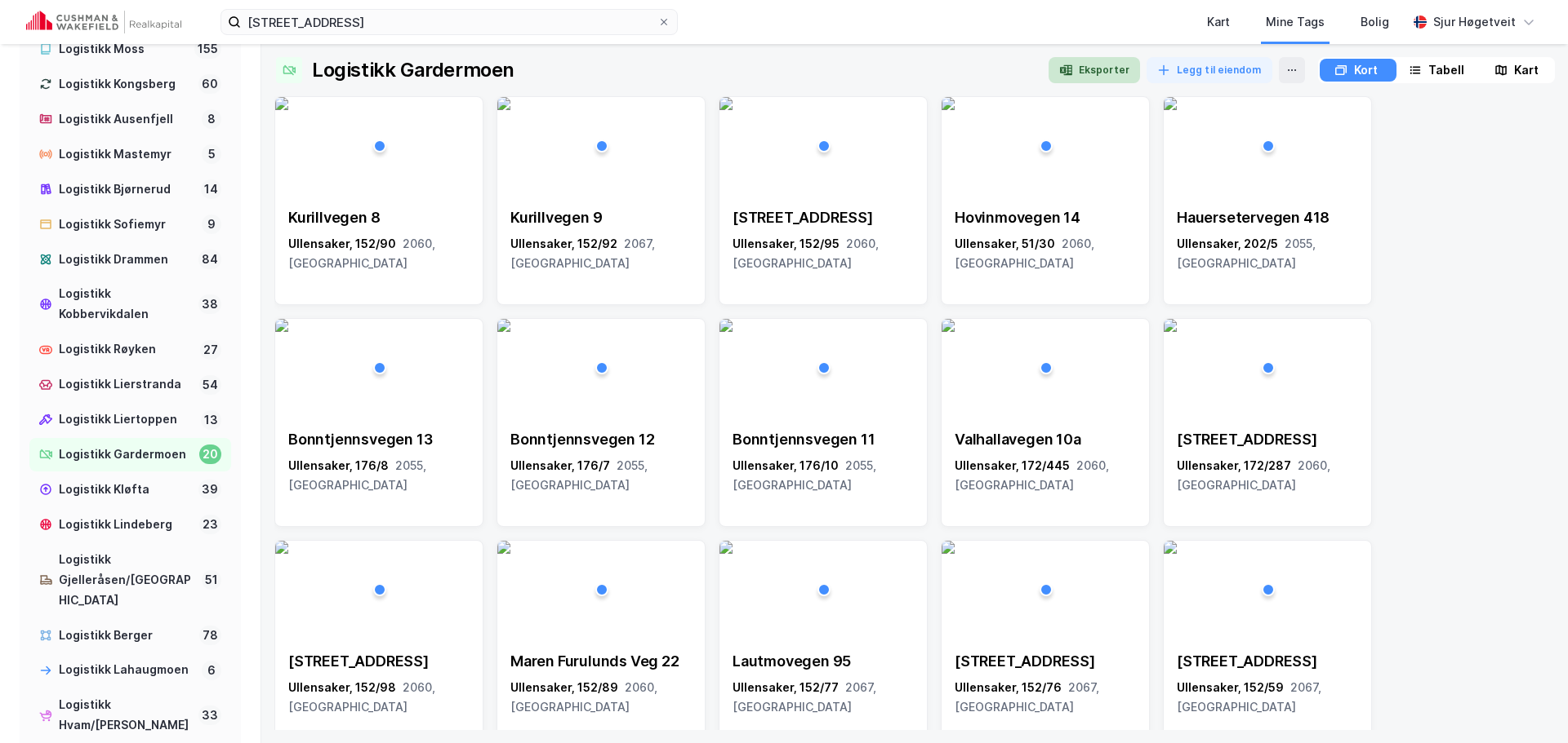
click at [1120, 71] on button "Eksporter" at bounding box center [1094, 70] width 91 height 26
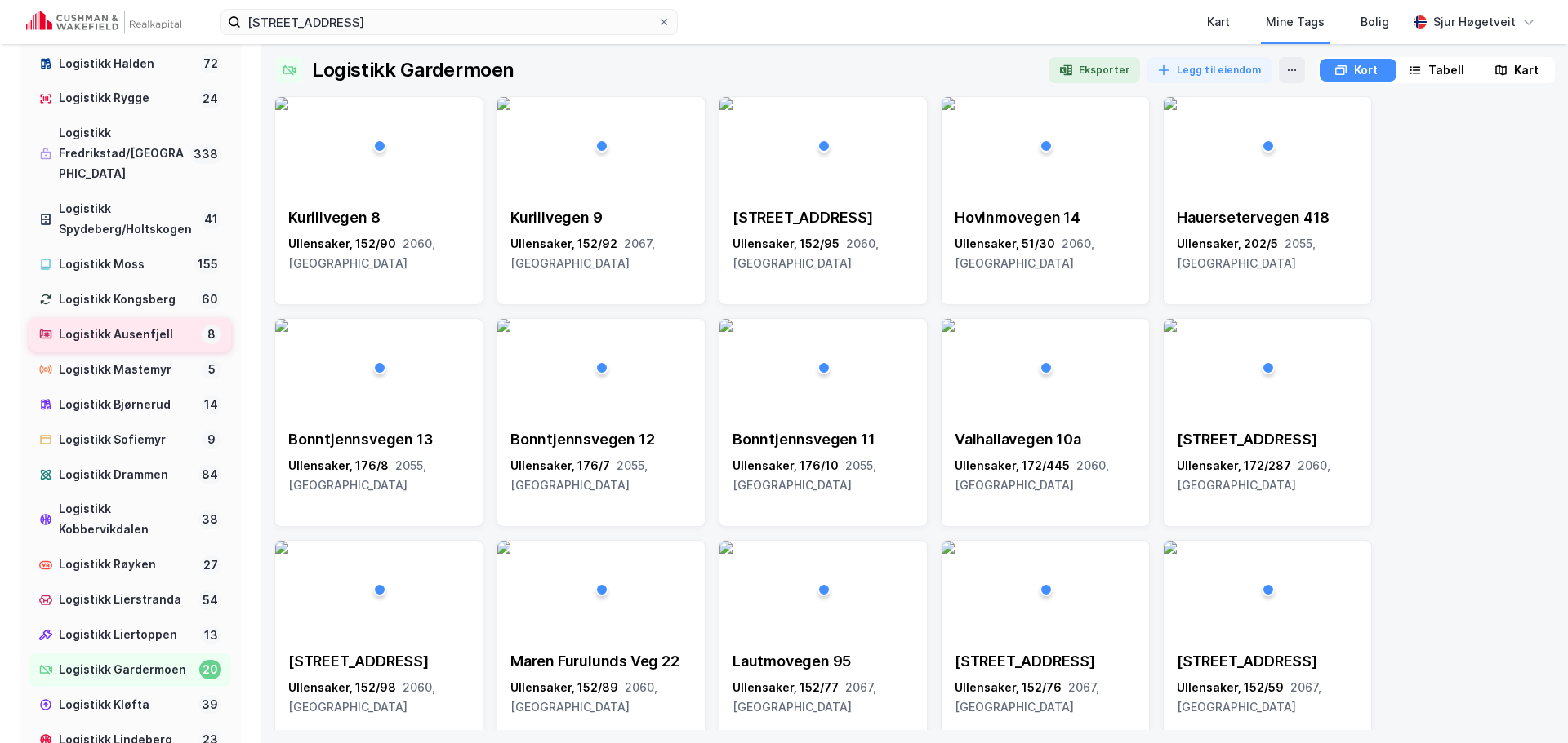
scroll to position [653, 0]
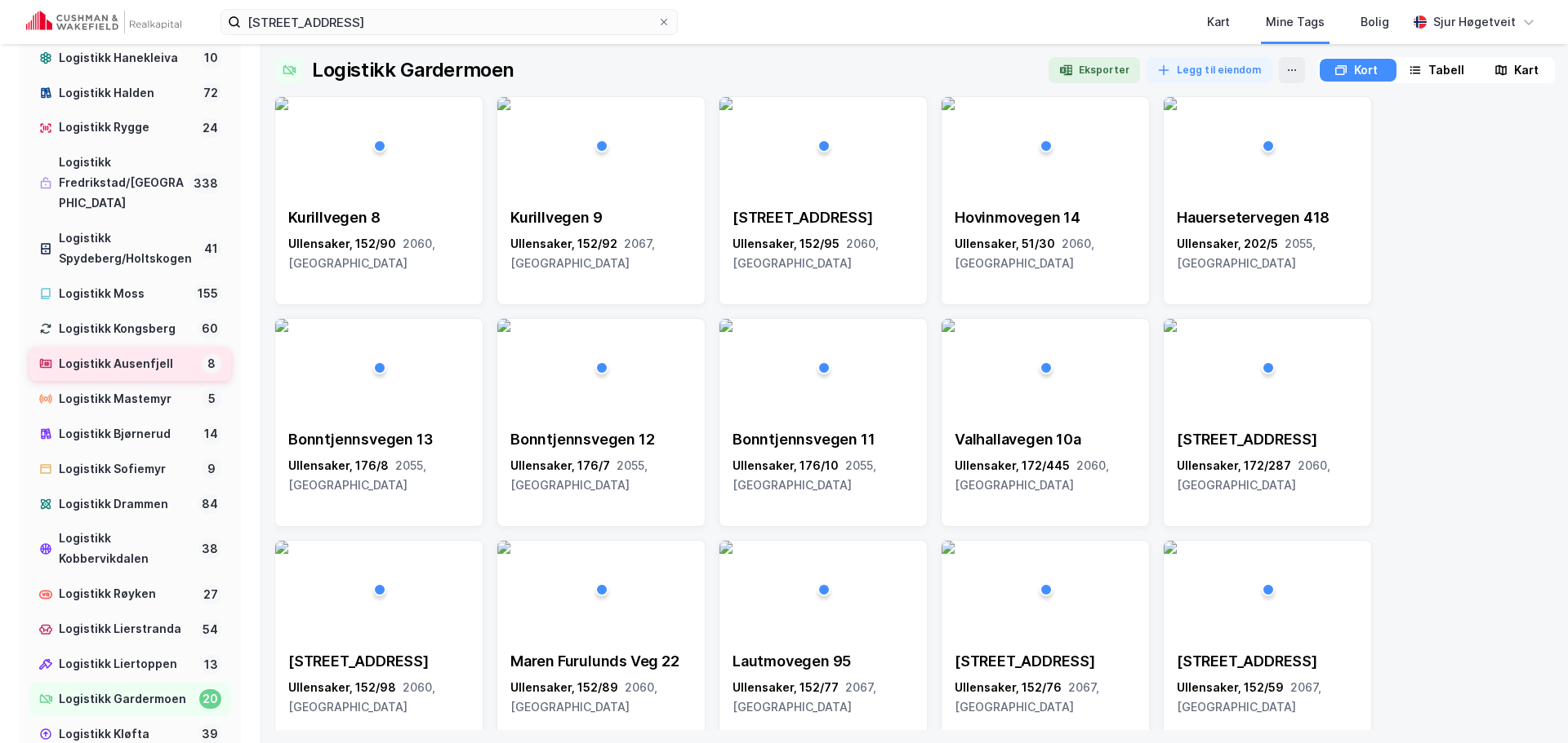
click at [159, 375] on div "Logistikk Ausenfjell" at bounding box center [127, 365] width 136 height 20
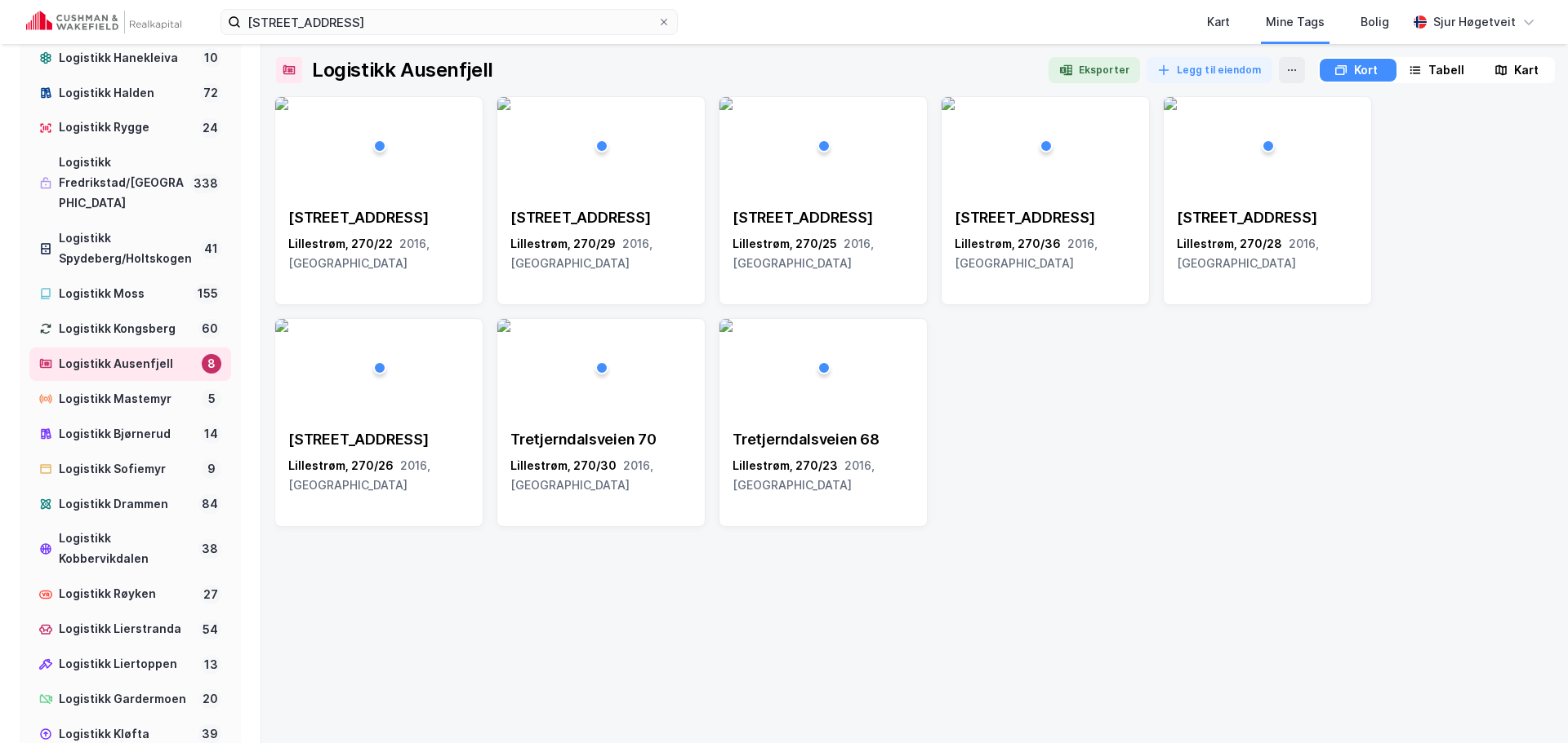
click at [1513, 65] on div "Kart" at bounding box center [1525, 70] width 25 height 20
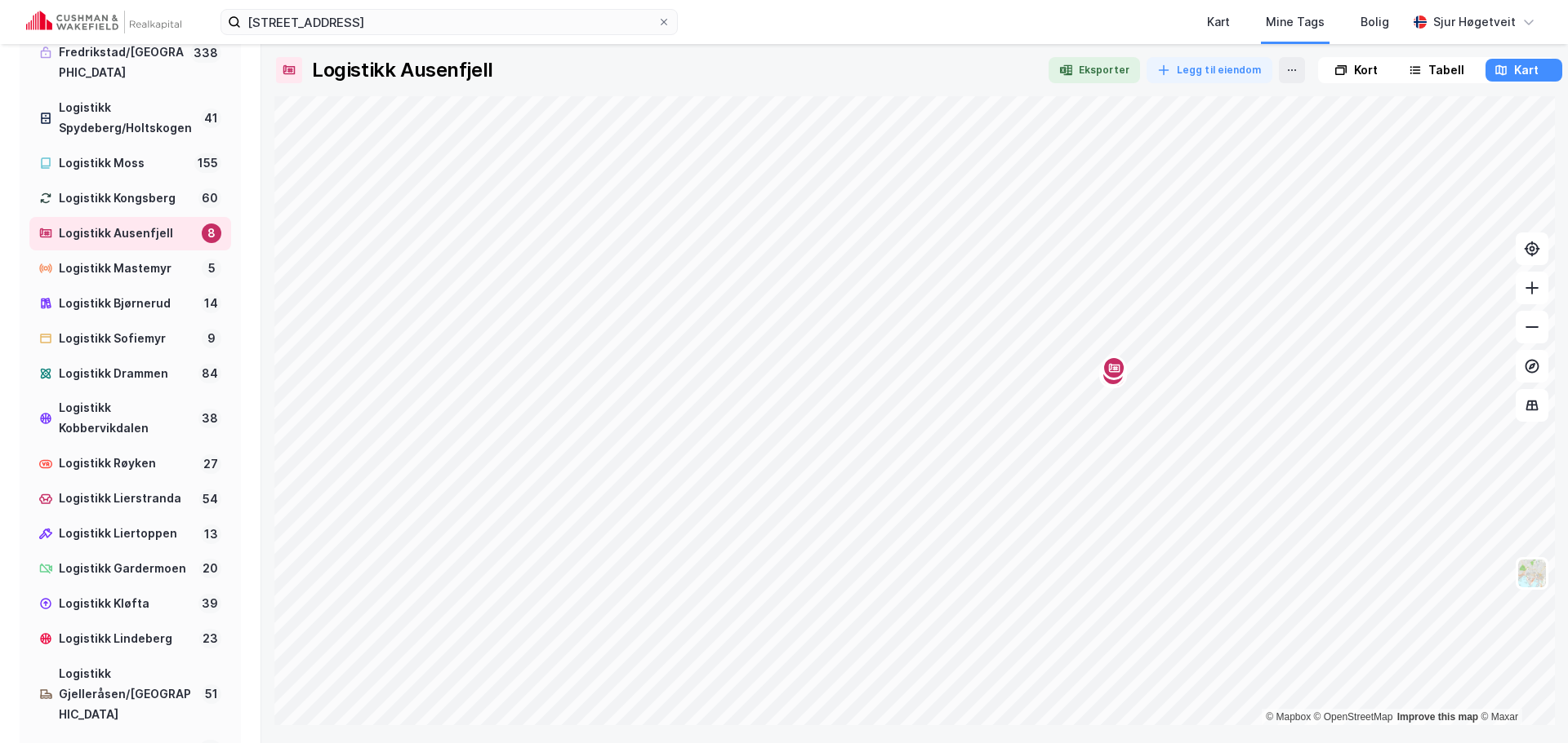
scroll to position [979, 0]
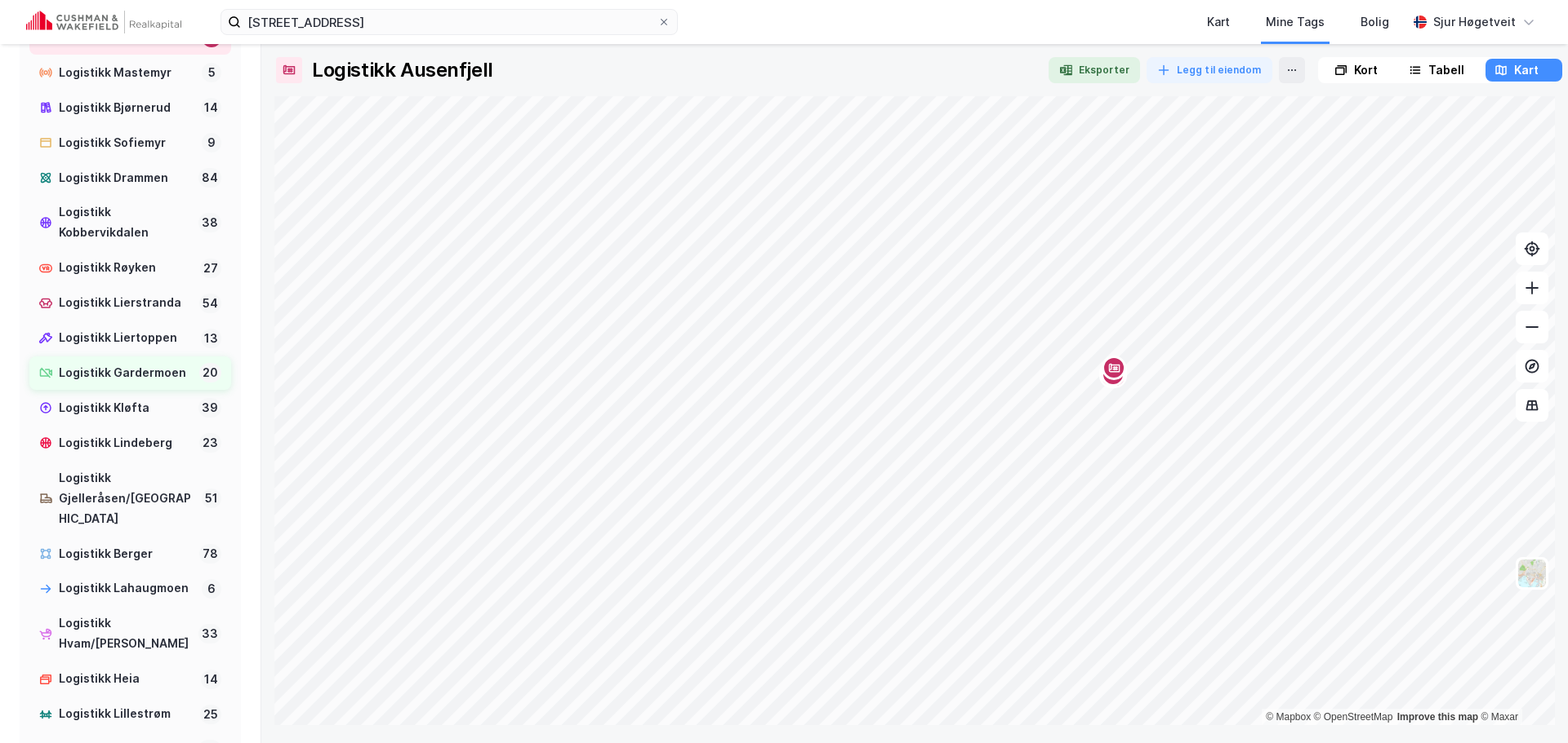
click at [148, 383] on div "Logistikk Gardermoen" at bounding box center [125, 373] width 134 height 20
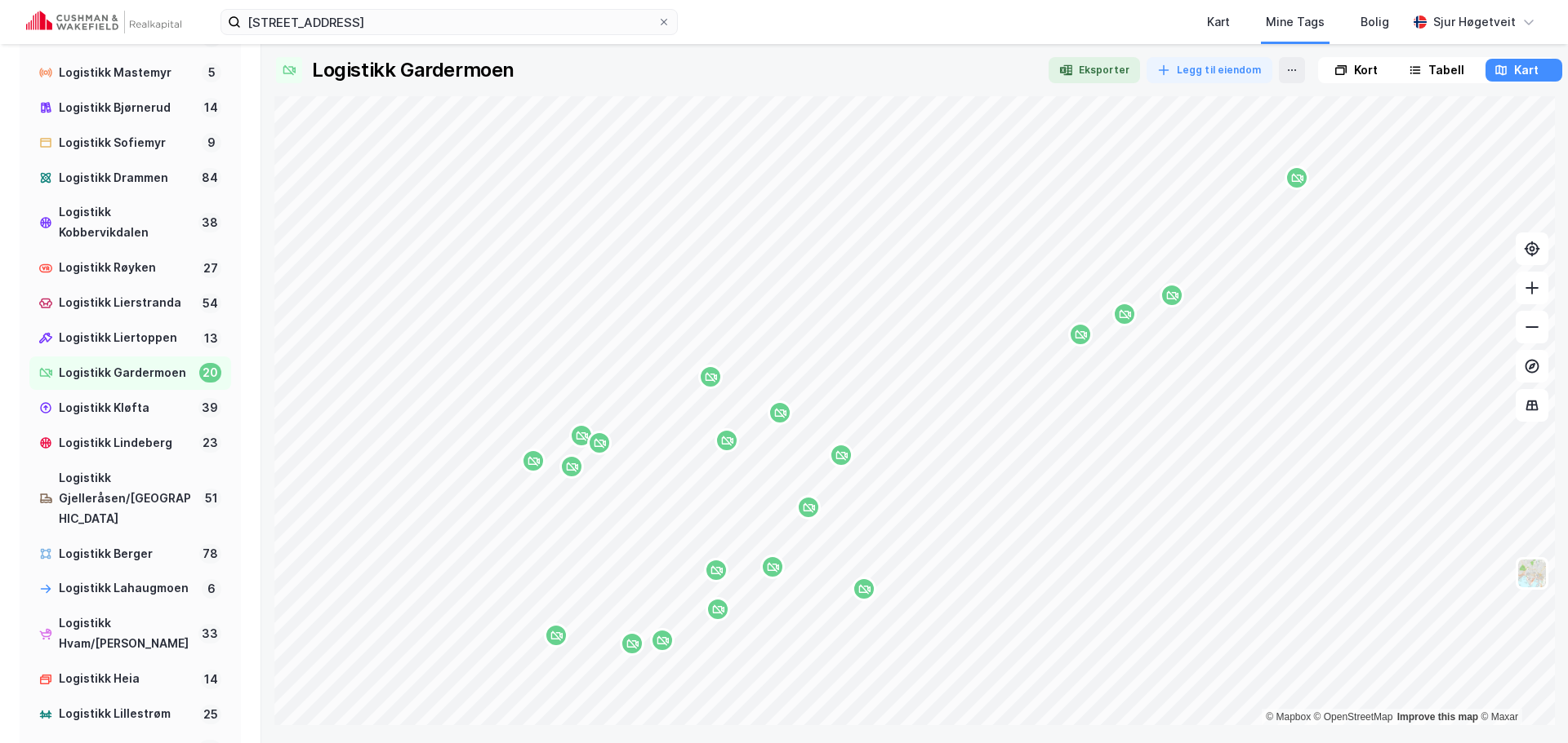
click at [1380, 75] on div "Kort" at bounding box center [1357, 70] width 73 height 23
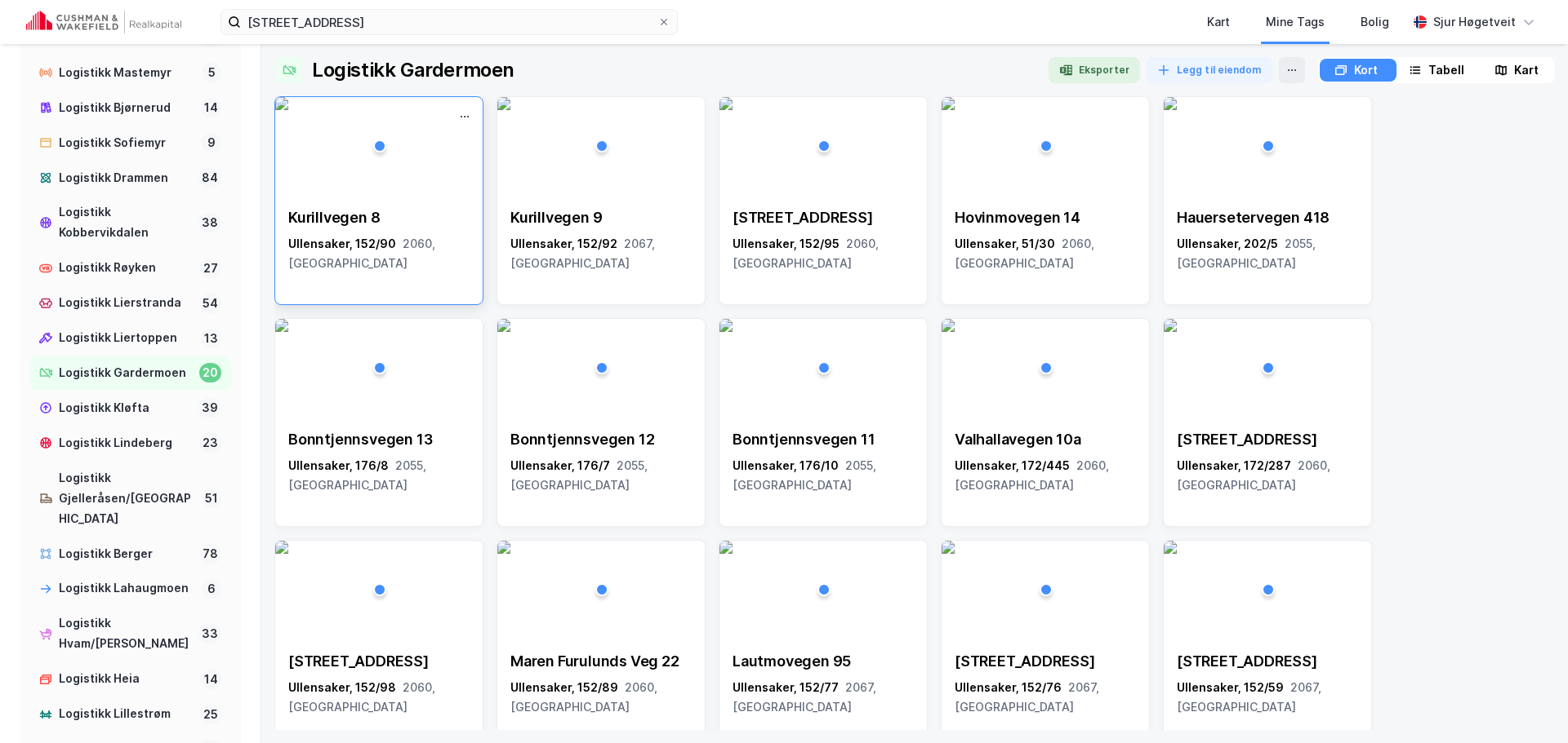
click at [446, 202] on div "Kurillvegen 8 Ullensaker, 152/90 2060, Akershus" at bounding box center [379, 240] width 207 height 91
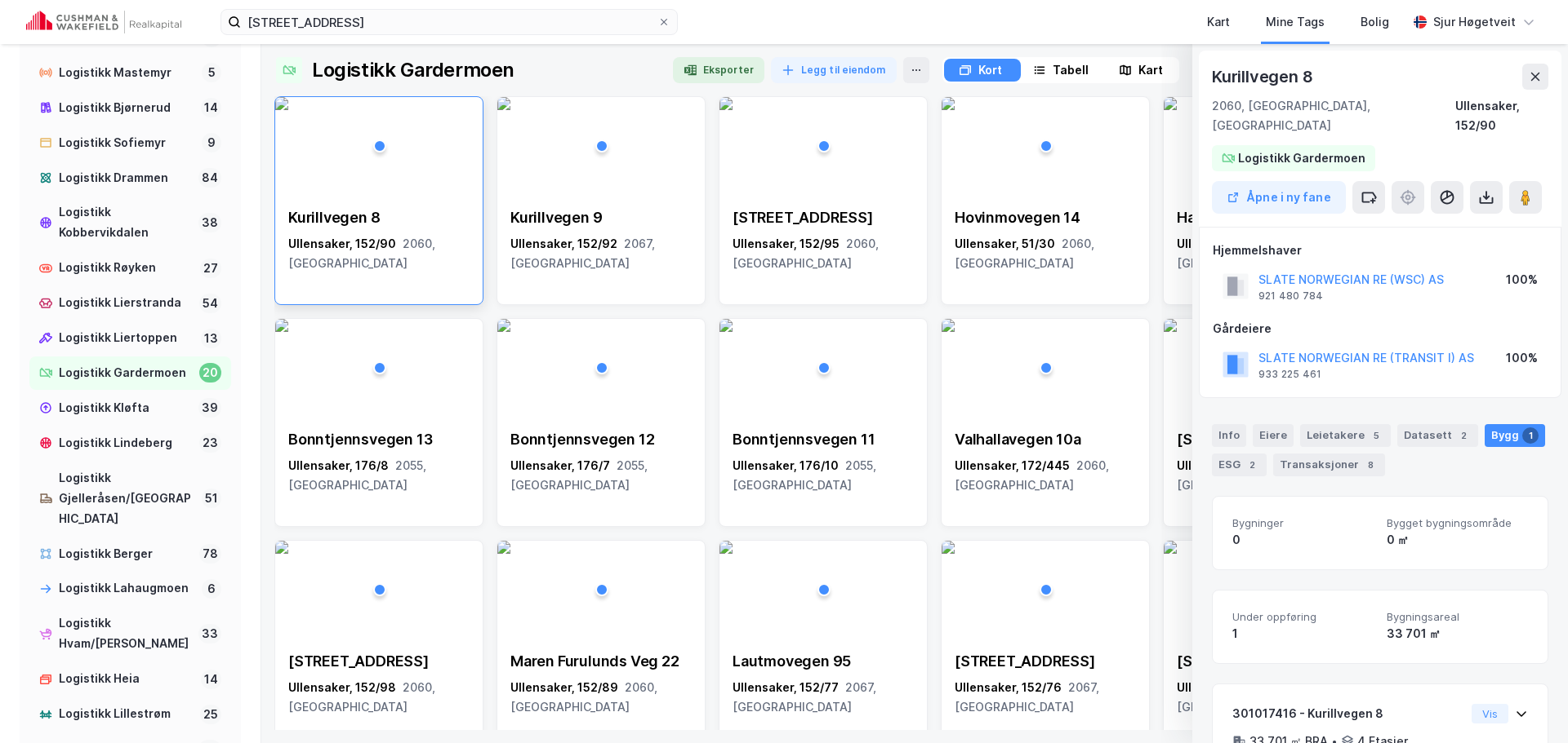
scroll to position [101, 0]
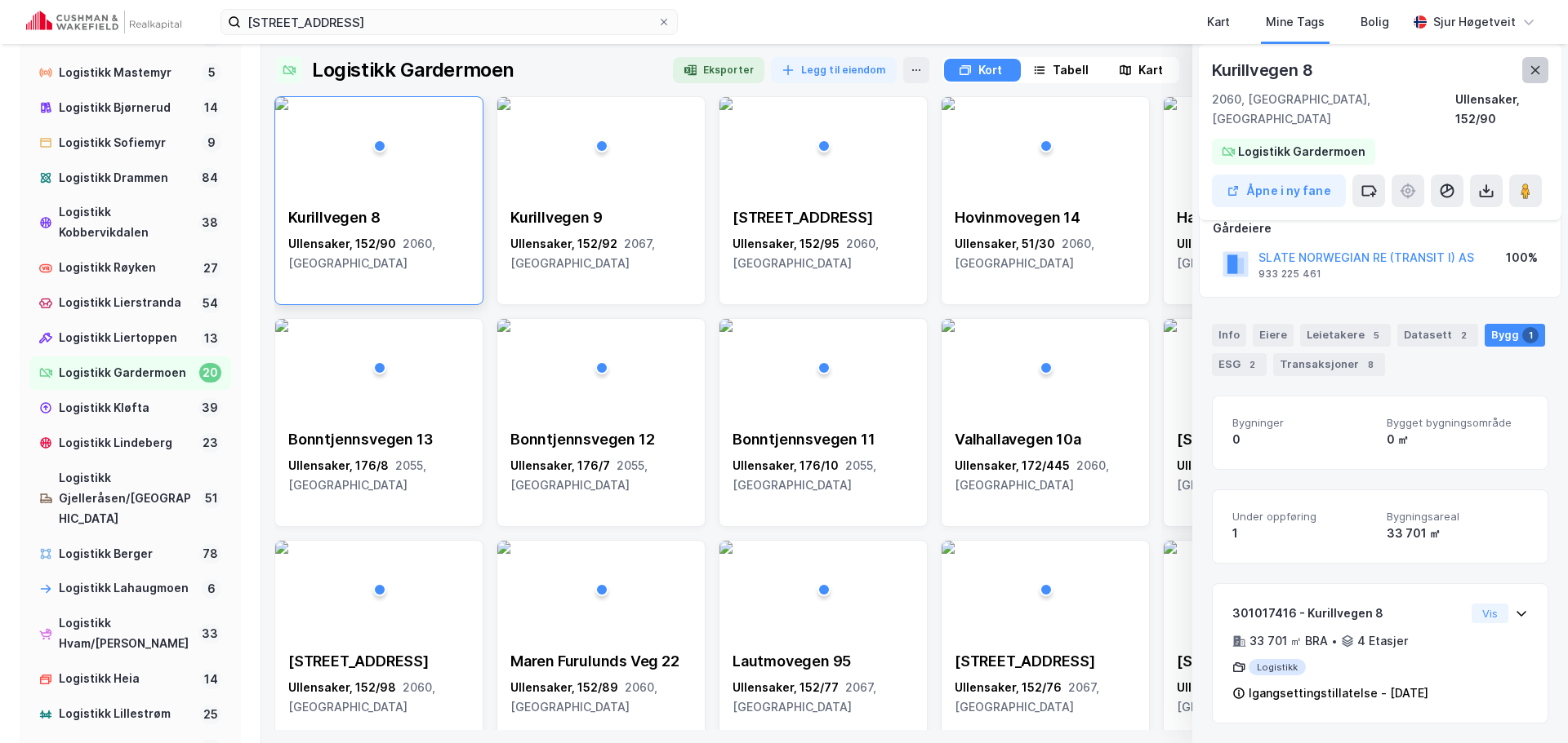
click at [1538, 68] on icon at bounding box center [1535, 70] width 13 height 13
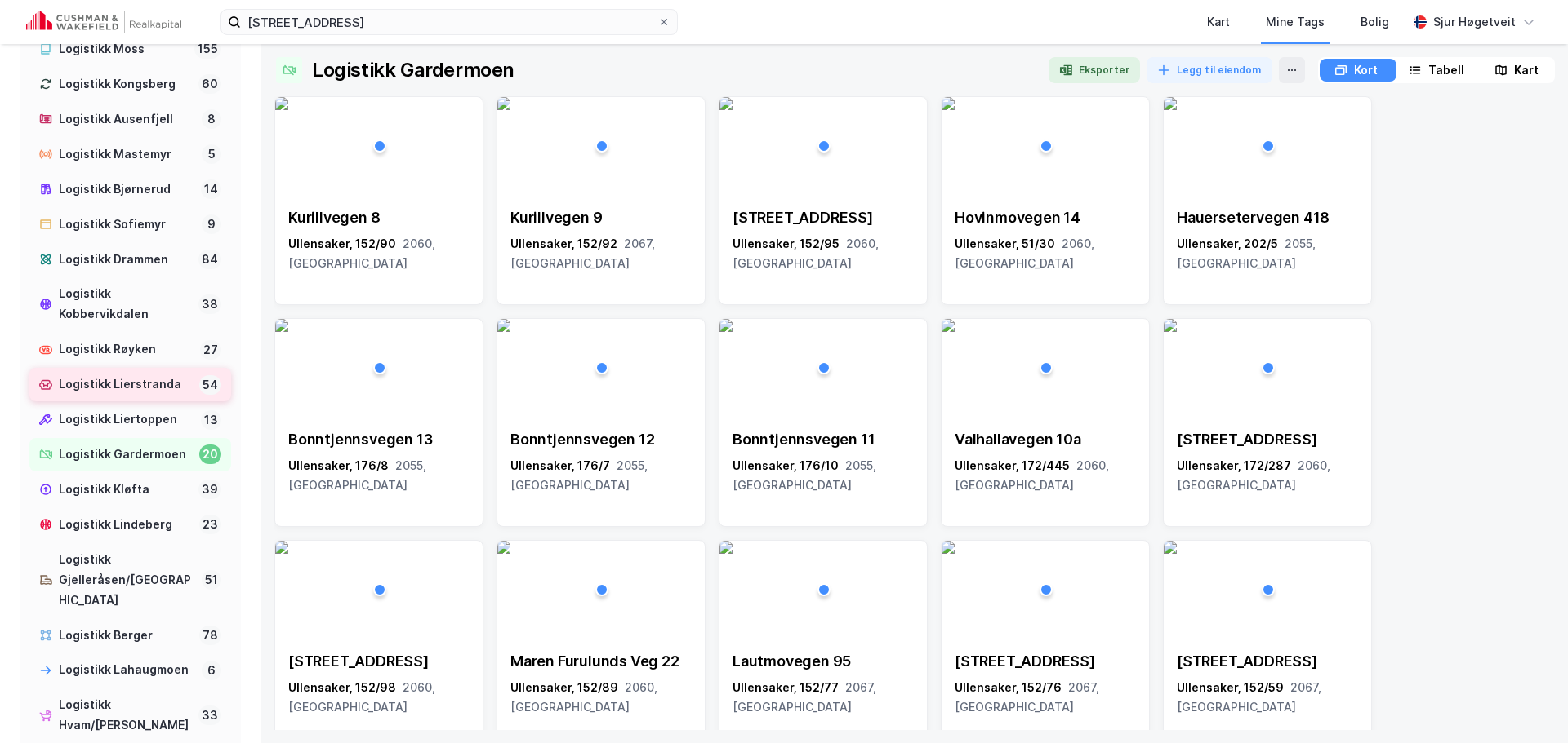
scroll to position [816, 0]
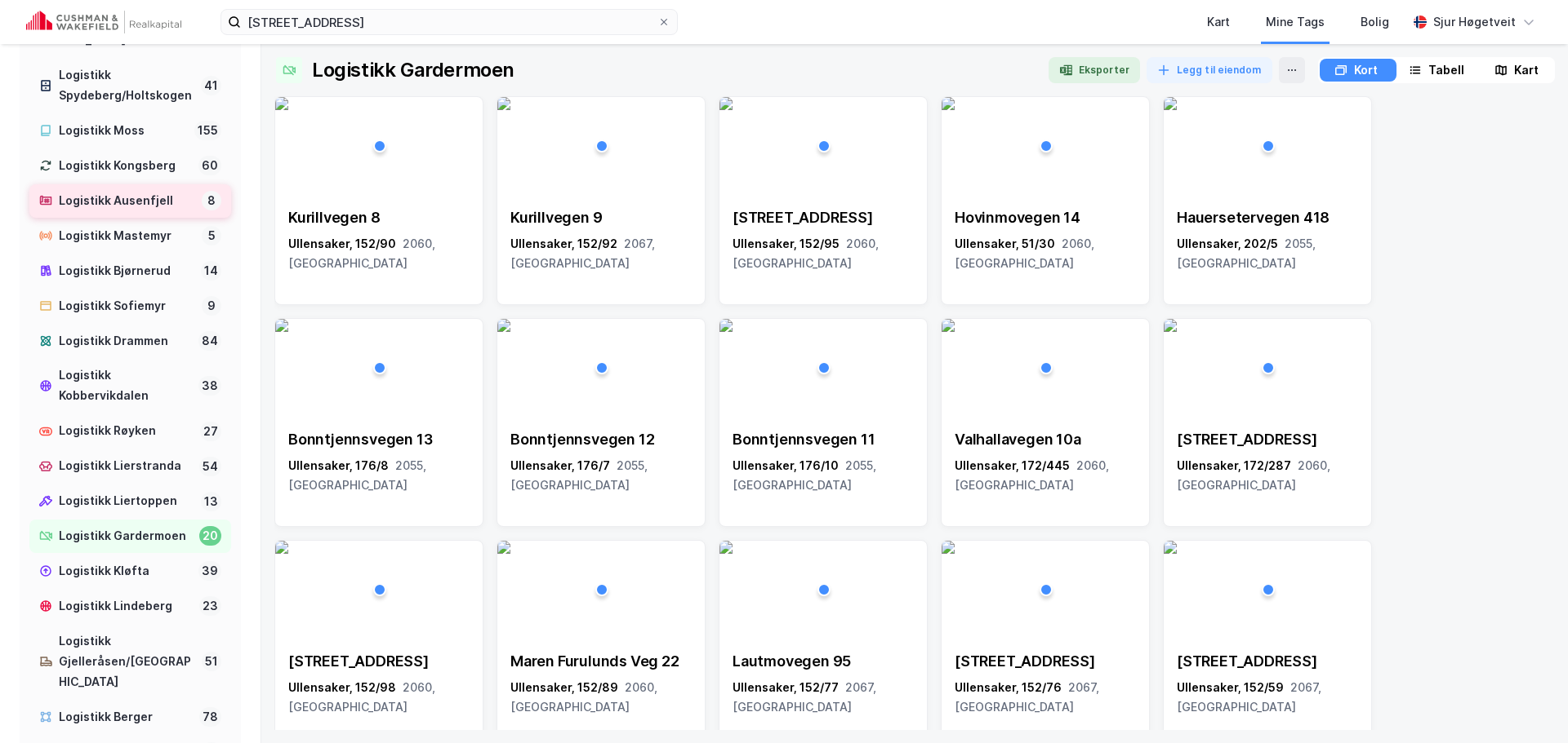
click at [142, 211] on div "Logistikk Ausenfjell" at bounding box center [127, 201] width 136 height 20
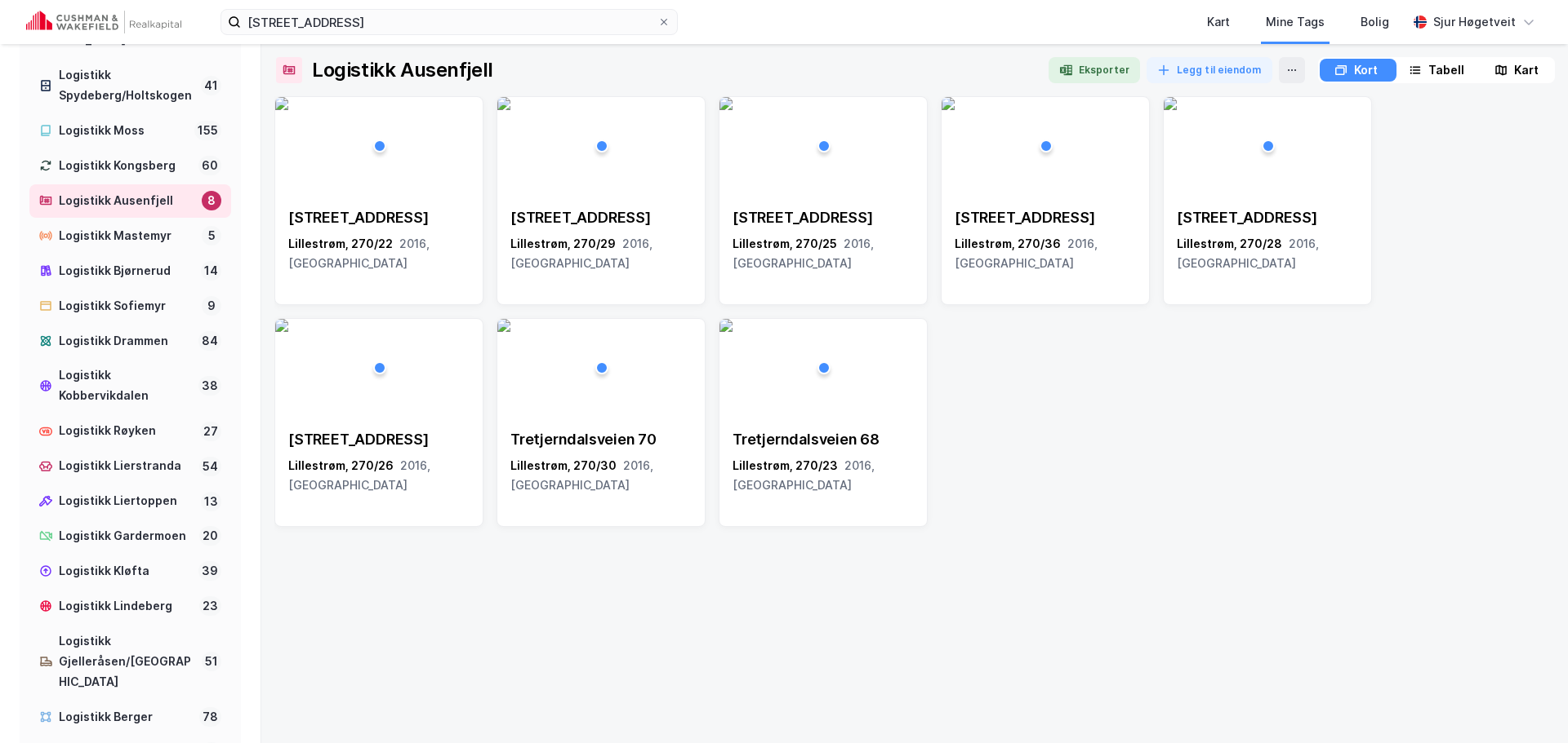
click at [1496, 67] on icon at bounding box center [1500, 70] width 13 height 13
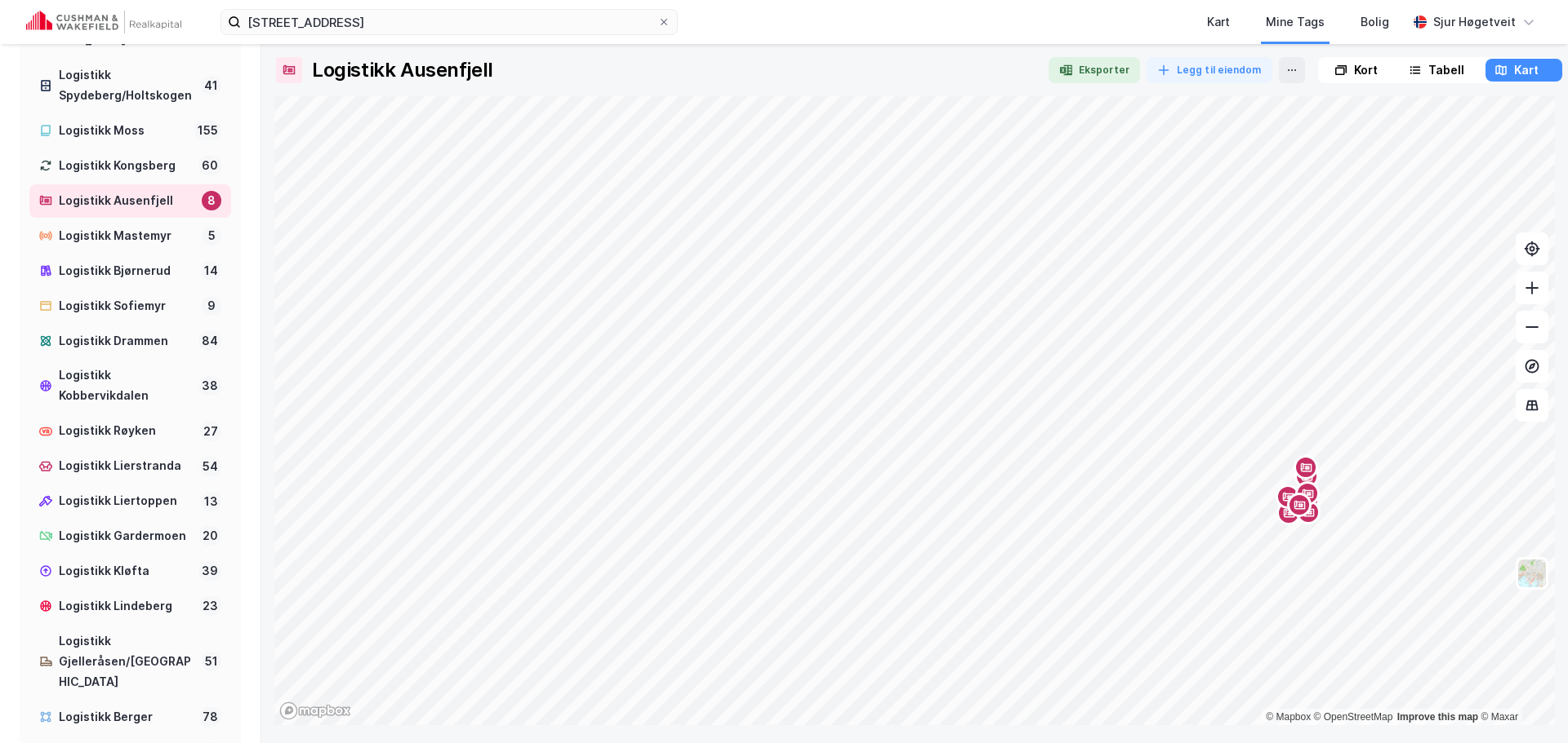
drag, startPoint x: 1361, startPoint y: 80, endPoint x: 1273, endPoint y: 84, distance: 88.1
click at [1361, 79] on div "Kort" at bounding box center [1357, 70] width 73 height 23
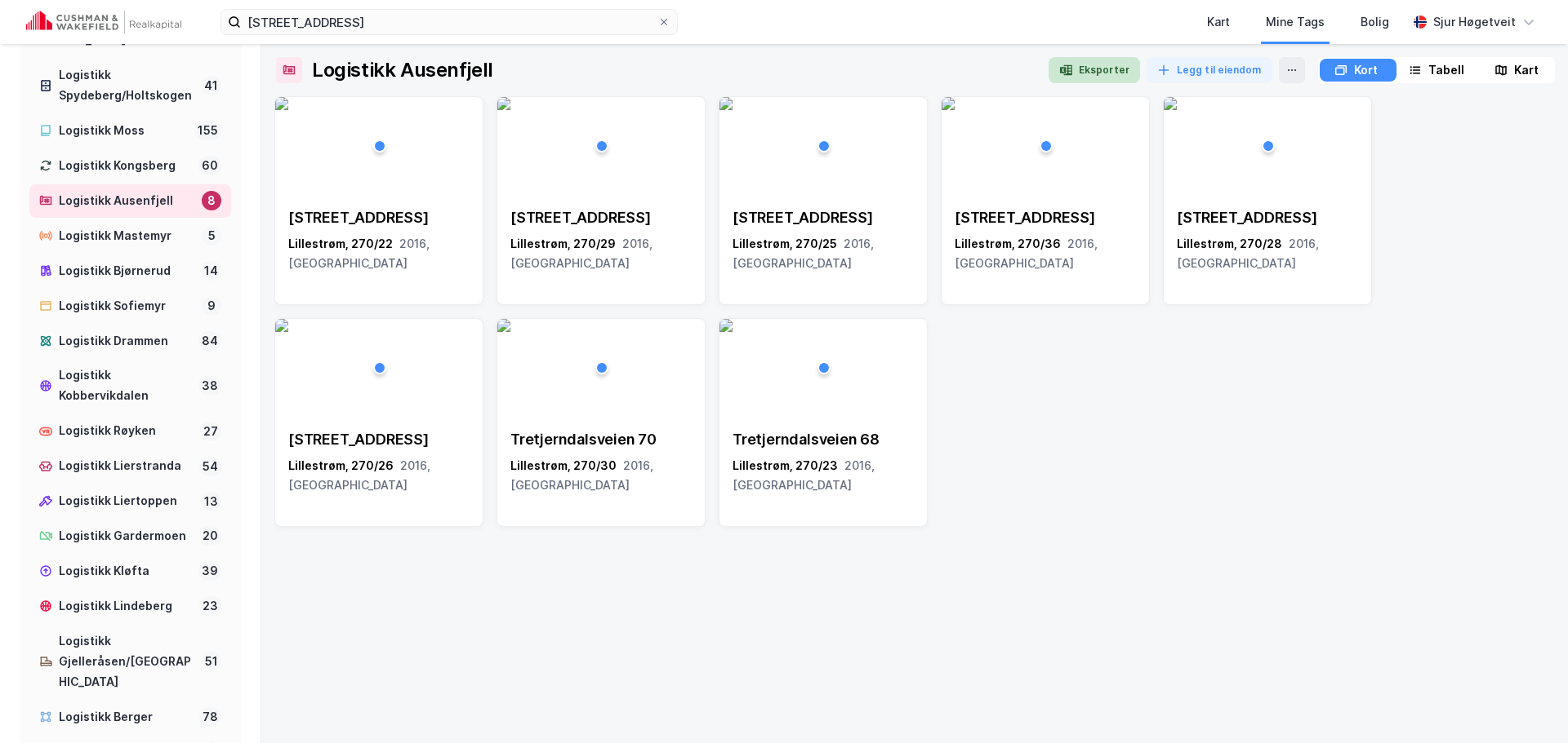
click at [1116, 75] on button "Eksporter" at bounding box center [1094, 70] width 91 height 26
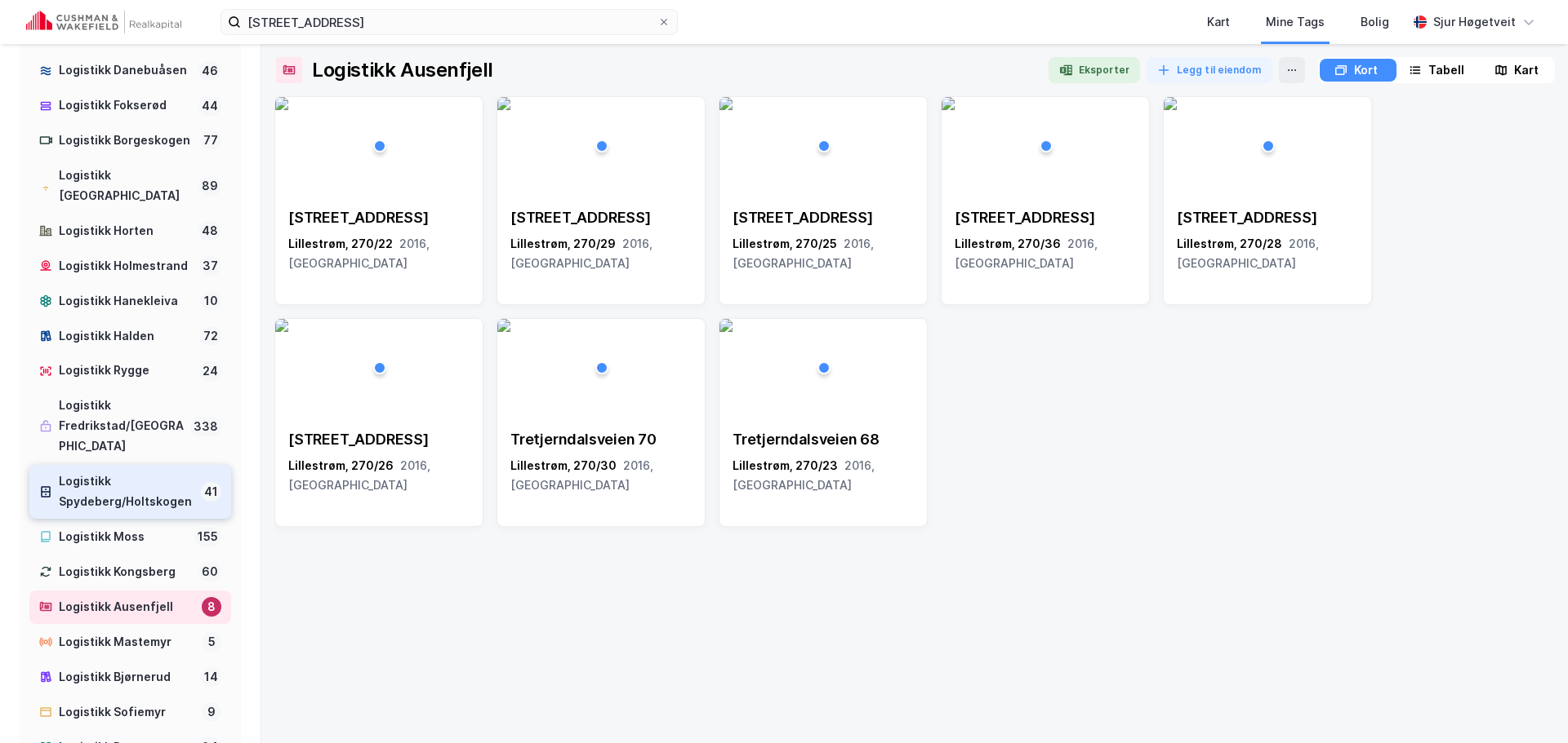
scroll to position [408, 0]
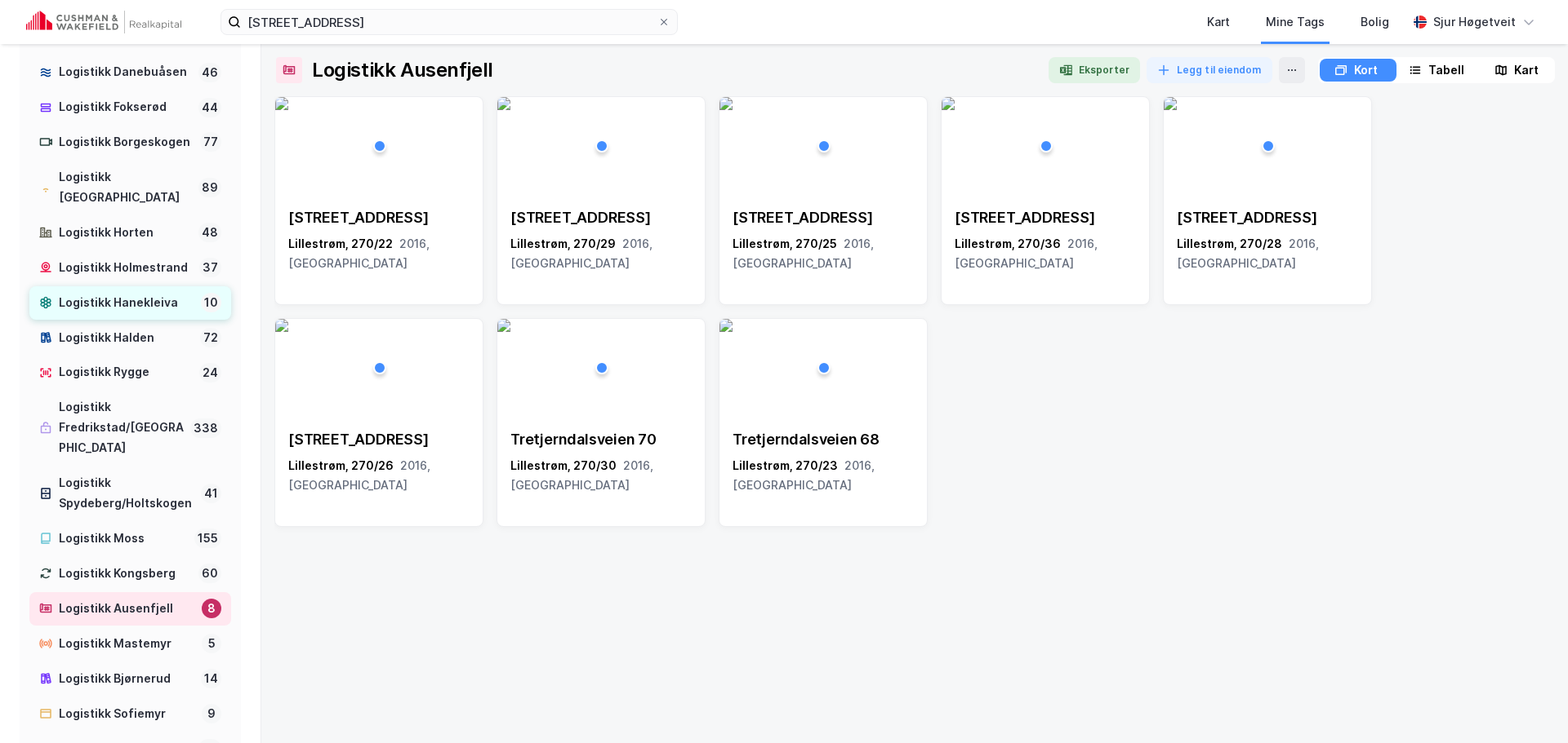
click at [156, 314] on div "Logistikk Hanekleiva" at bounding box center [126, 303] width 136 height 20
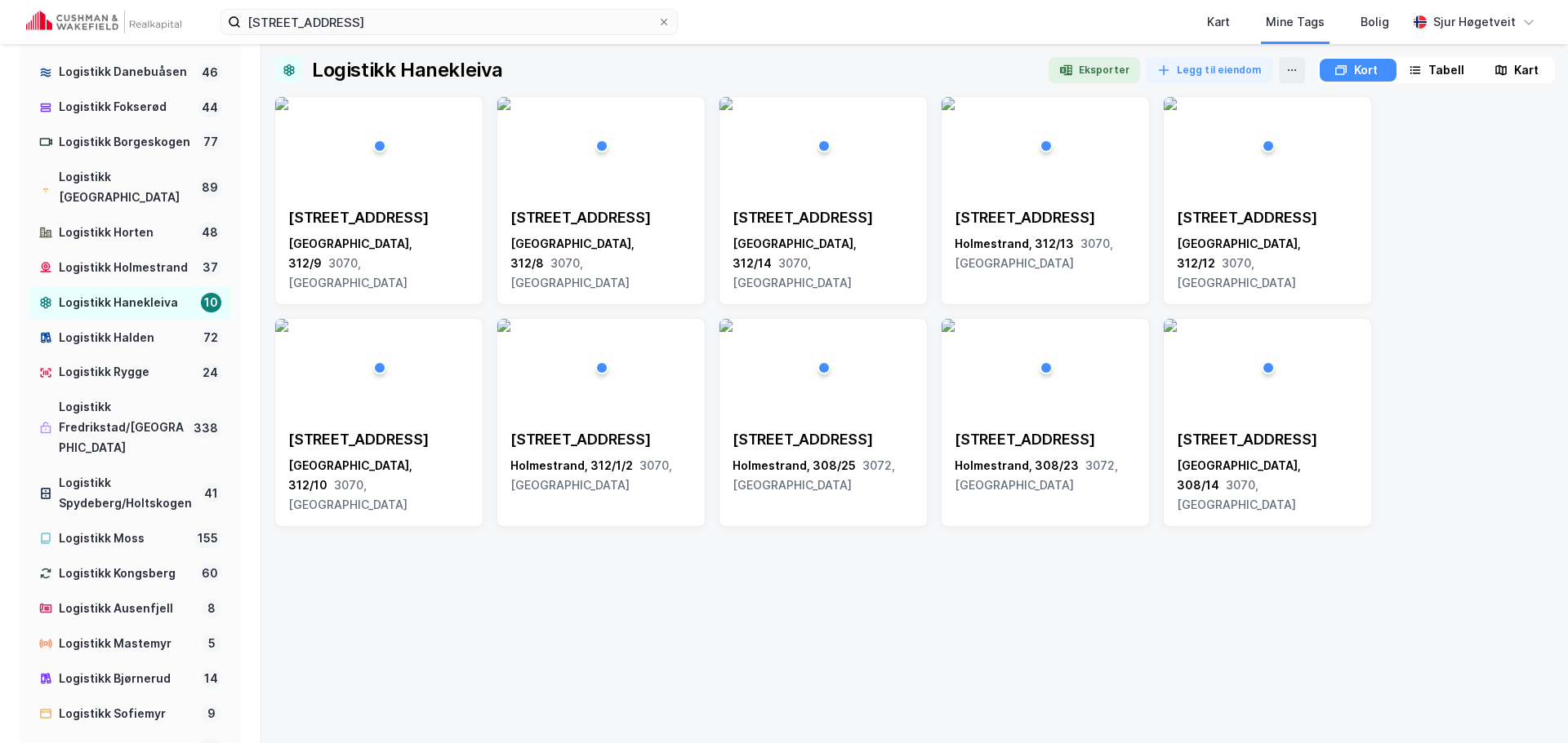
click at [1517, 77] on div "Kart" at bounding box center [1525, 70] width 25 height 20
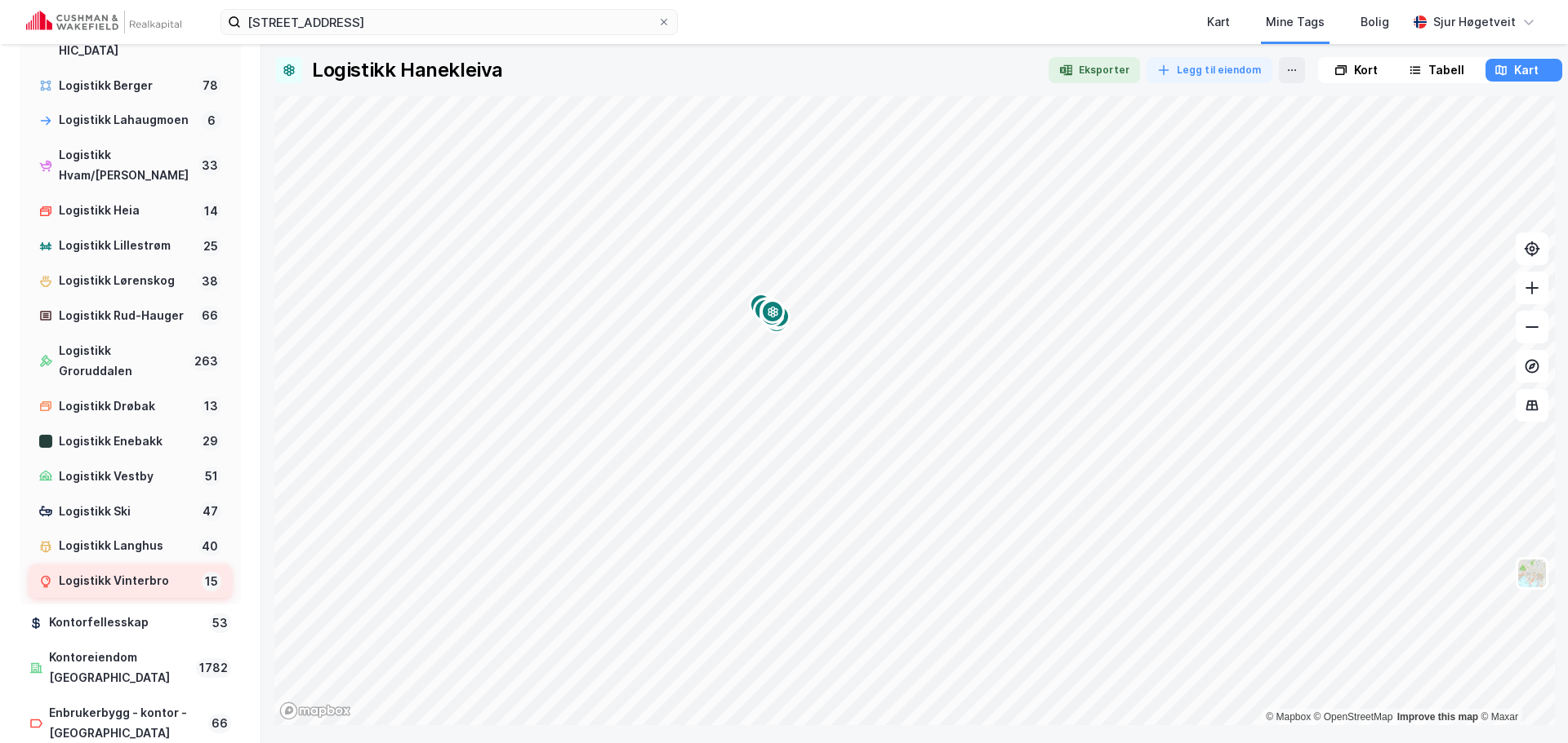
scroll to position [1366, 0]
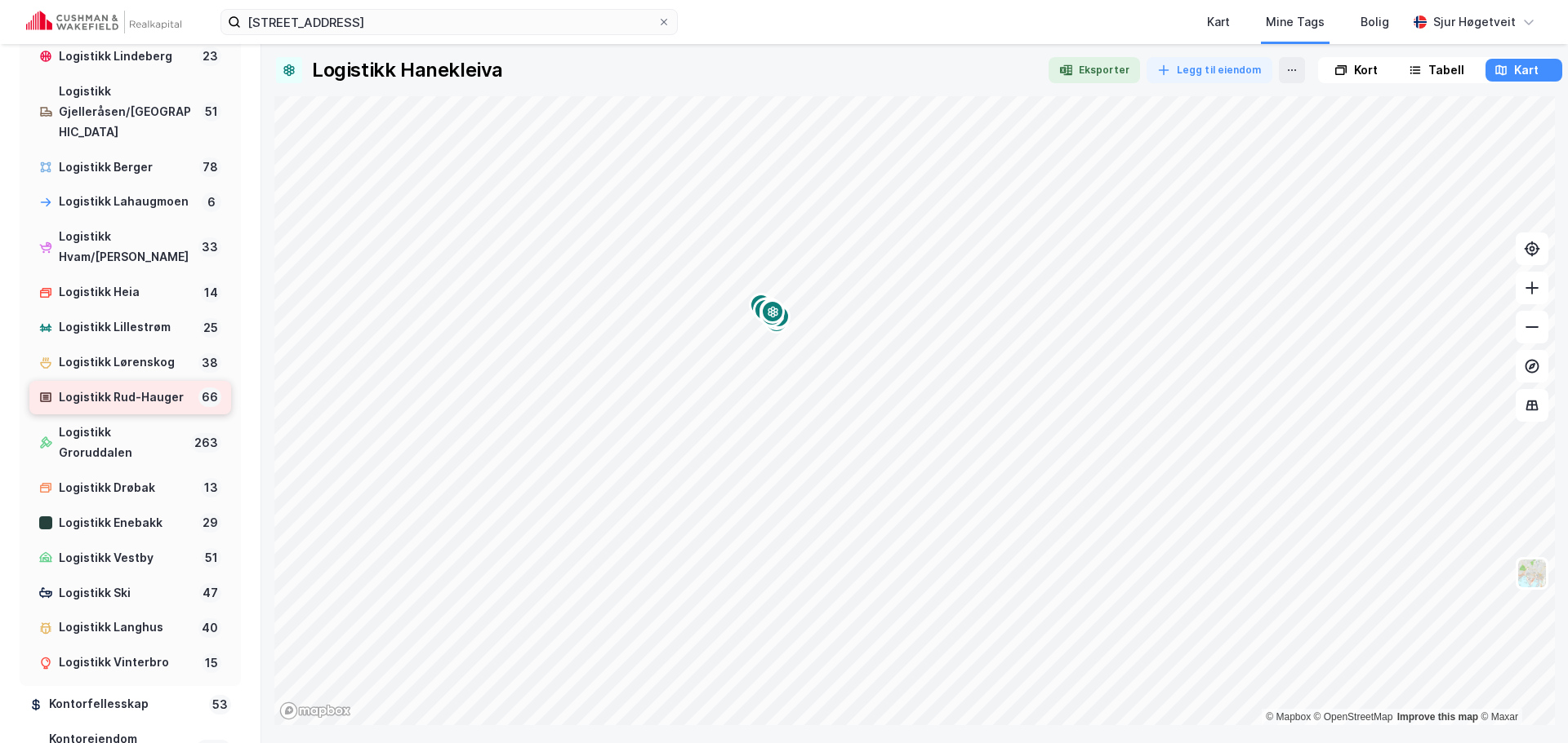
click at [168, 408] on div "Logistikk Rud-Hauger" at bounding box center [125, 398] width 133 height 20
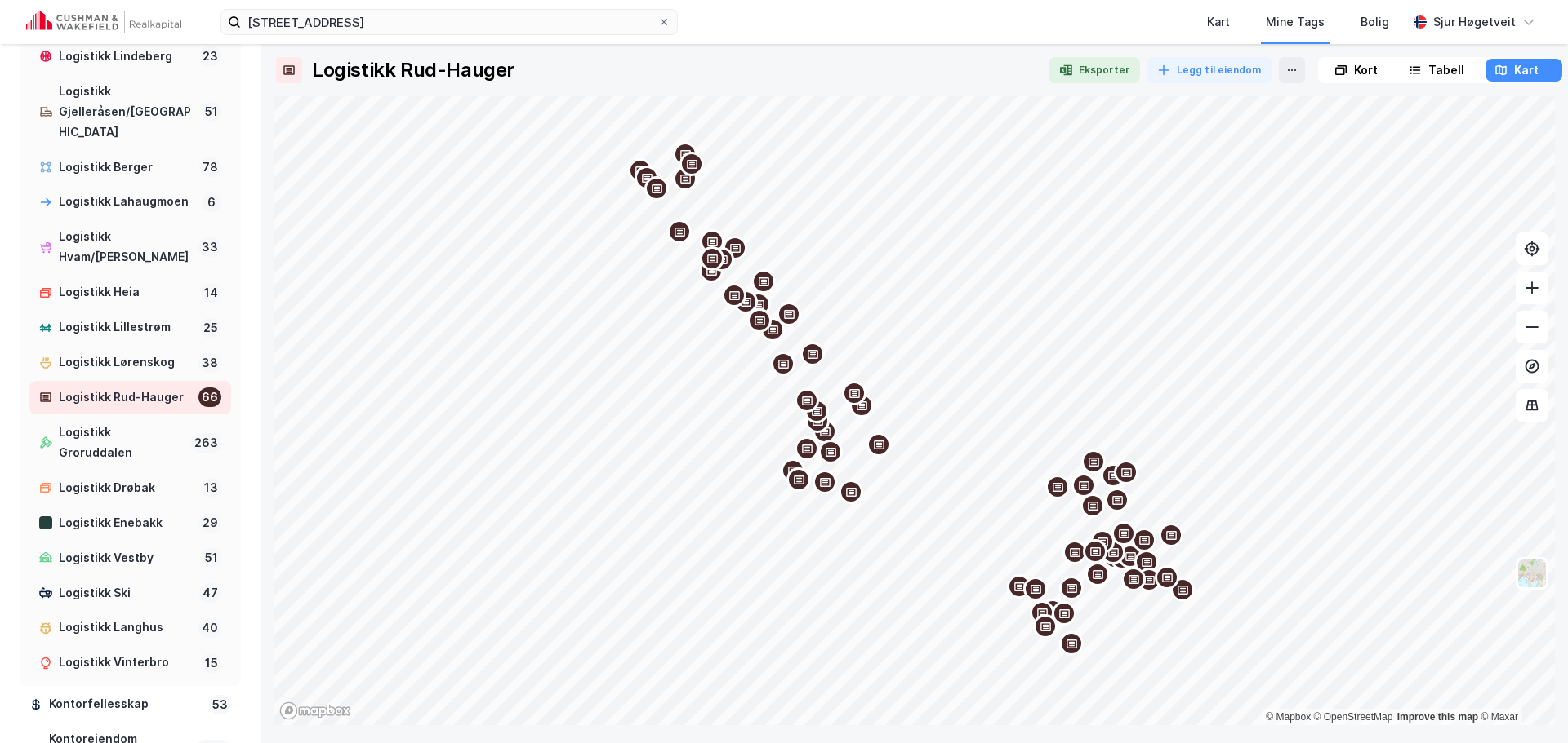
click at [1366, 72] on div "Kort" at bounding box center [1366, 70] width 24 height 20
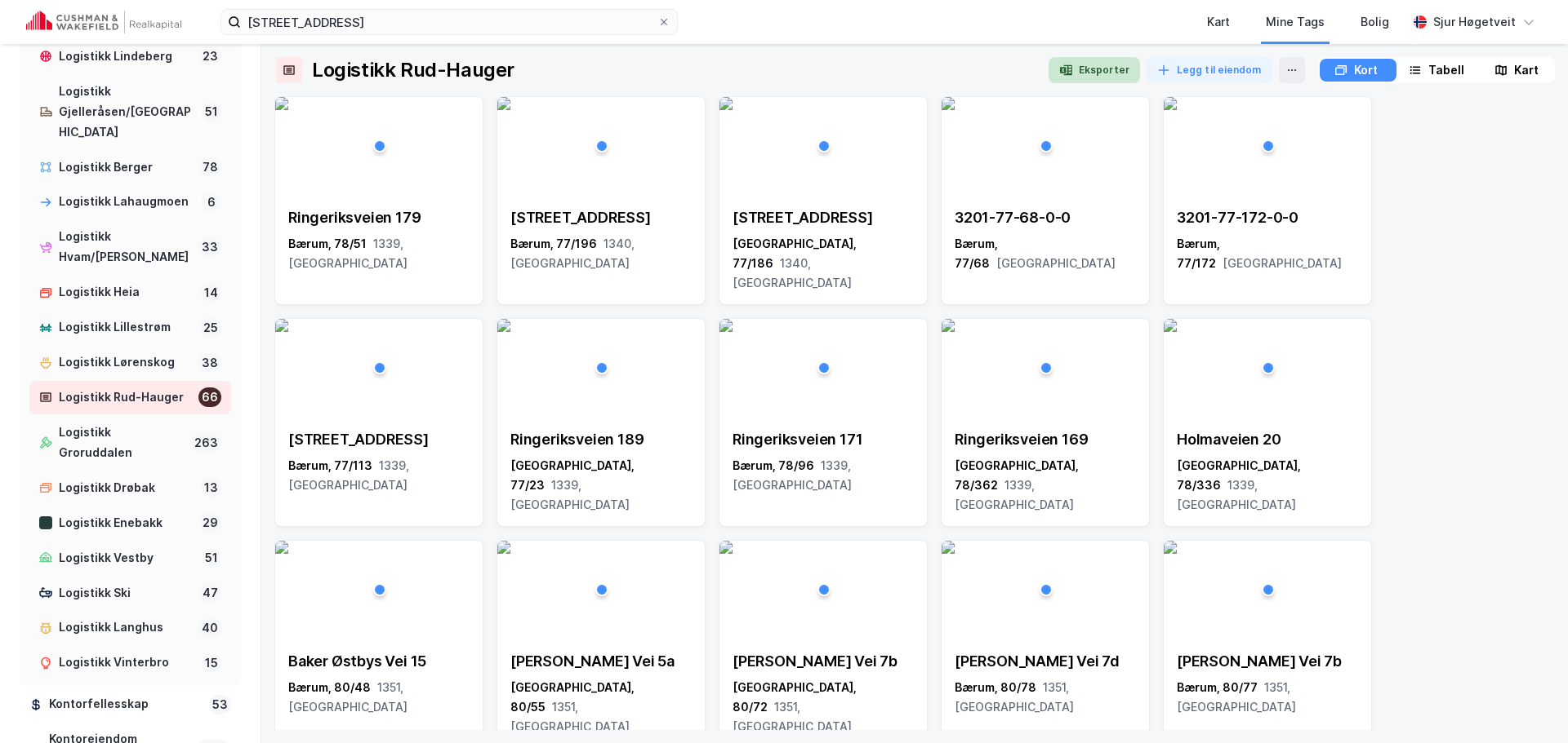
click at [1121, 66] on button "Eksporter" at bounding box center [1094, 70] width 91 height 26
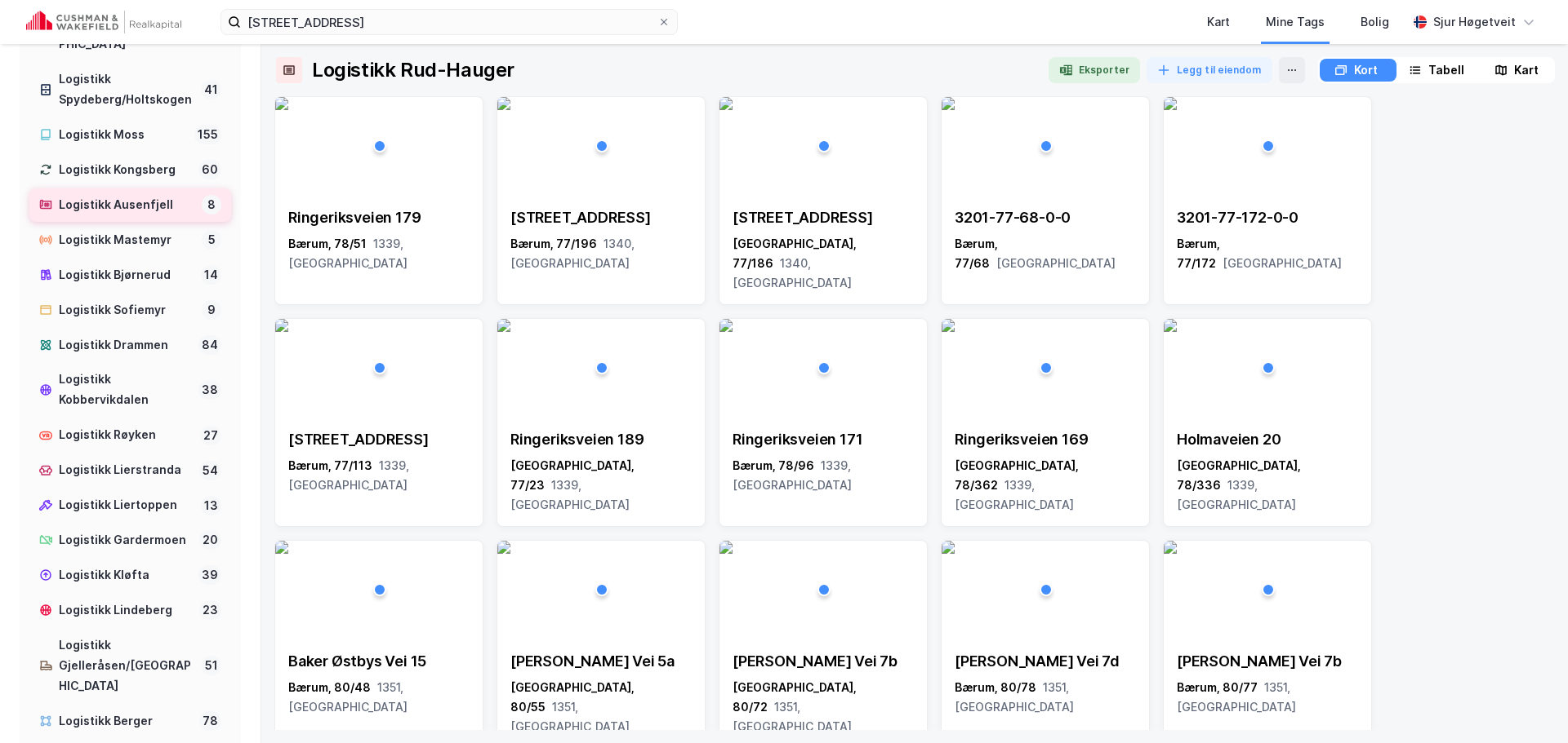
scroll to position [816, 0]
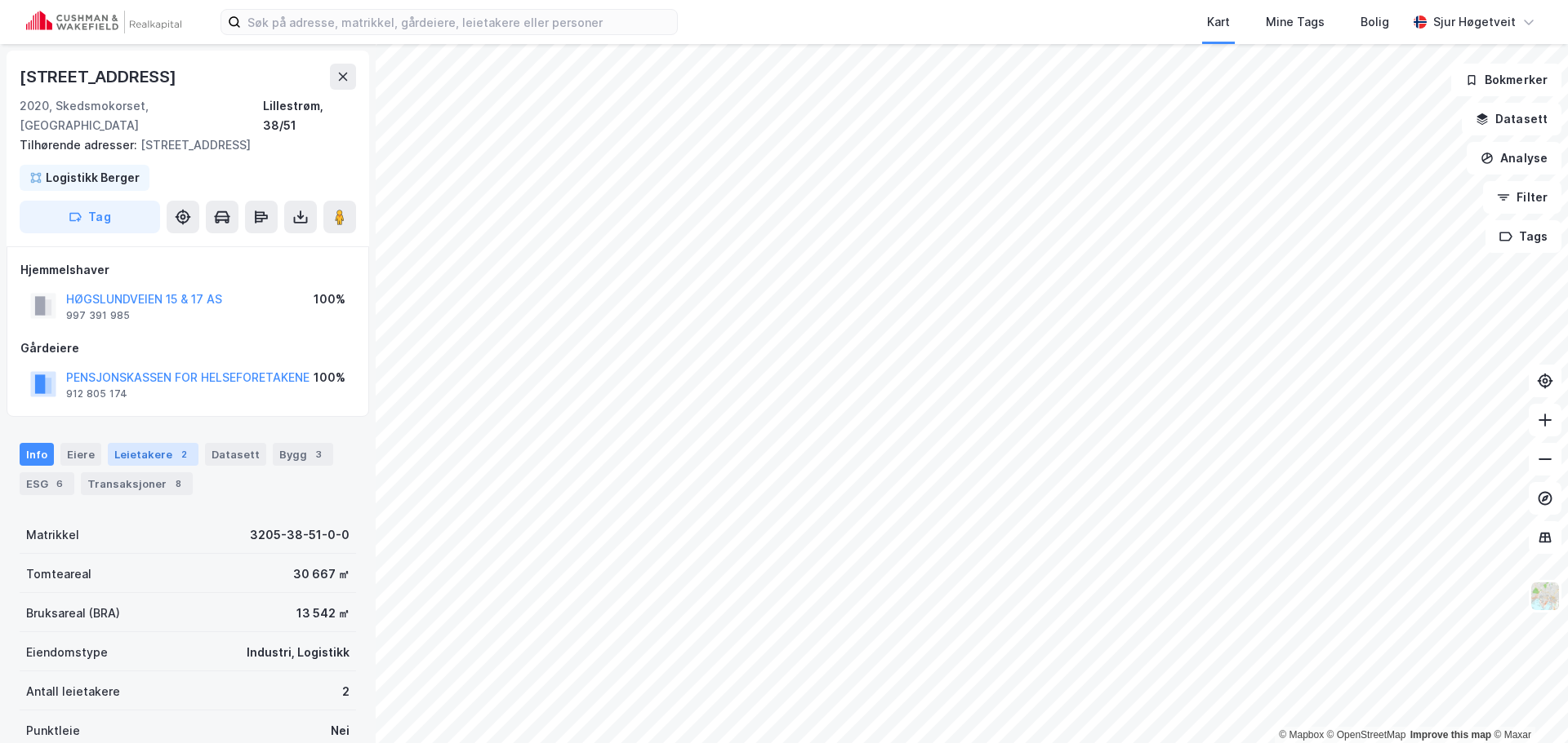
click at [182, 446] on div "2" at bounding box center [183, 454] width 16 height 16
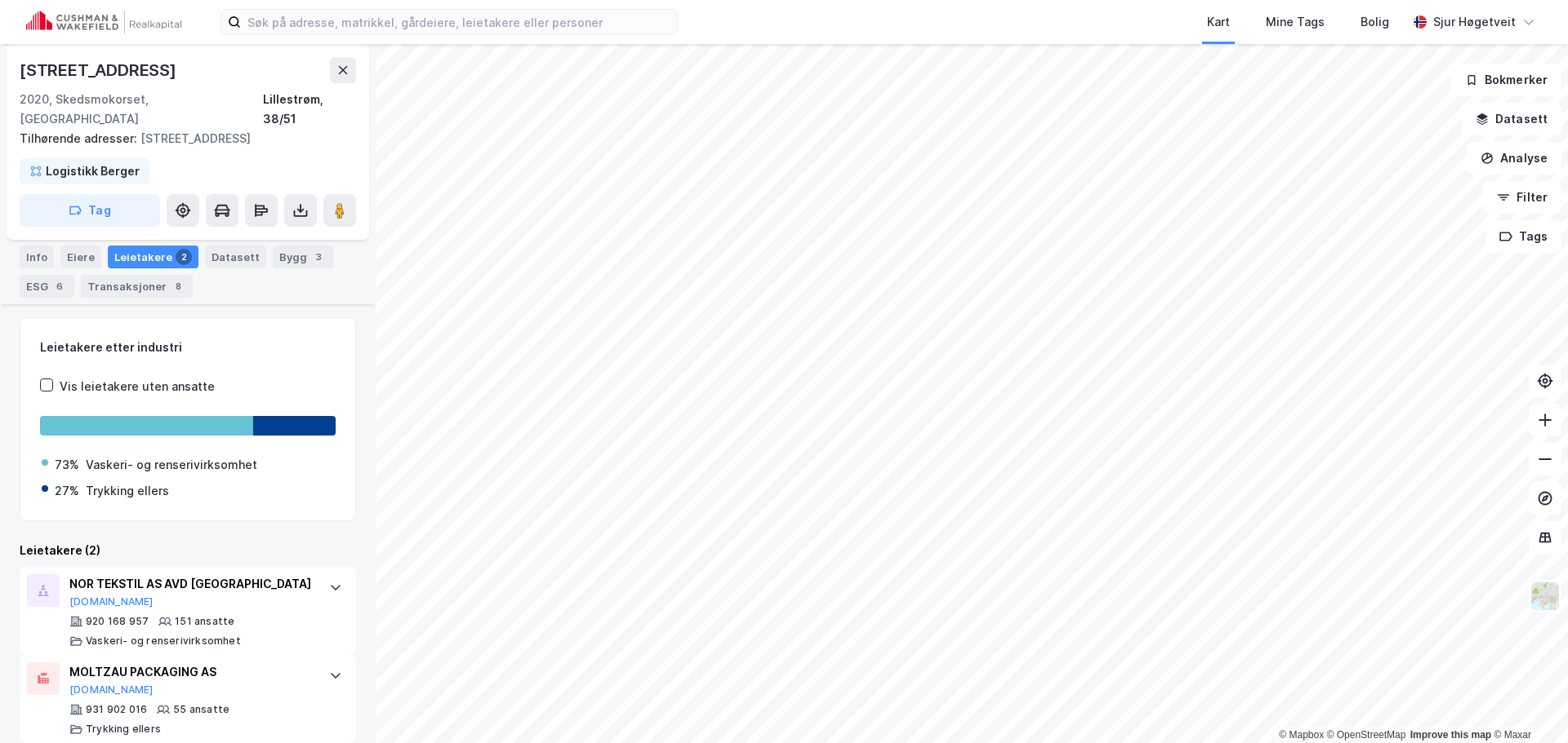
scroll to position [197, 0]
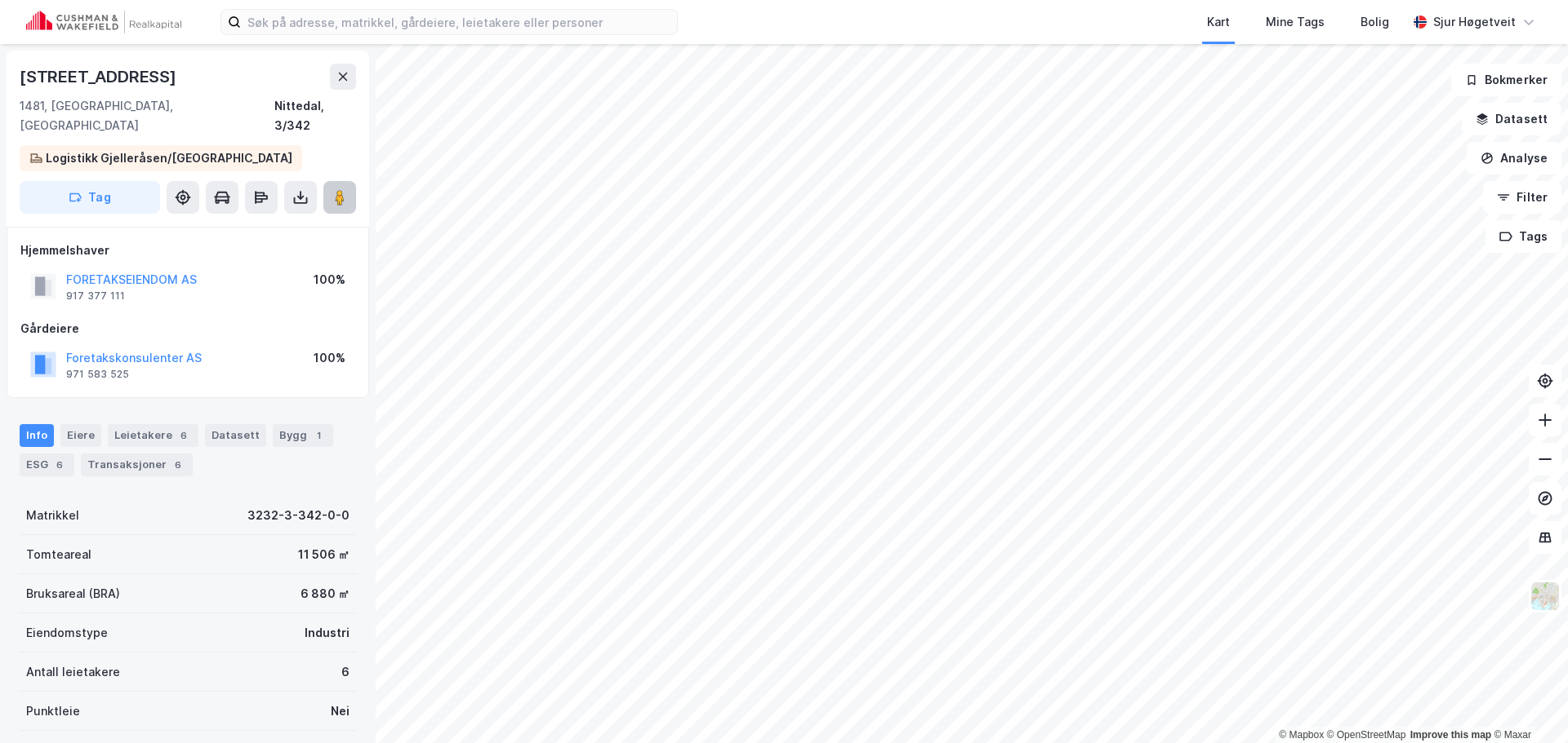
click at [335, 189] on image at bounding box center [339, 197] width 9 height 16
click at [165, 424] on div "Leietakere 6" at bounding box center [153, 435] width 90 height 23
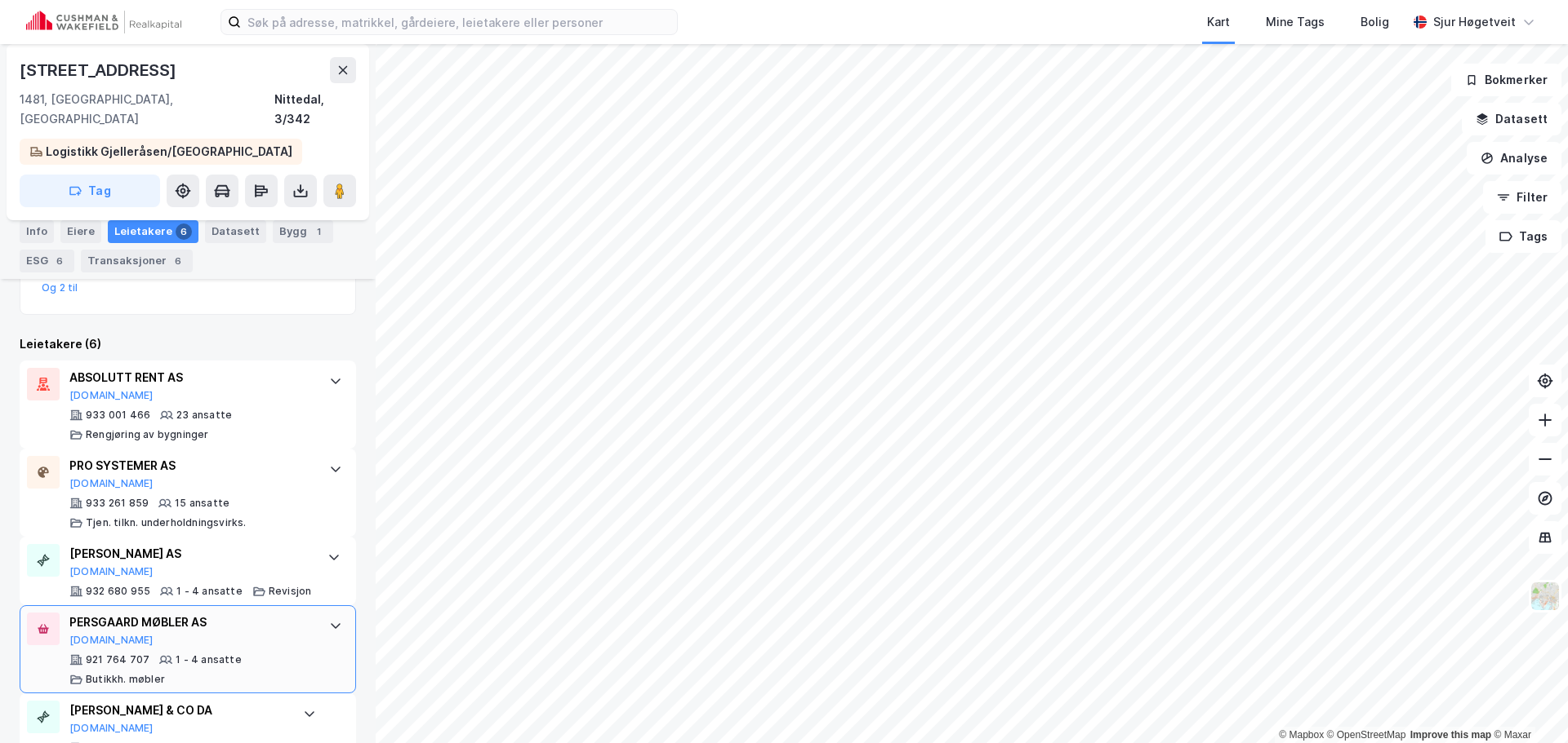
scroll to position [394, 0]
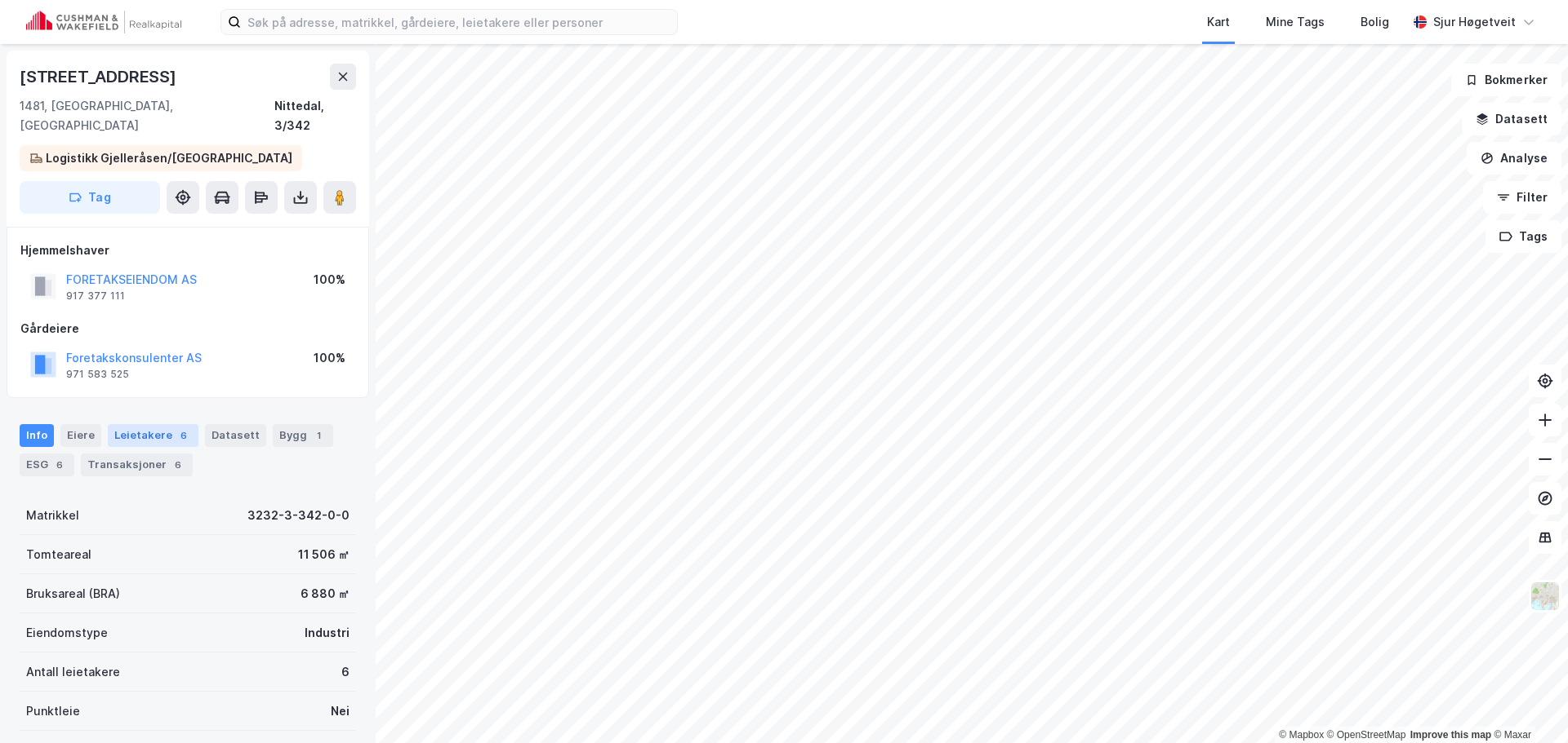
click at [176, 428] on div "6" at bounding box center [183, 435] width 16 height 16
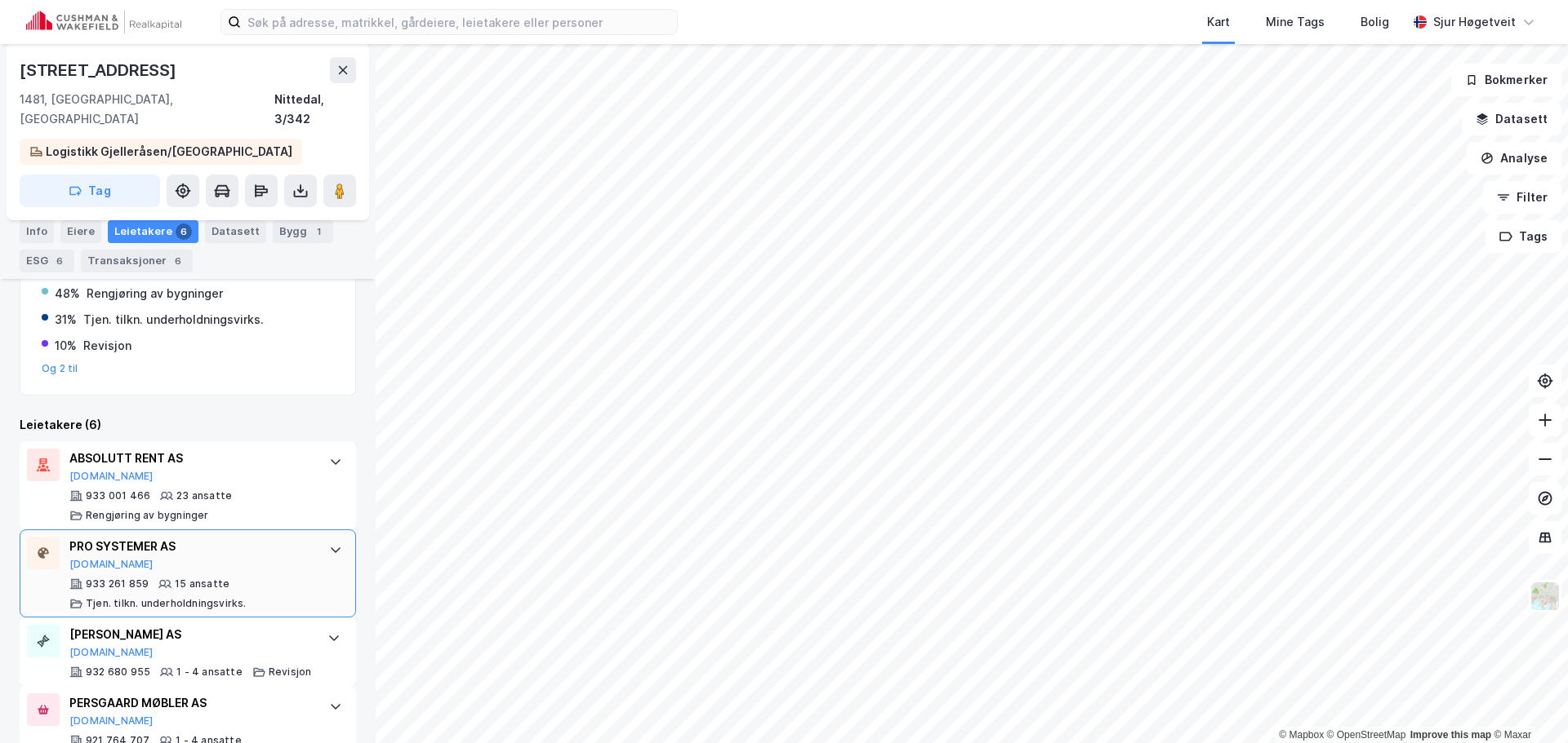
scroll to position [312, 0]
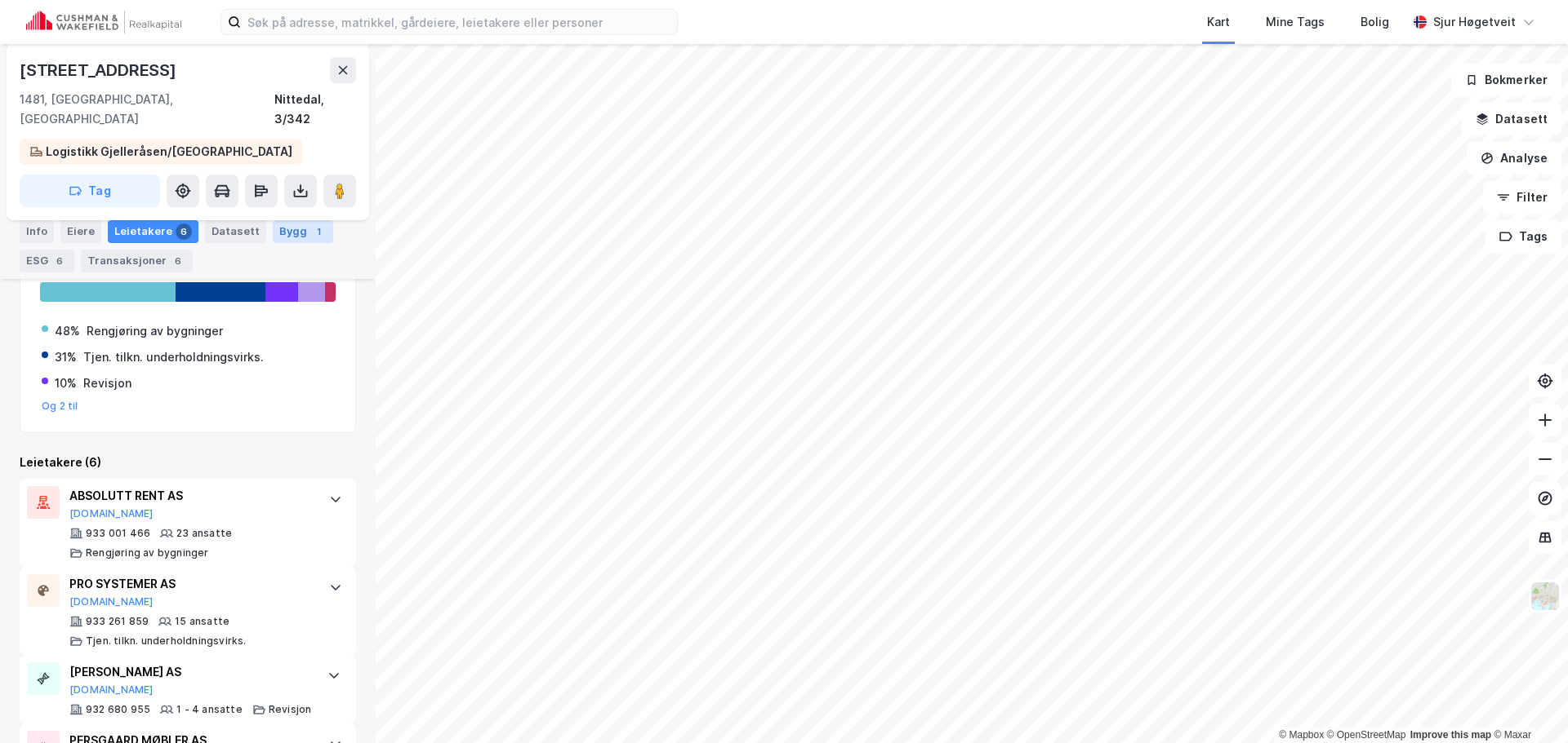
click at [286, 233] on div "Bygg 1" at bounding box center [303, 232] width 61 height 23
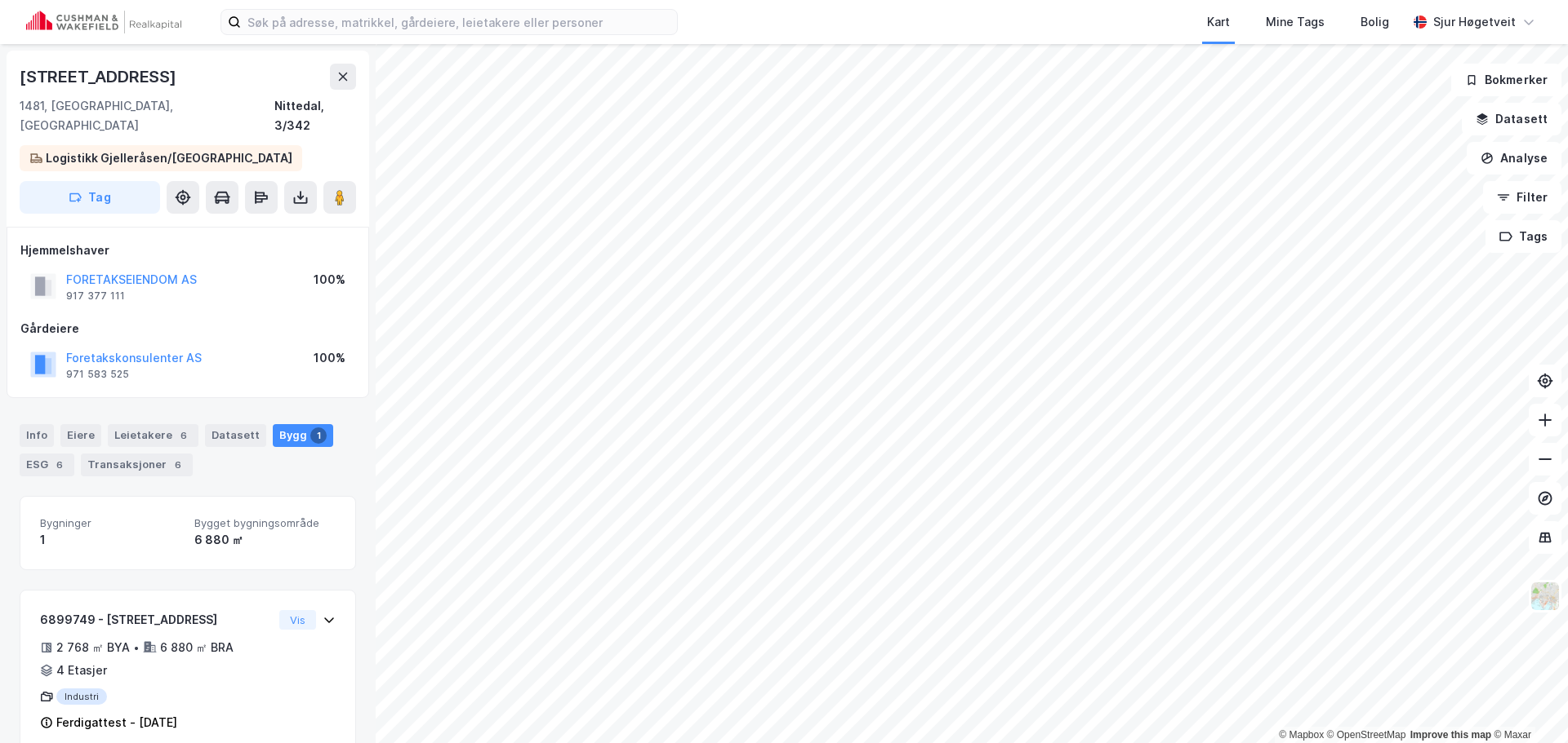
click at [72, 433] on div "Info [PERSON_NAME] 6 Datasett Bygg 1 ESG 6 Transaksjoner 6" at bounding box center [188, 450] width 337 height 52
click at [79, 424] on div "Eiere" at bounding box center [81, 435] width 41 height 23
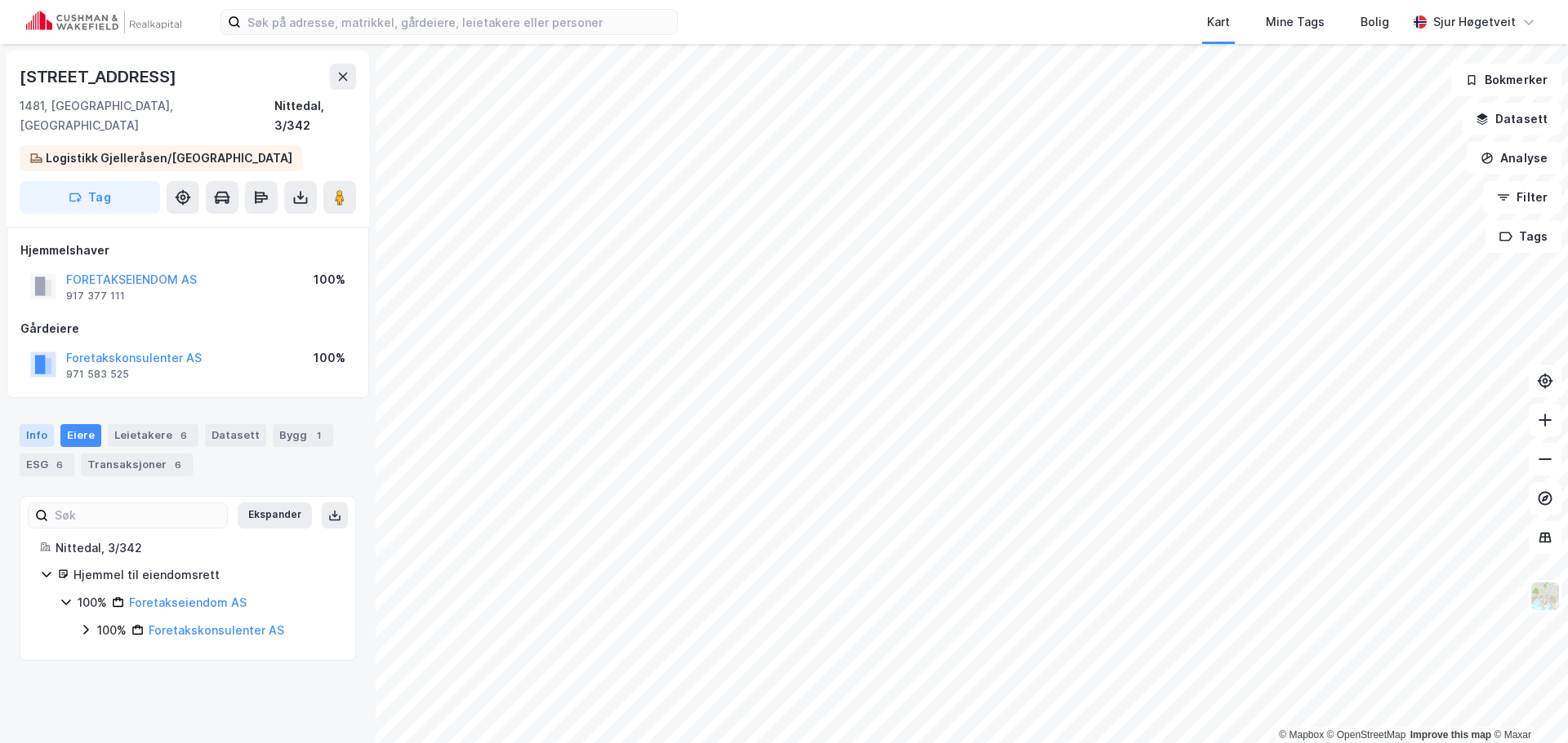
click at [44, 424] on div "Info" at bounding box center [37, 435] width 34 height 23
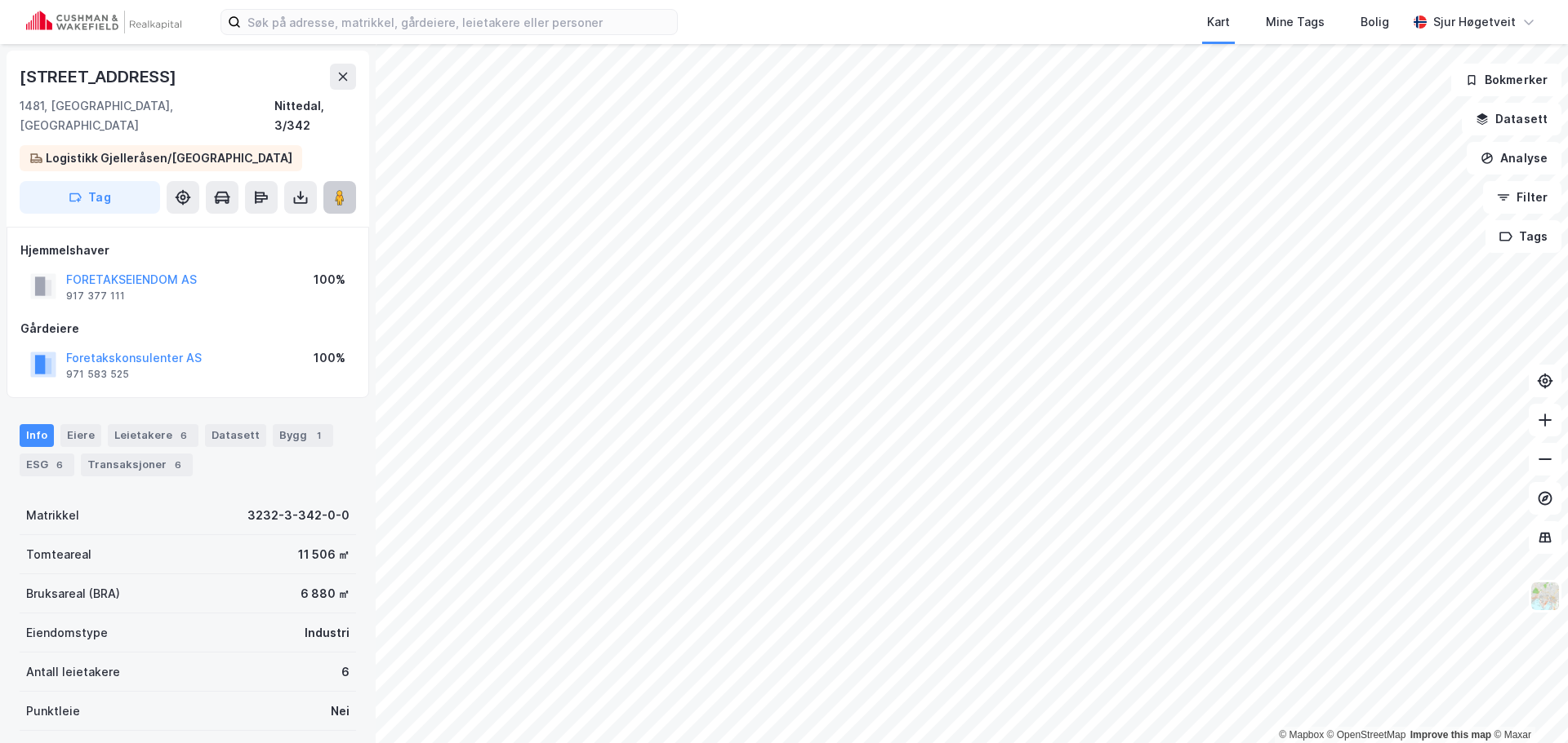
click at [339, 189] on image at bounding box center [339, 197] width 9 height 16
